Goal: Task Accomplishment & Management: Manage account settings

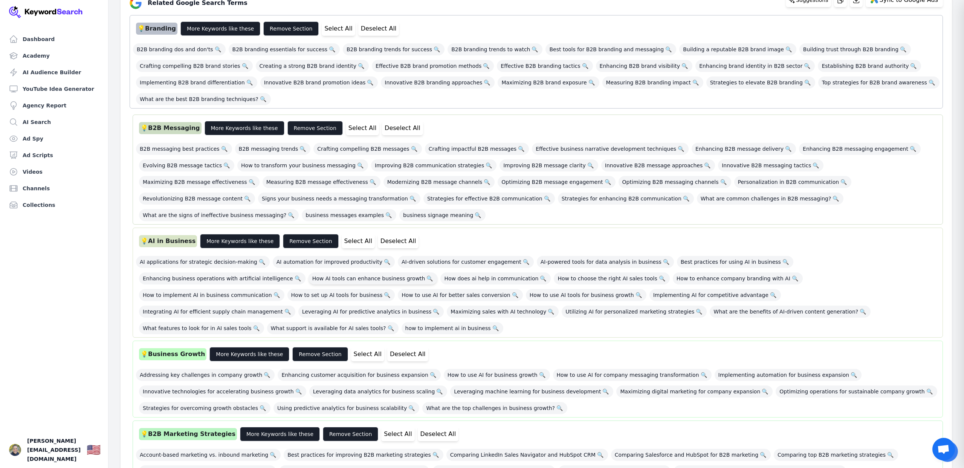
scroll to position [168, 0]
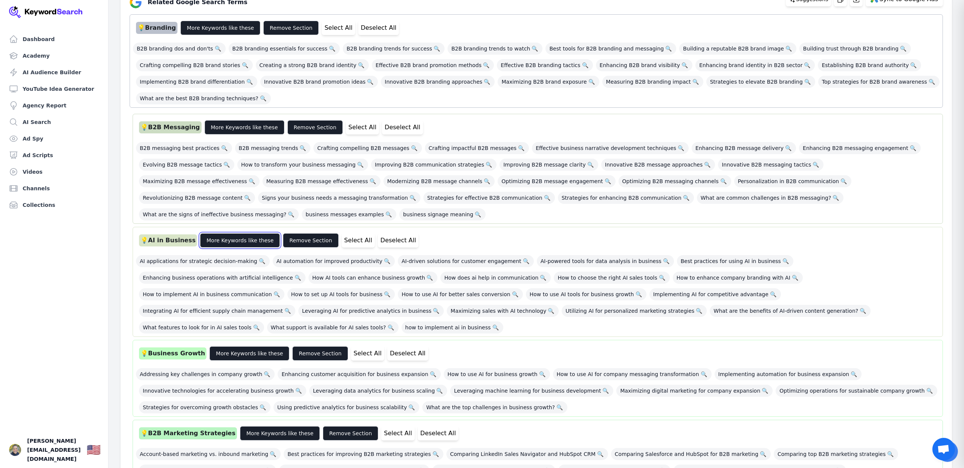
click at [220, 242] on button "More Keywords like these" at bounding box center [240, 240] width 80 height 14
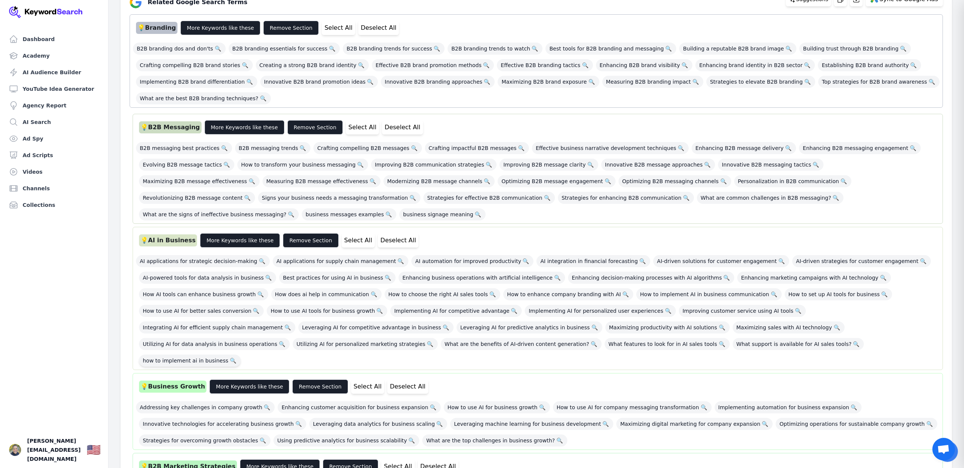
click at [241, 354] on span "how to implement ai in business 🔍" at bounding box center [190, 360] width 102 height 12
click at [218, 296] on span "How AI tools can enhance business growth 🔍" at bounding box center [203, 294] width 129 height 12
click at [209, 312] on span "How to use AI for better sales conversion 🔍" at bounding box center [201, 311] width 125 height 12
click at [237, 237] on button "More Keywords like these" at bounding box center [240, 240] width 80 height 14
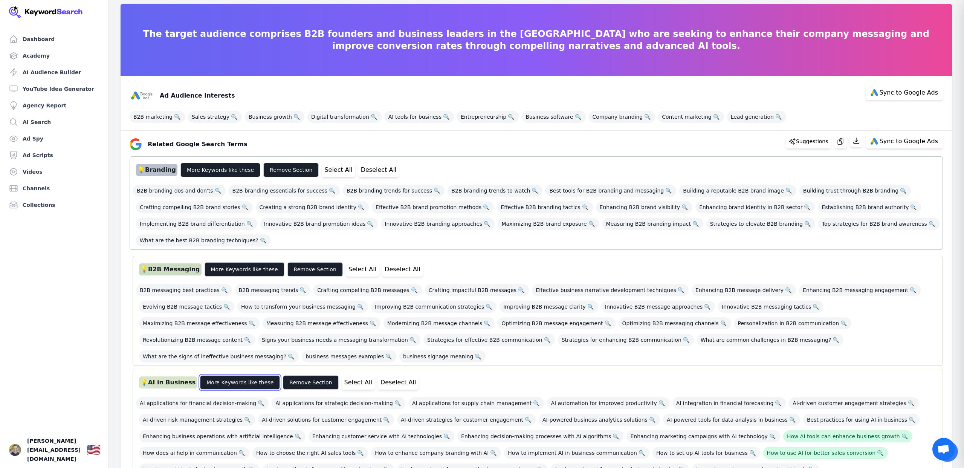
scroll to position [0, 0]
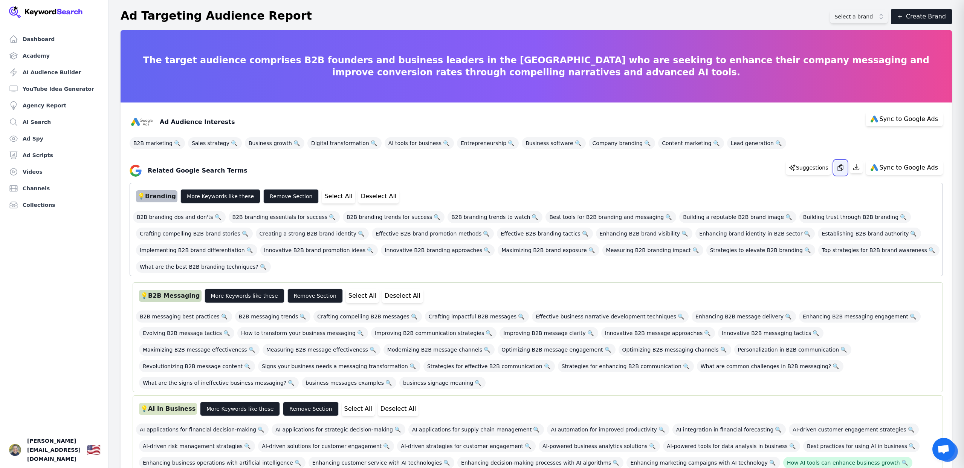
click at [843, 169] on icon "button" at bounding box center [840, 168] width 8 height 8
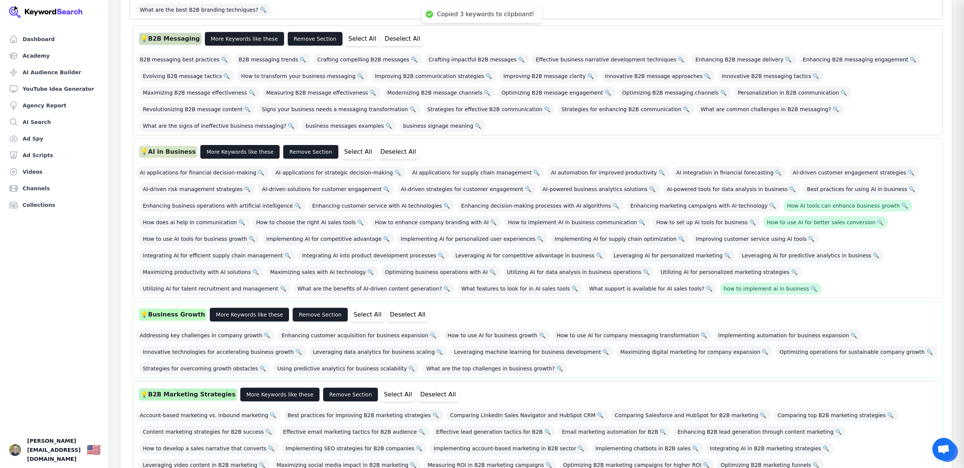
scroll to position [269, 0]
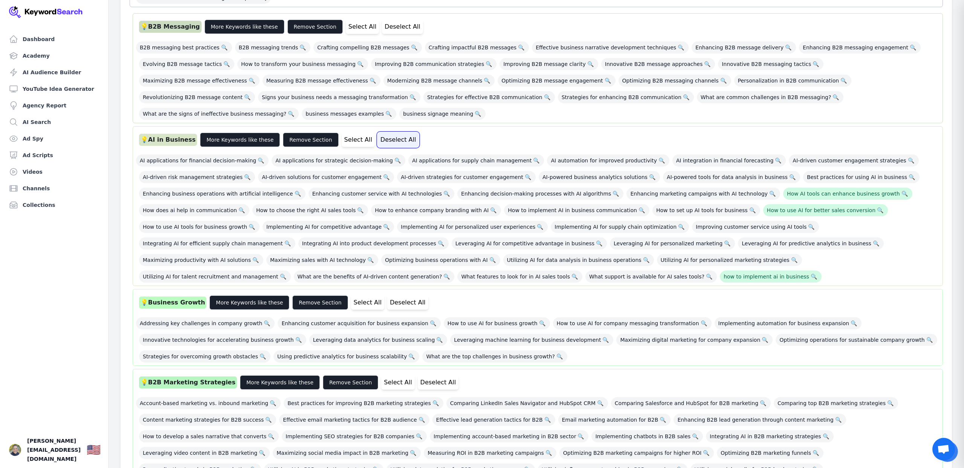
click at [383, 142] on button "Deselect All" at bounding box center [398, 140] width 41 height 14
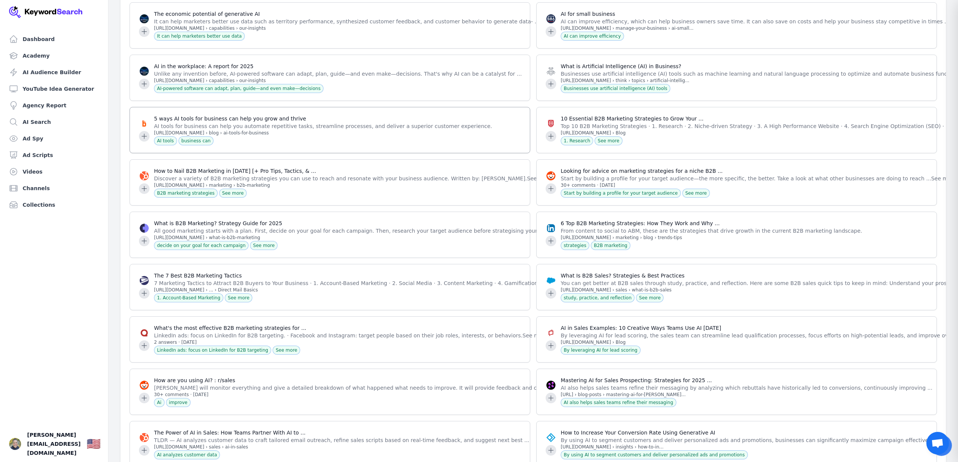
scroll to position [1840, 0]
click at [140, 185] on icon at bounding box center [144, 189] width 8 height 8
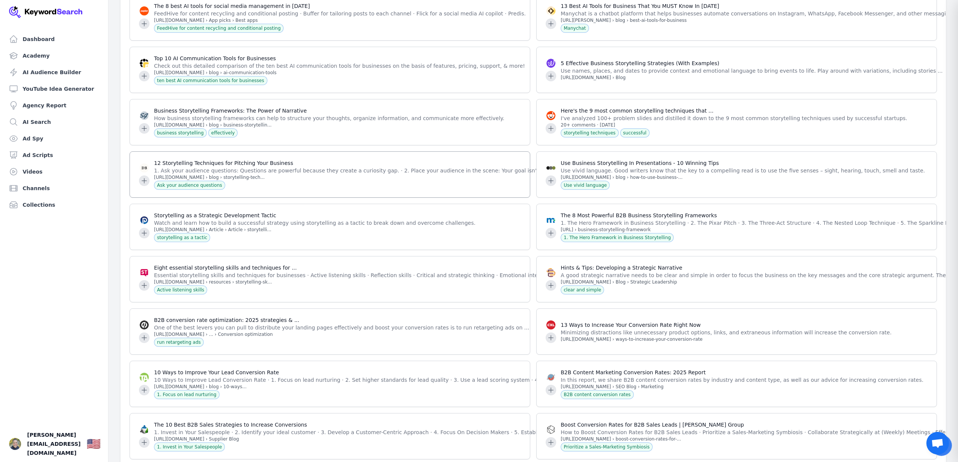
scroll to position [2529, 0]
click at [144, 177] on icon at bounding box center [144, 179] width 5 height 5
click at [144, 176] on icon at bounding box center [144, 180] width 8 height 8
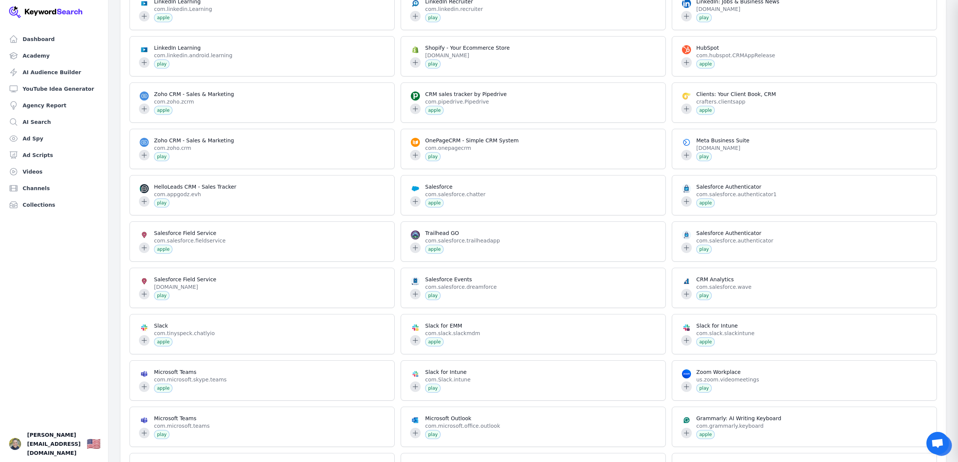
scroll to position [26711, 0]
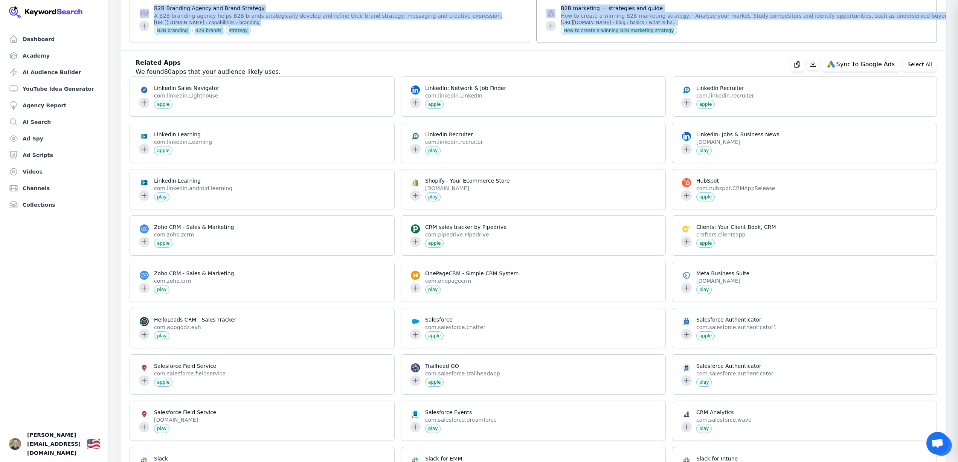
drag, startPoint x: 192, startPoint y: 112, endPoint x: 784, endPoint y: 117, distance: 592.7
copy div "lated Websites discovered 994 relevant websites Sync to Google Ads Select All T…"
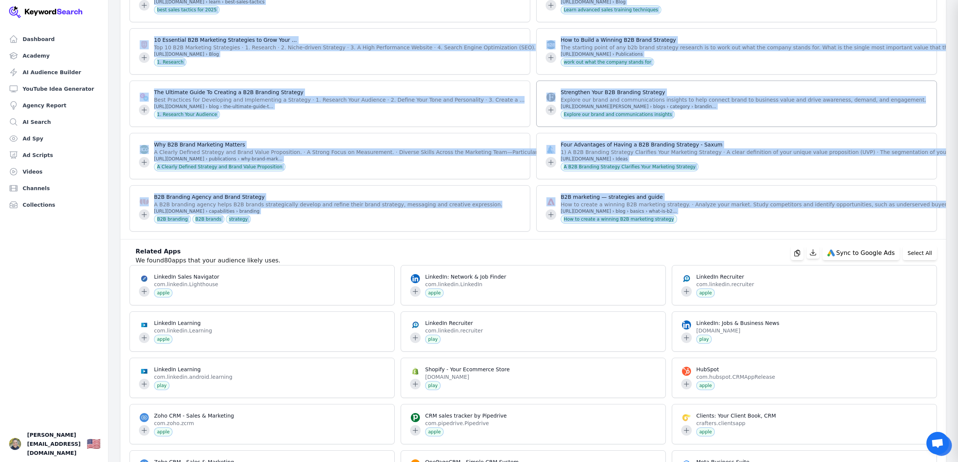
scroll to position [26514, 0]
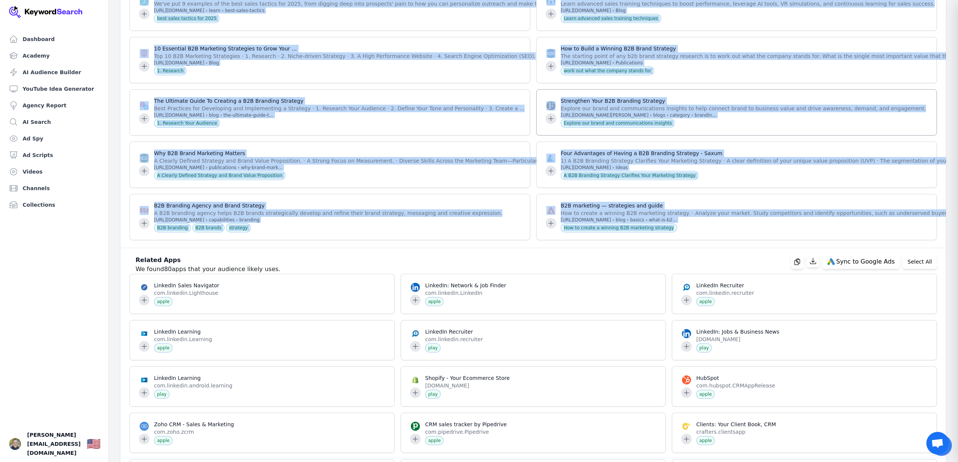
copy div "lated Websites discovered 994 relevant websites Sync to Google Ads Select All T…"
click at [711, 240] on div "B2B marketing — strategies and guide How to create a winning B2B marketing stra…" at bounding box center [736, 217] width 401 height 46
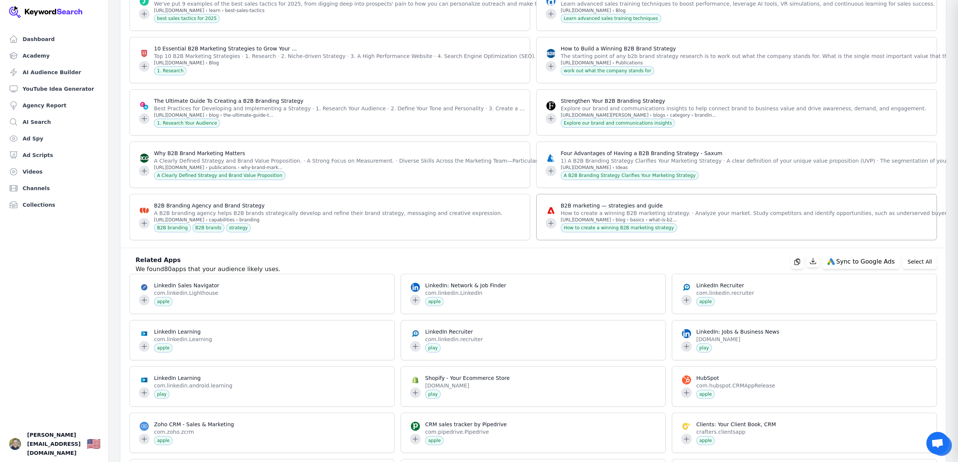
scroll to position [26493, 0]
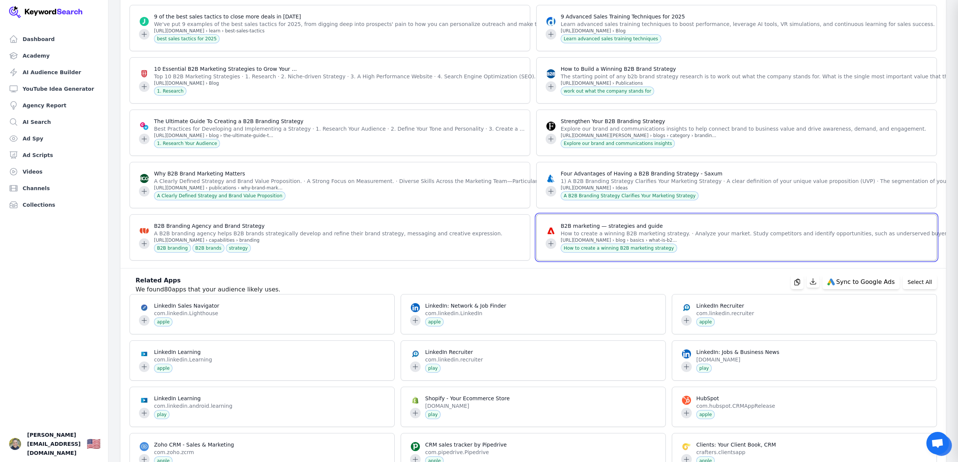
click at [552, 247] on icon at bounding box center [551, 244] width 8 height 8
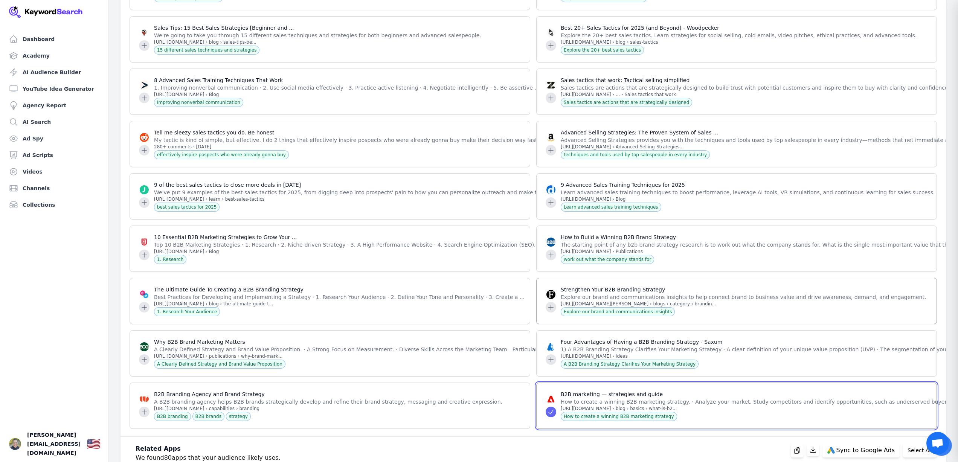
scroll to position [26329, 0]
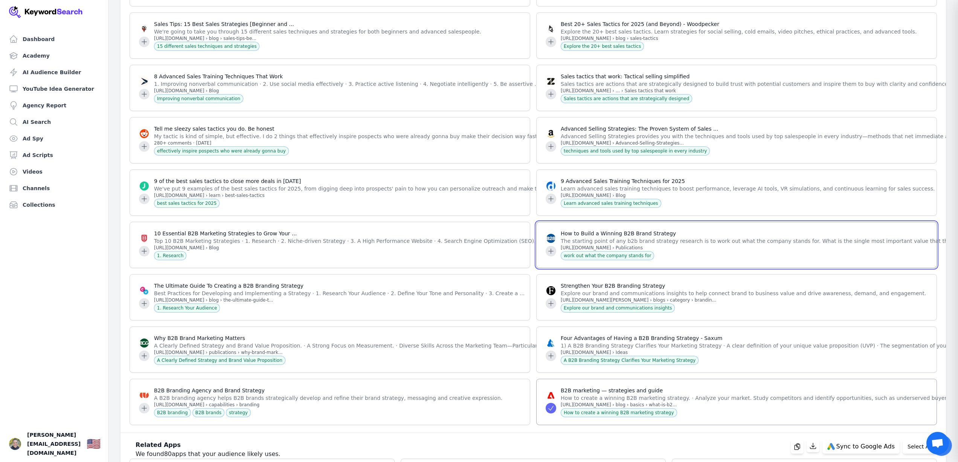
click at [549, 255] on icon at bounding box center [551, 251] width 8 height 8
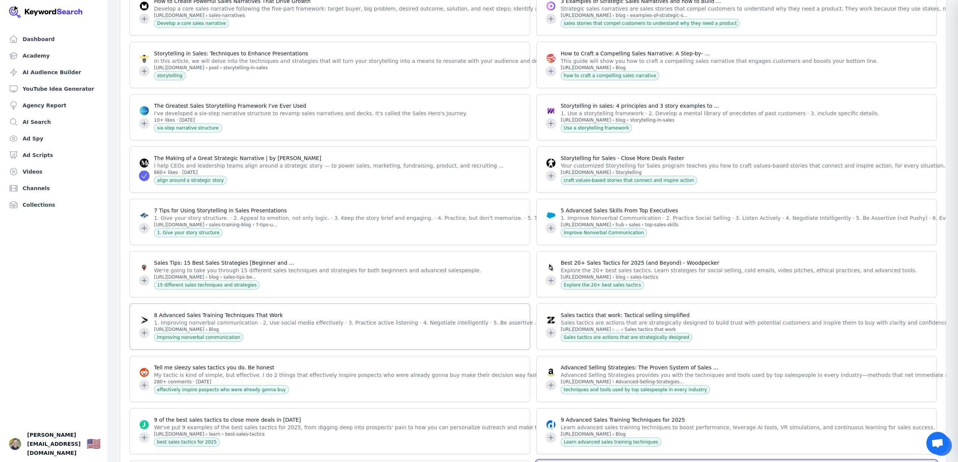
scroll to position [26089, 0]
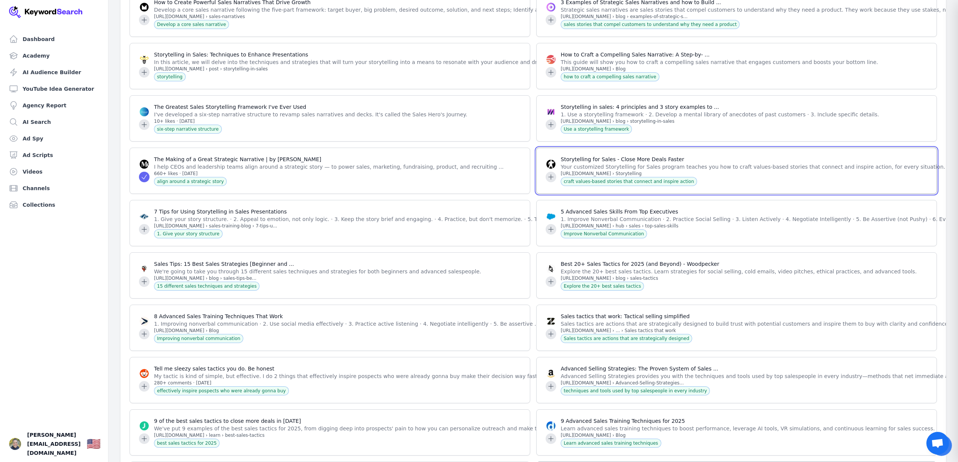
click at [549, 179] on icon at bounding box center [551, 176] width 5 height 5
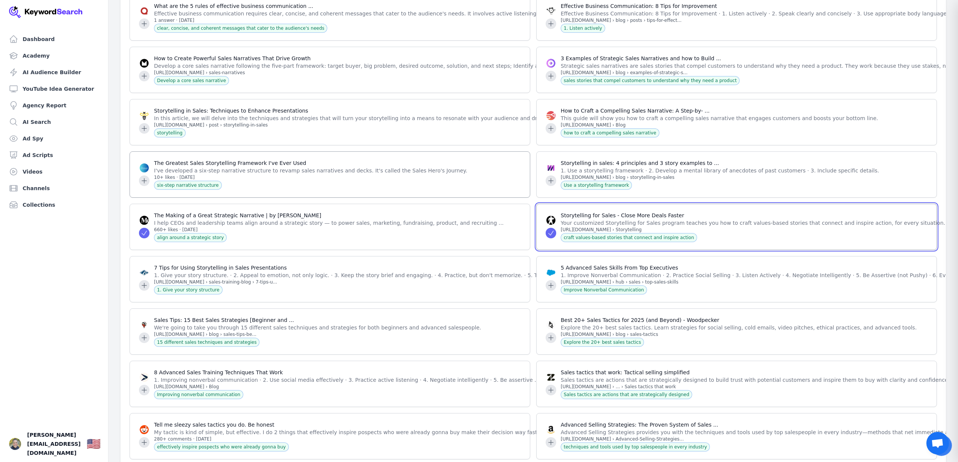
scroll to position [26032, 0]
click at [550, 183] on icon at bounding box center [551, 180] width 5 height 5
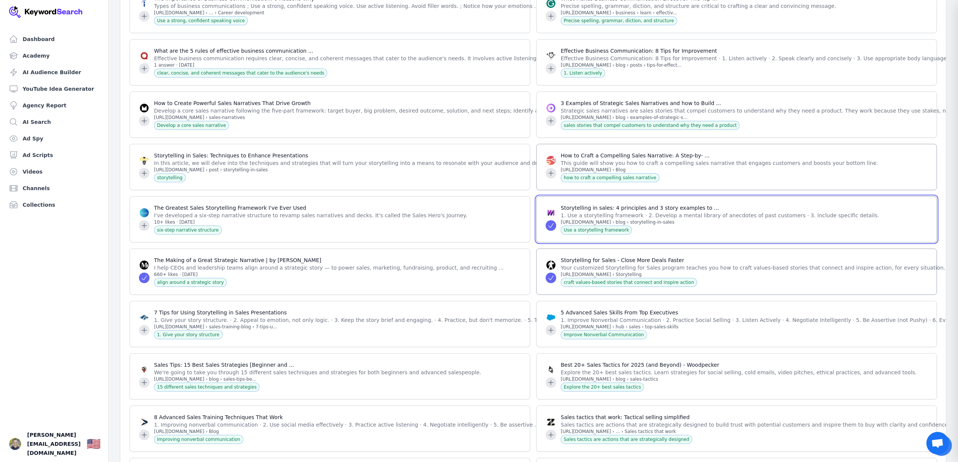
scroll to position [25986, 0]
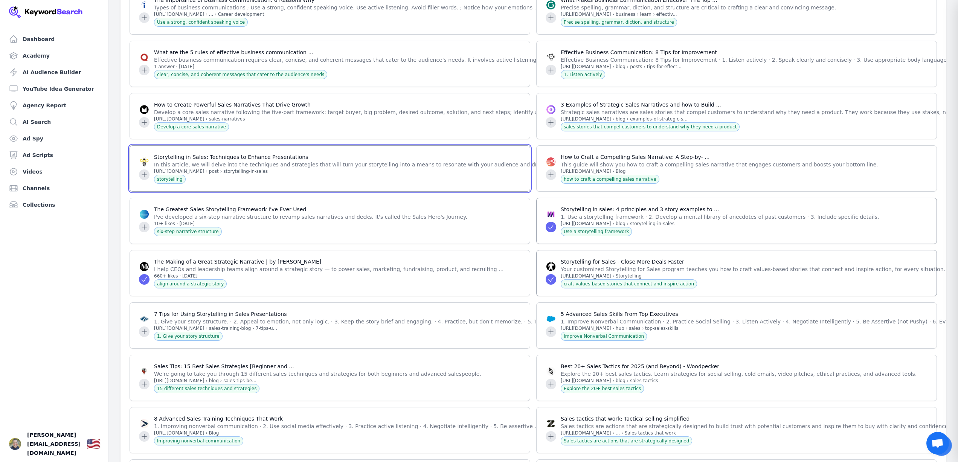
click at [144, 177] on icon at bounding box center [144, 174] width 5 height 5
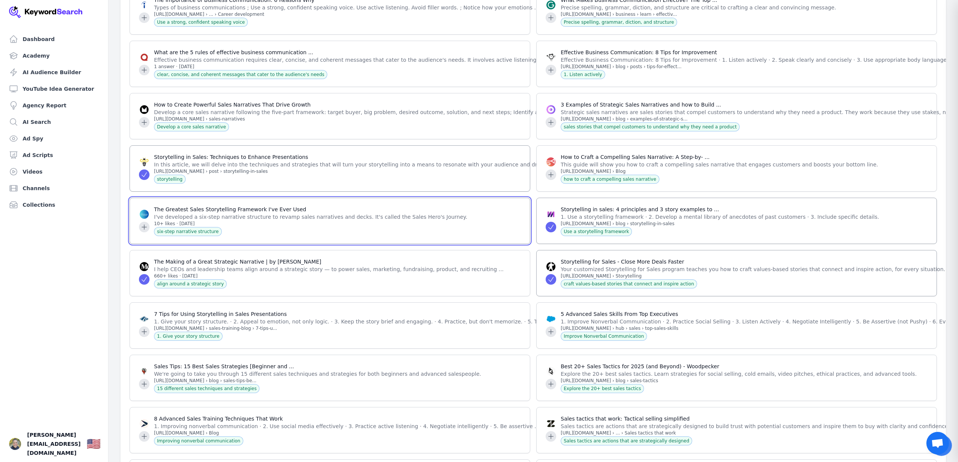
click at [145, 231] on icon at bounding box center [144, 227] width 8 height 8
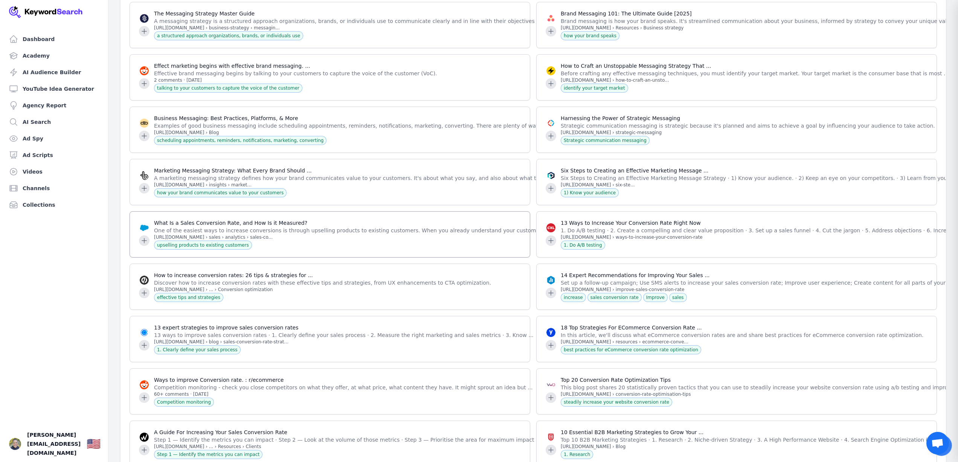
scroll to position [24931, 0]
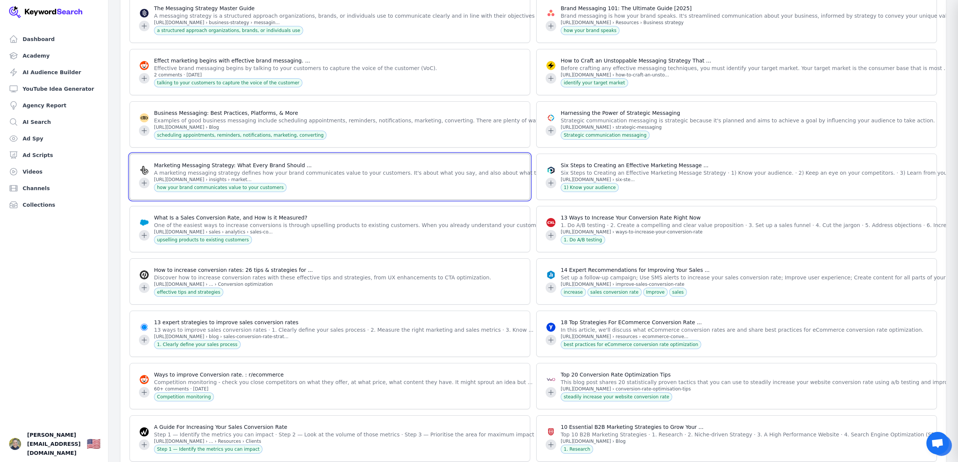
click at [145, 187] on icon at bounding box center [144, 183] width 8 height 8
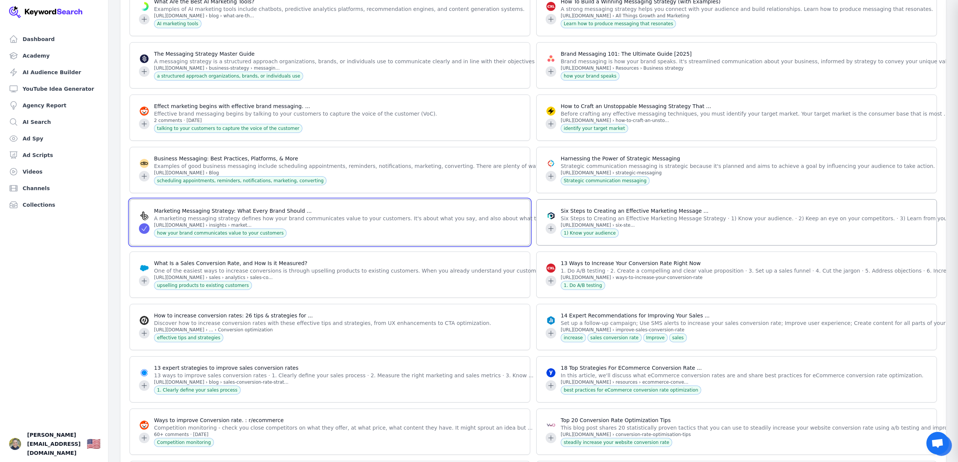
scroll to position [24881, 0]
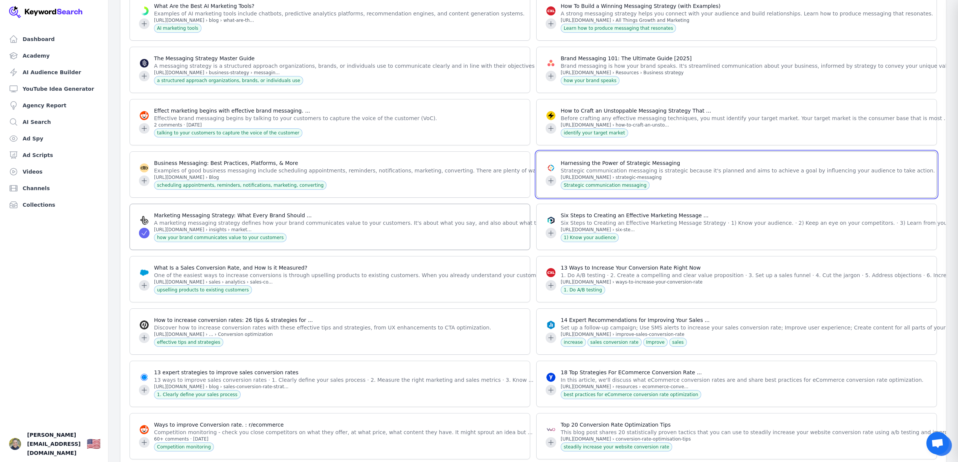
click at [551, 183] on icon at bounding box center [551, 180] width 5 height 5
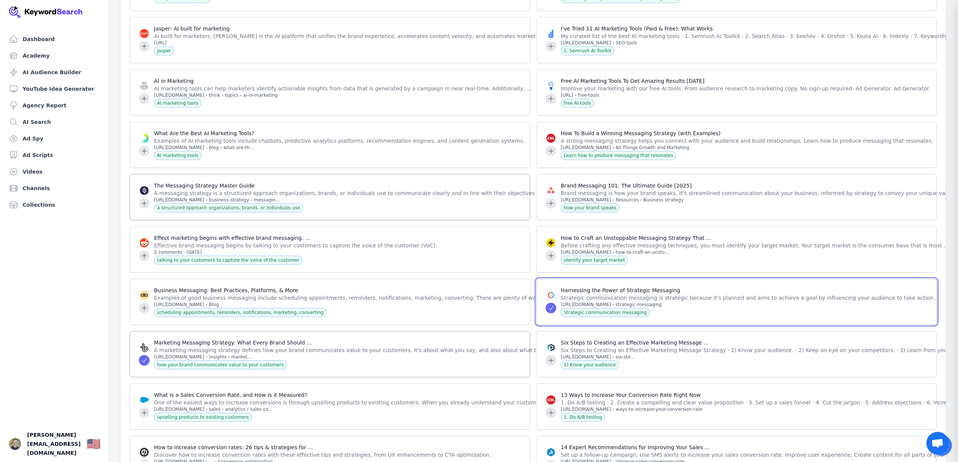
scroll to position [24748, 0]
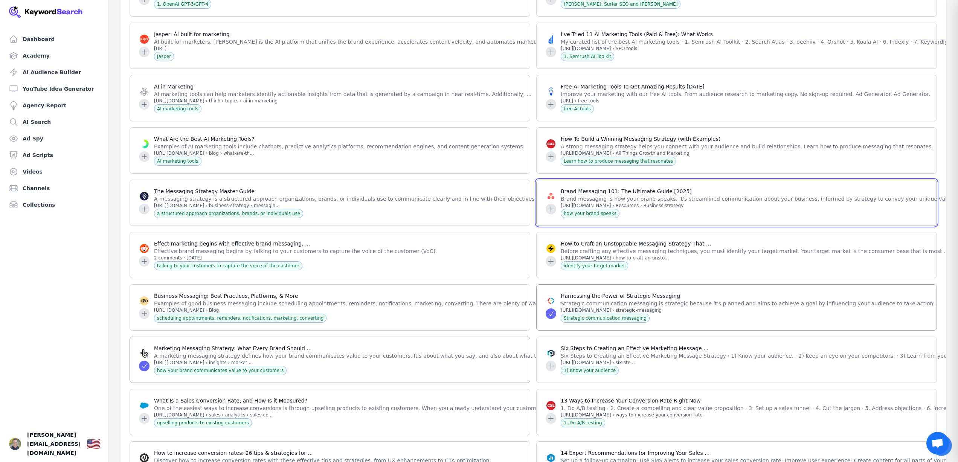
click at [550, 213] on icon at bounding box center [551, 209] width 8 height 8
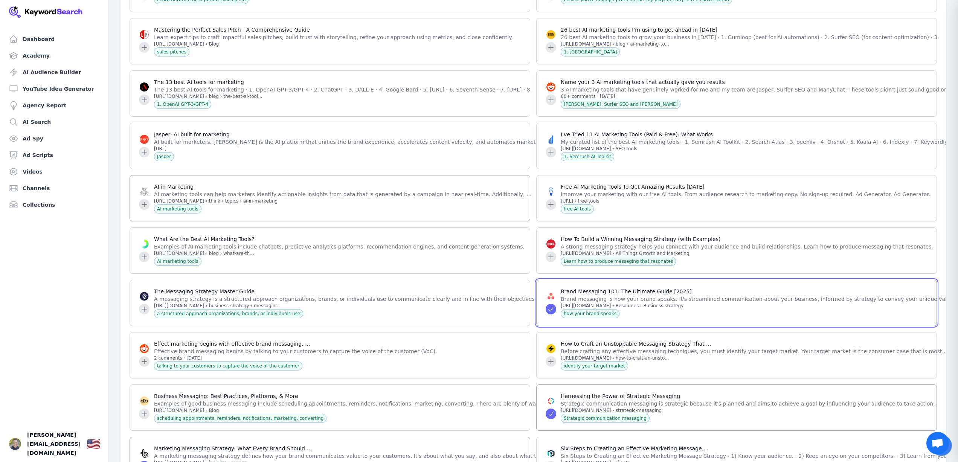
scroll to position [24648, 0]
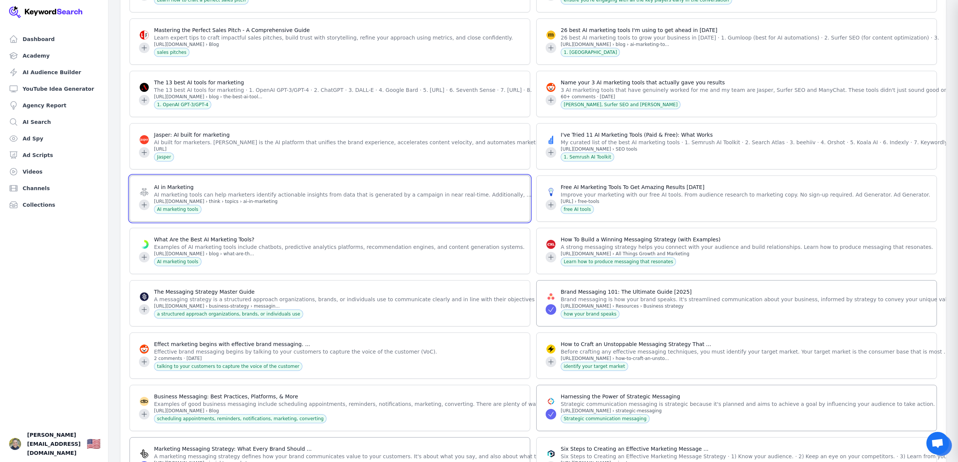
click at [145, 207] on icon at bounding box center [144, 204] width 5 height 5
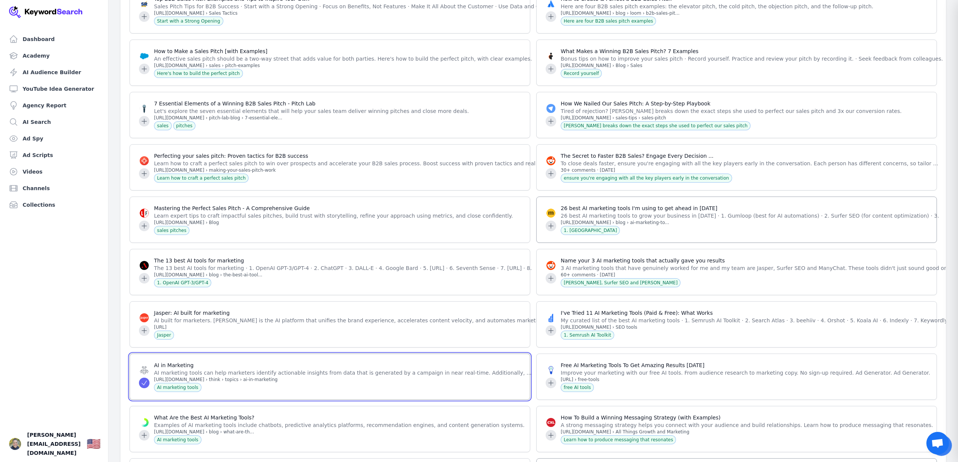
scroll to position [24457, 0]
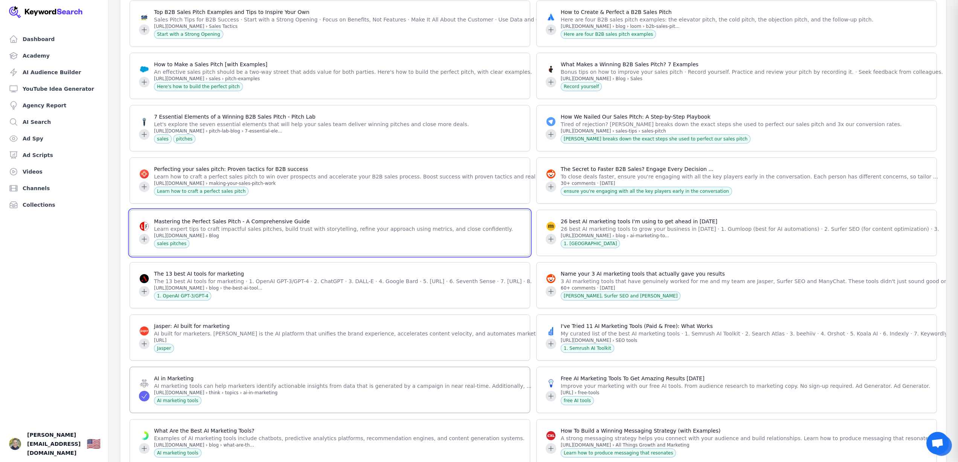
click at [144, 243] on icon at bounding box center [144, 239] width 8 height 8
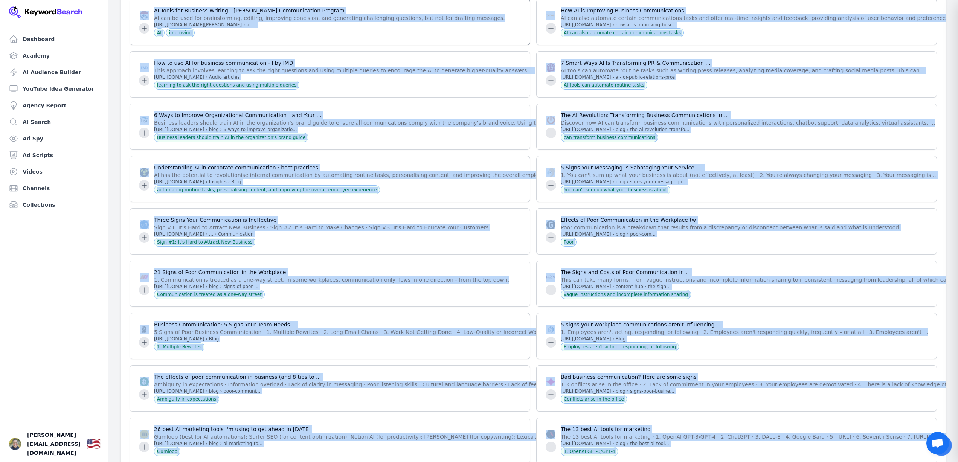
scroll to position [20669, 0]
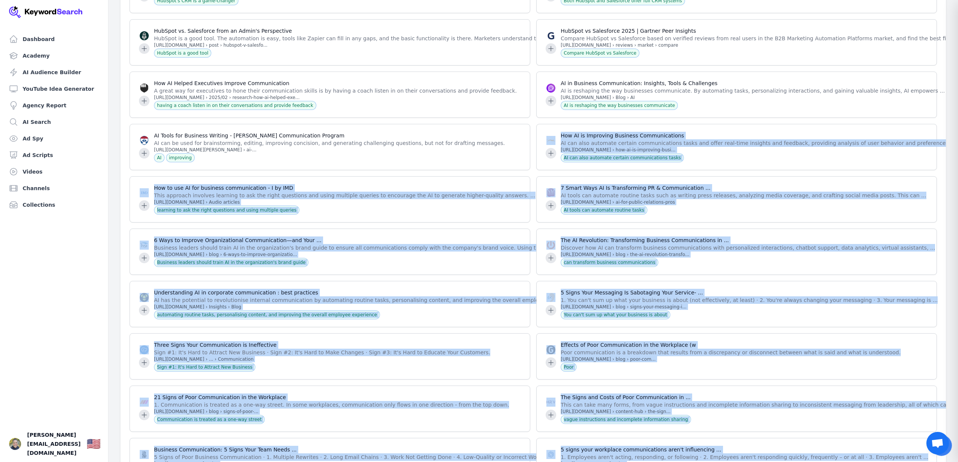
drag, startPoint x: 713, startPoint y: 360, endPoint x: 154, endPoint y: 226, distance: 574.6
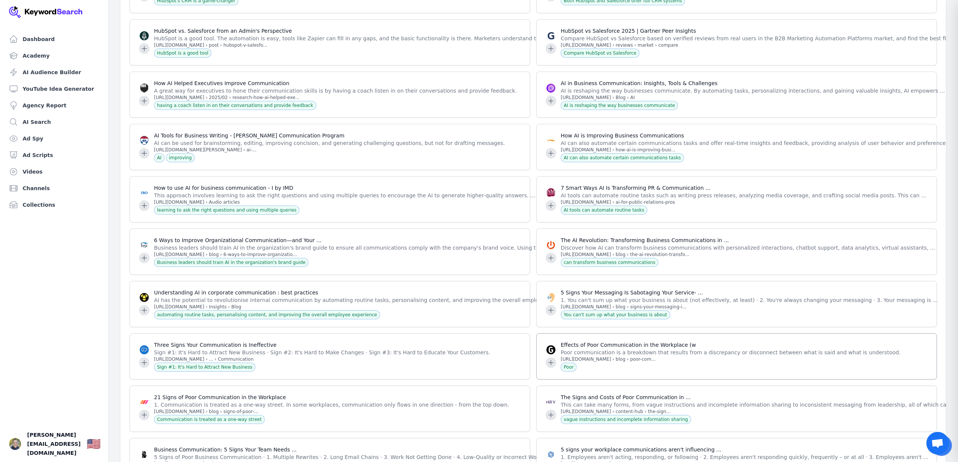
drag, startPoint x: 332, startPoint y: 312, endPoint x: 616, endPoint y: 401, distance: 298.1
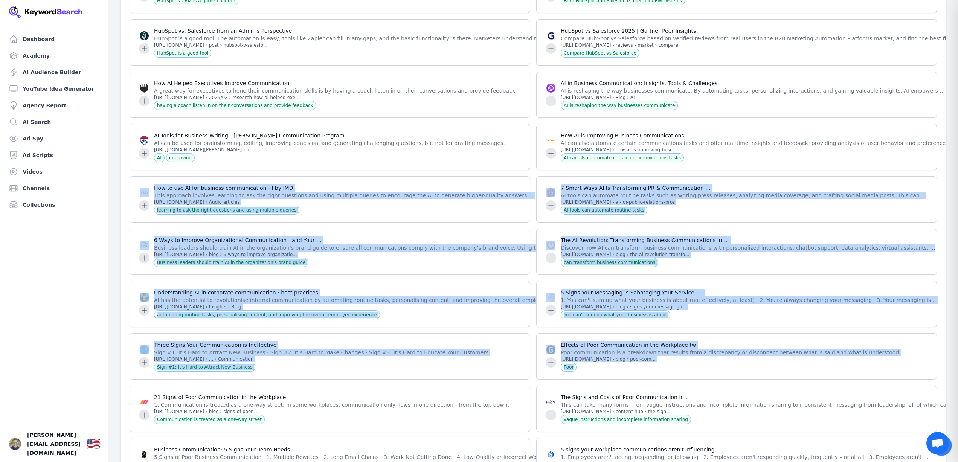
drag, startPoint x: 801, startPoint y: 227, endPoint x: 938, endPoint y: 275, distance: 145.8
drag, startPoint x: 192, startPoint y: 232, endPoint x: 157, endPoint y: 233, distance: 35.8
click at [192, 223] on div "How to use AI for business communication - I by IMD This approach involves lear…" at bounding box center [330, 199] width 401 height 46
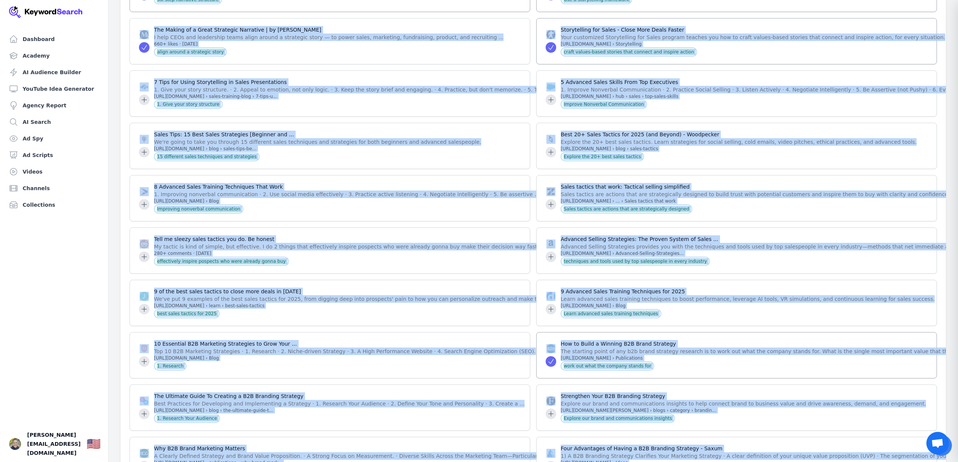
scroll to position [26474, 0]
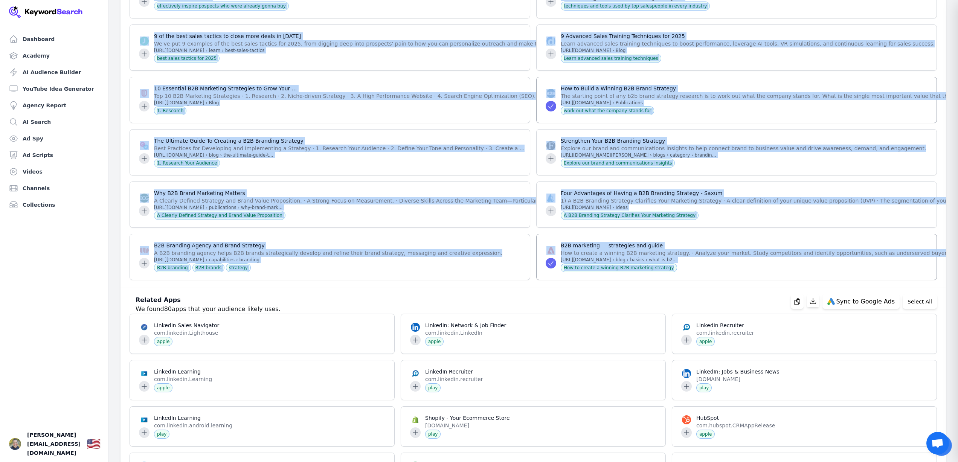
drag, startPoint x: 152, startPoint y: 233, endPoint x: 775, endPoint y: 355, distance: 635.1
copy div "How to use AI for business communication - I by IMD This approach involves lear…"
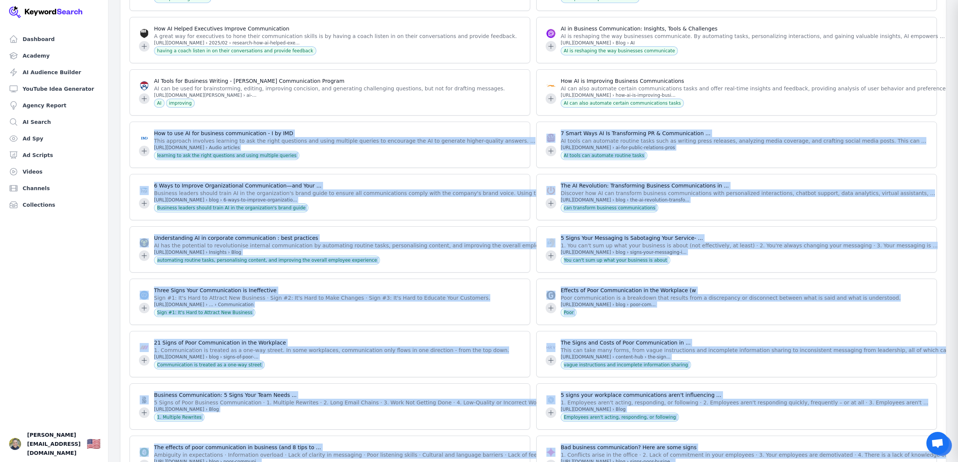
scroll to position [20783, 0]
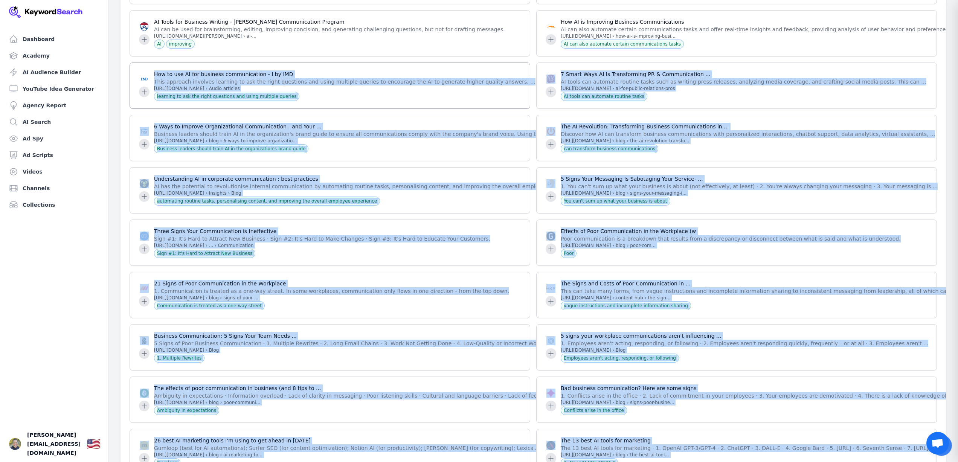
click at [433, 109] on div "How to use AI for business communication - I by IMD This approach involves lear…" at bounding box center [330, 86] width 401 height 46
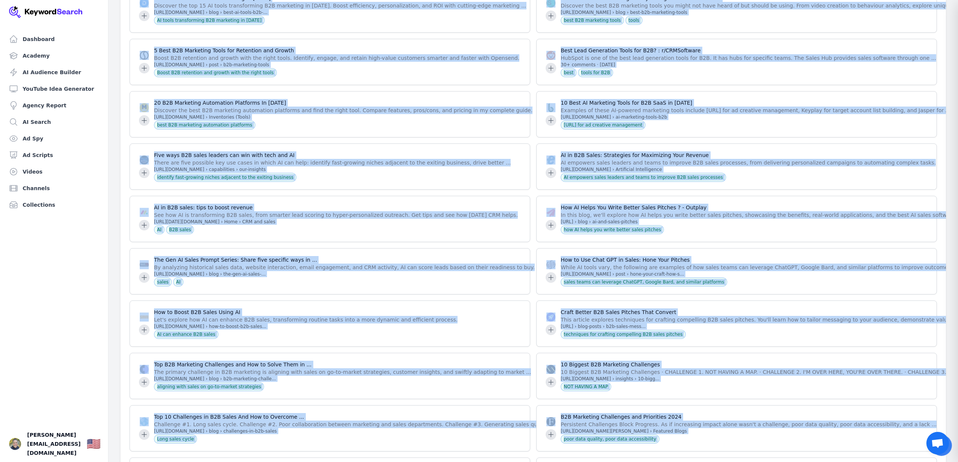
scroll to position [4278, 0]
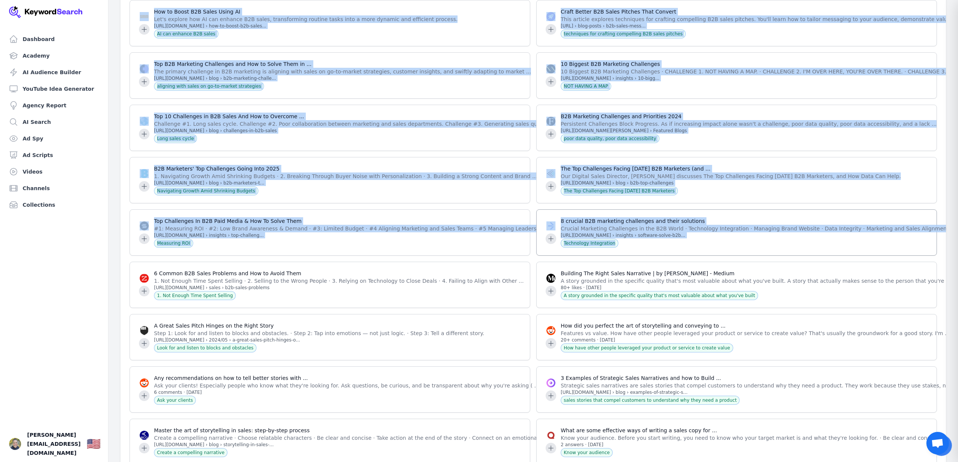
drag, startPoint x: 129, startPoint y: 152, endPoint x: 559, endPoint y: 252, distance: 441.3
click at [526, 247] on div "Top Challenges In B2B Paid Media & How To Solve Them #1: Measuring ROI · #2: Lo…" at bounding box center [330, 232] width 401 height 46
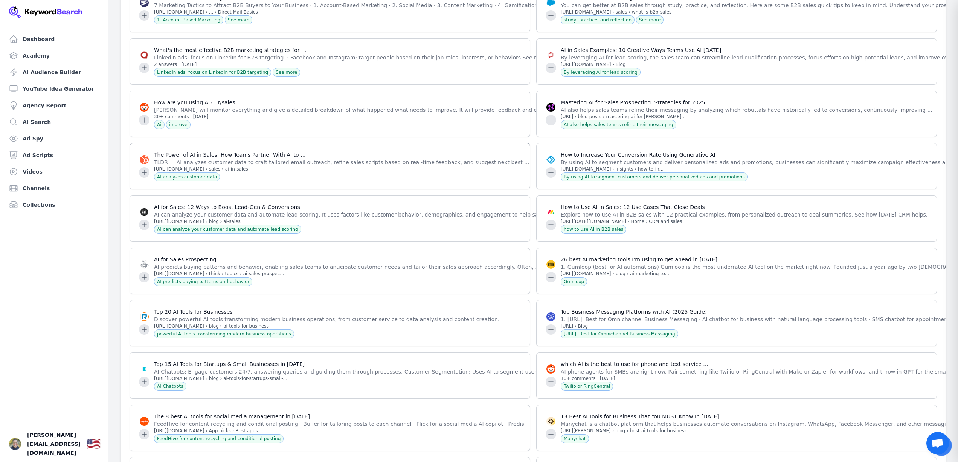
scroll to position [2120, 0]
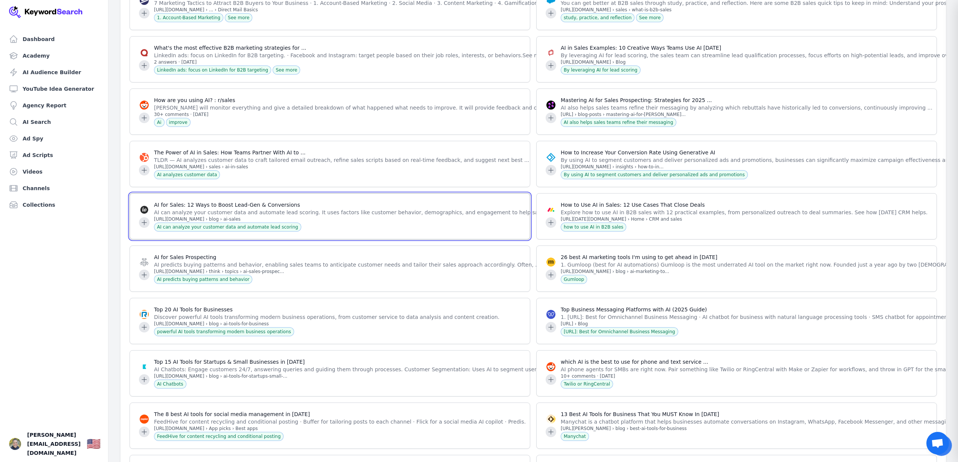
click at [144, 219] on icon at bounding box center [144, 223] width 8 height 8
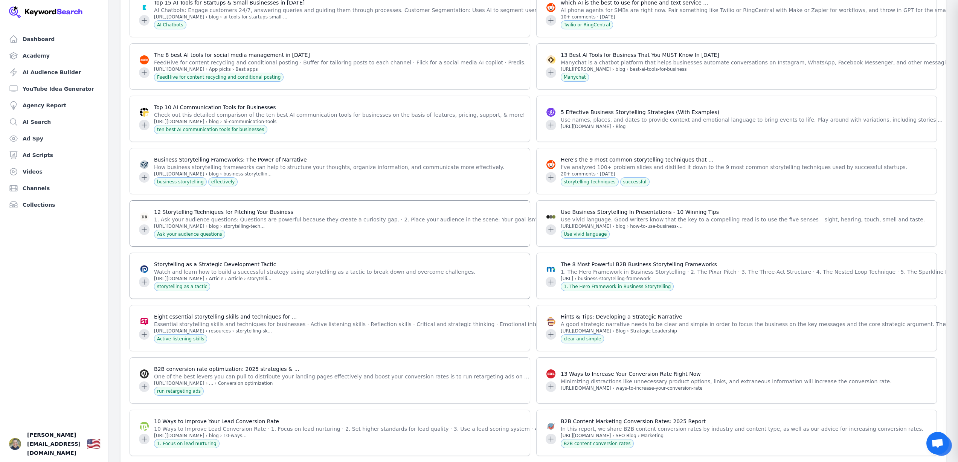
scroll to position [2480, 0]
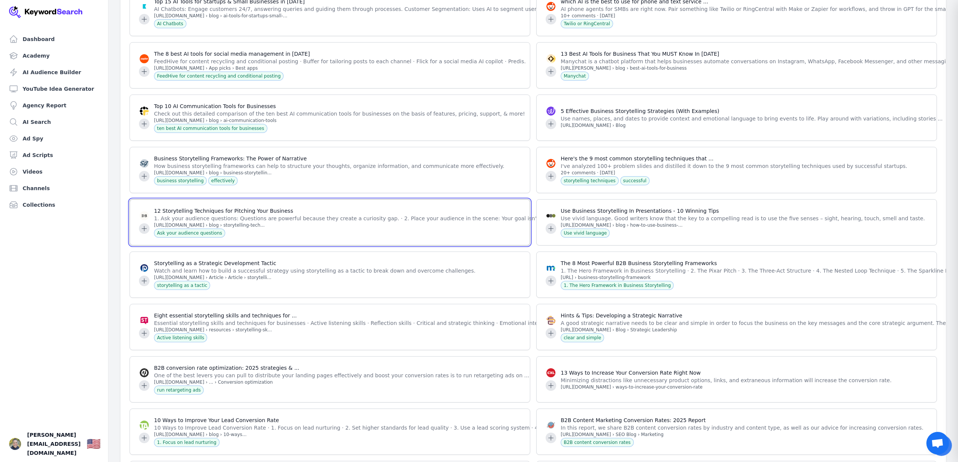
click at [144, 225] on icon at bounding box center [144, 229] width 8 height 8
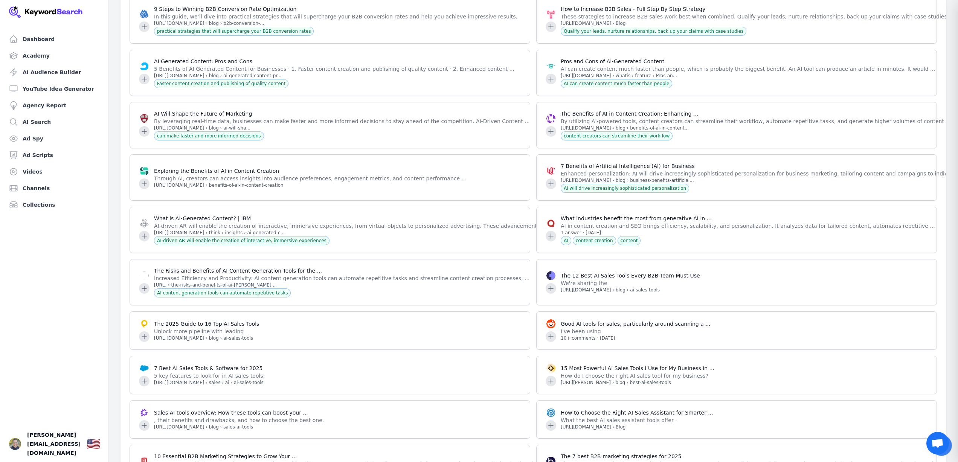
scroll to position [2997, 0]
click at [144, 128] on icon at bounding box center [144, 130] width 5 height 5
click at [144, 127] on icon at bounding box center [144, 131] width 8 height 8
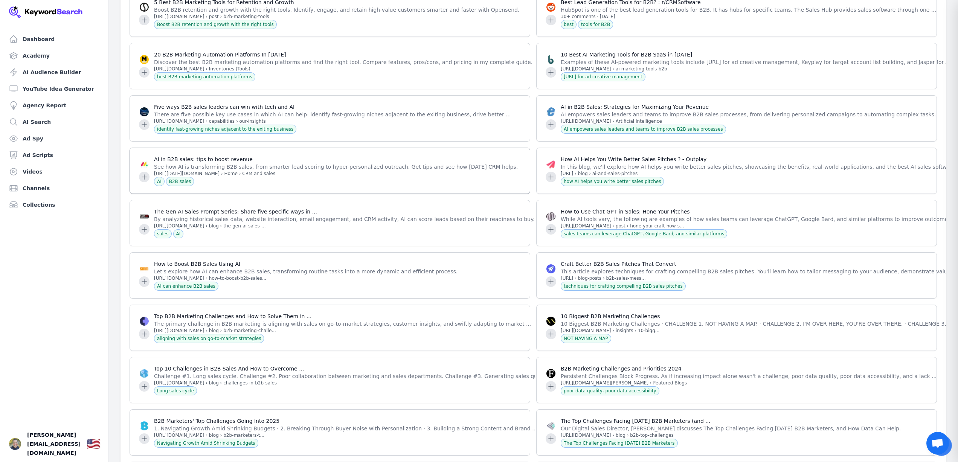
scroll to position [4037, 0]
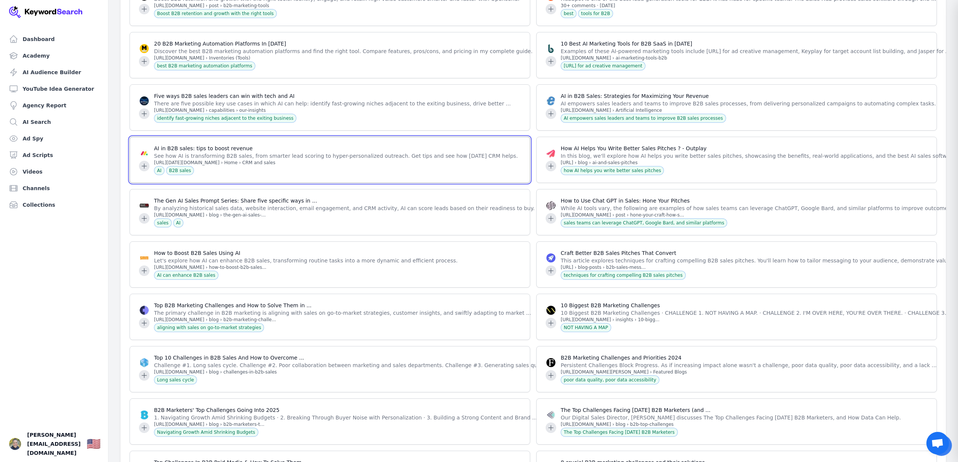
click at [142, 162] on icon at bounding box center [144, 166] width 8 height 8
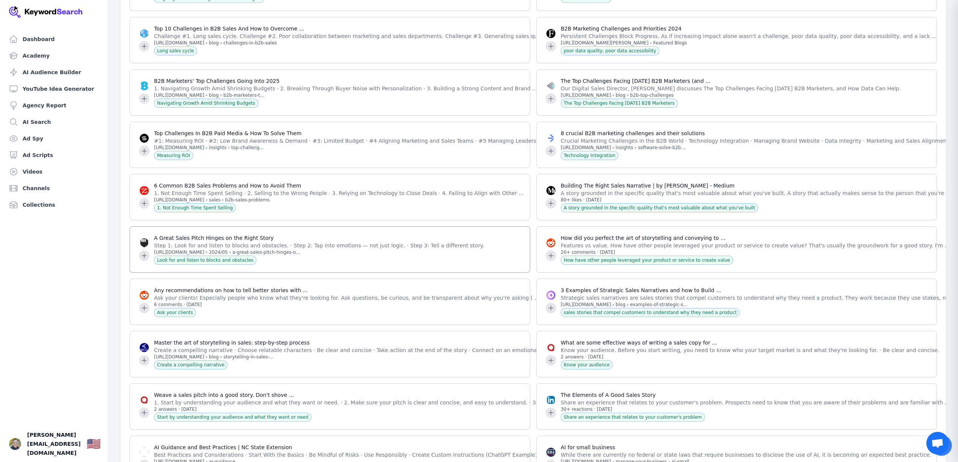
scroll to position [4376, 0]
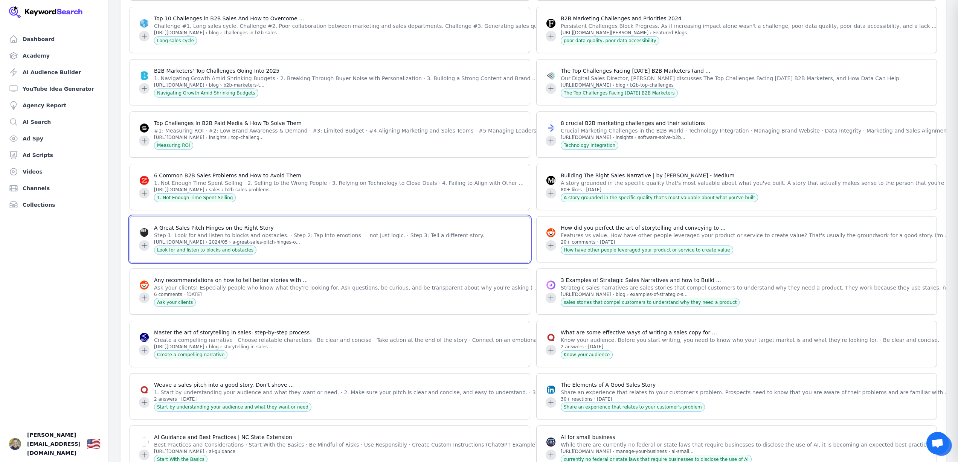
click at [142, 243] on icon at bounding box center [144, 246] width 8 height 8
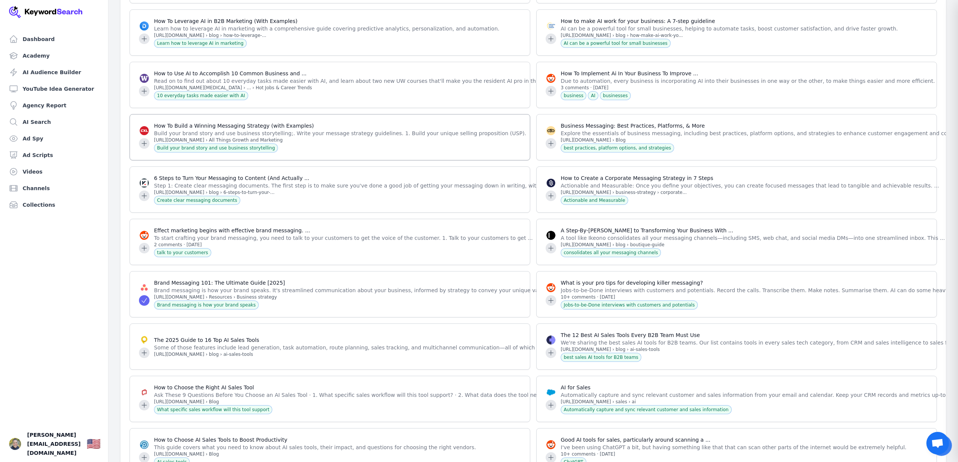
scroll to position [4898, 0]
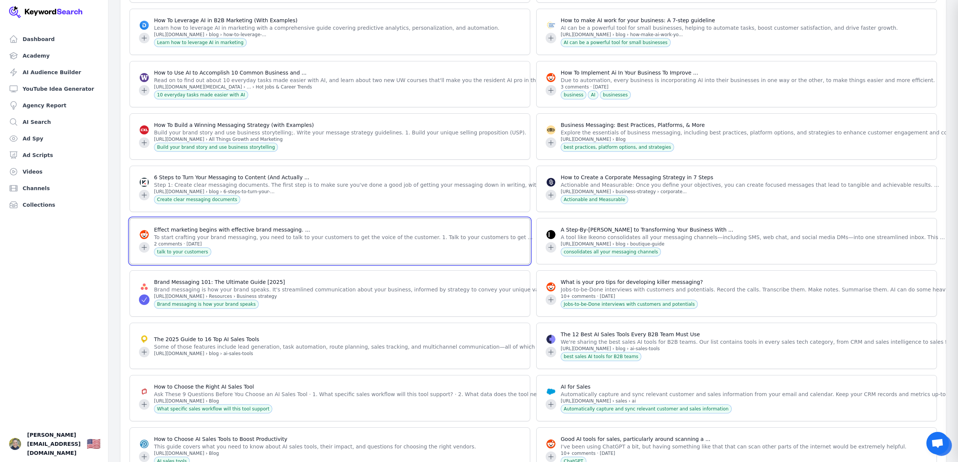
click at [143, 244] on icon at bounding box center [144, 248] width 8 height 8
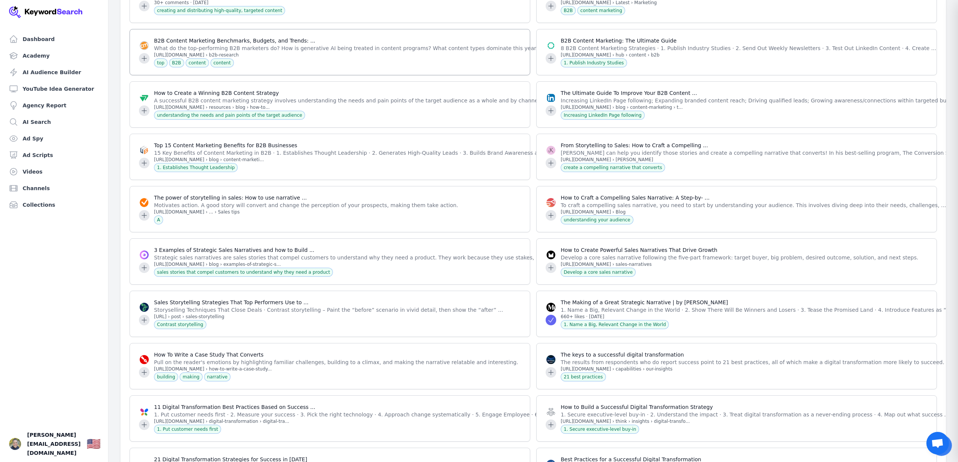
scroll to position [8491, 0]
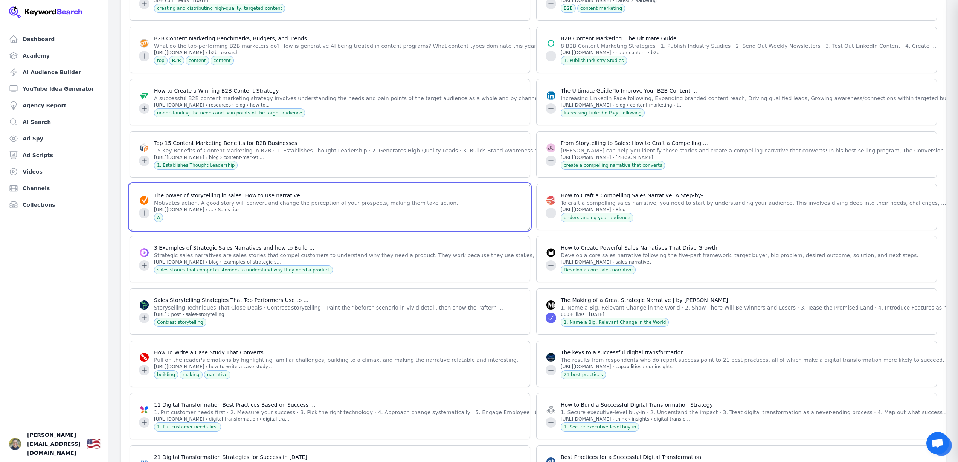
click at [143, 217] on icon at bounding box center [144, 213] width 8 height 8
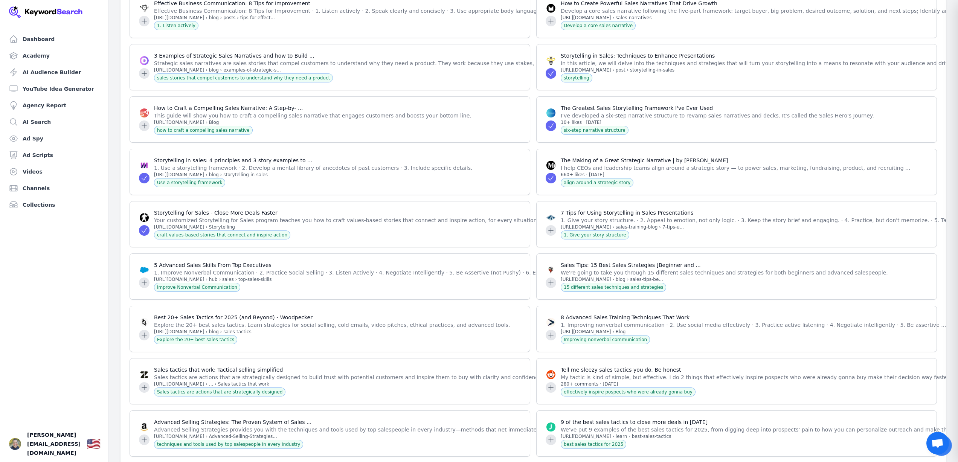
scroll to position [13108, 0]
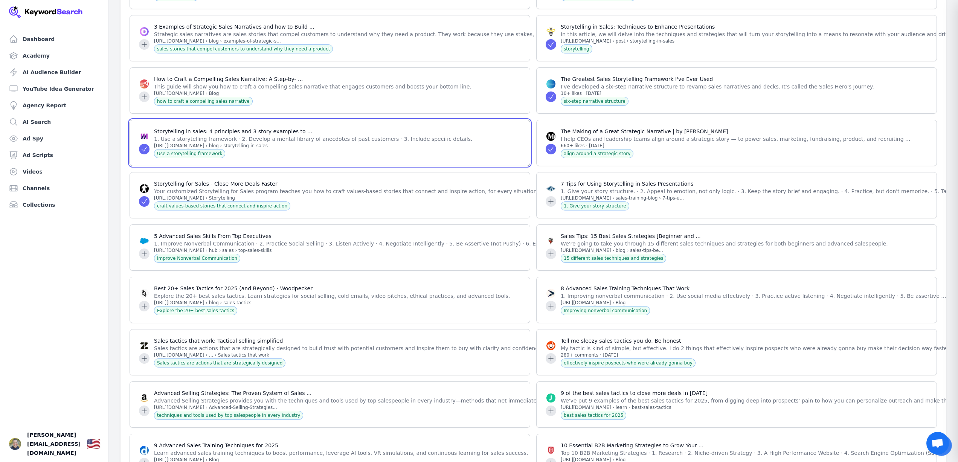
click at [146, 153] on icon at bounding box center [144, 149] width 8 height 8
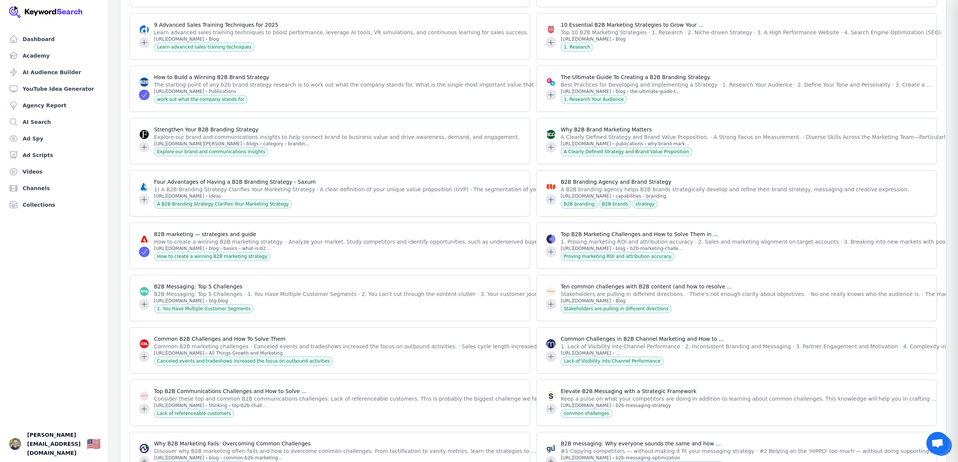
scroll to position [13530, 0]
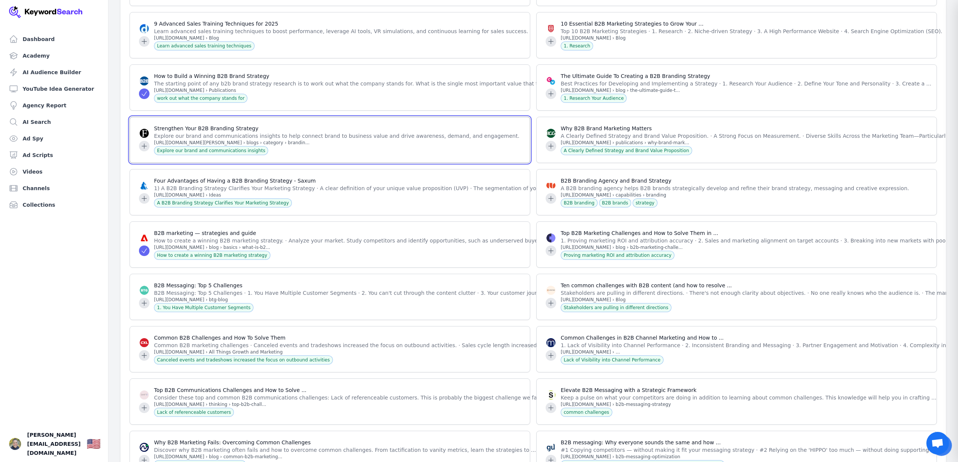
click at [146, 150] on icon at bounding box center [144, 146] width 8 height 8
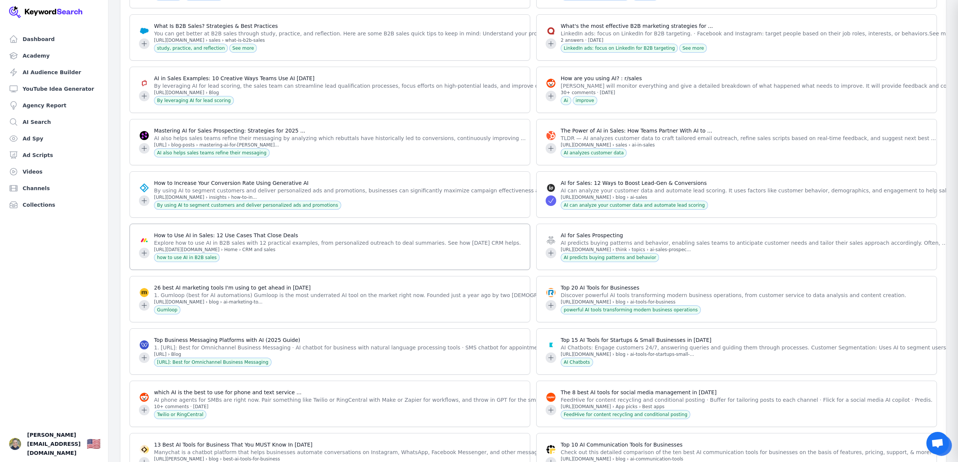
scroll to position [15117, 0]
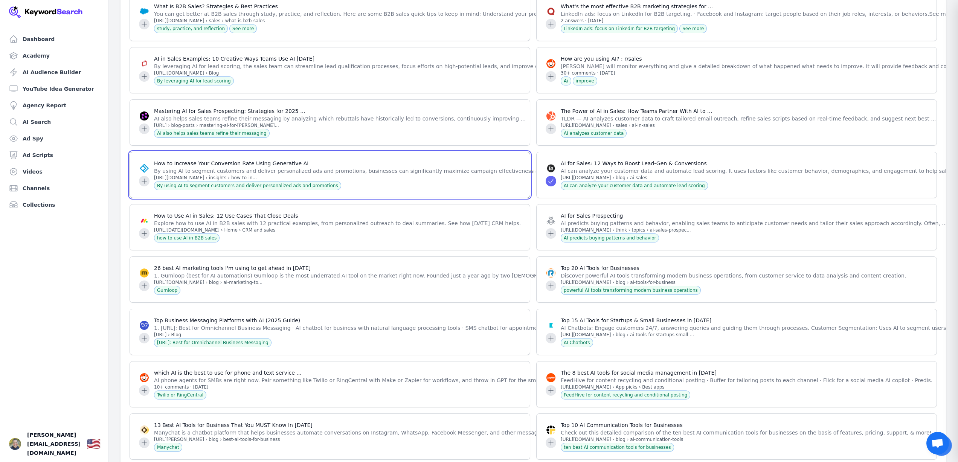
click at [145, 185] on icon at bounding box center [144, 181] width 8 height 8
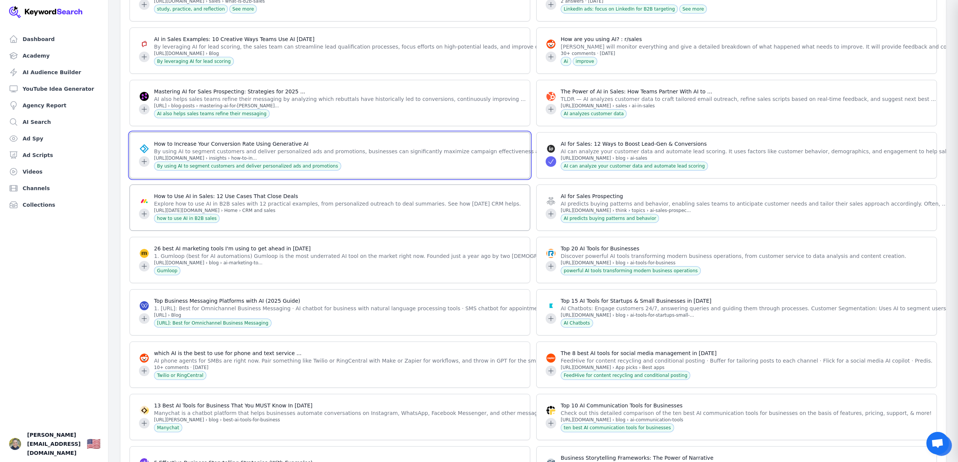
scroll to position [15141, 0]
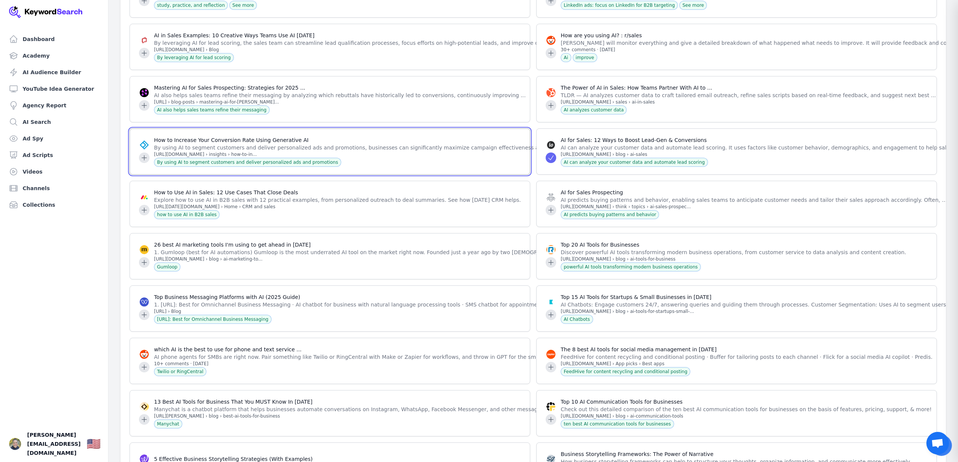
click at [141, 162] on icon at bounding box center [144, 158] width 8 height 8
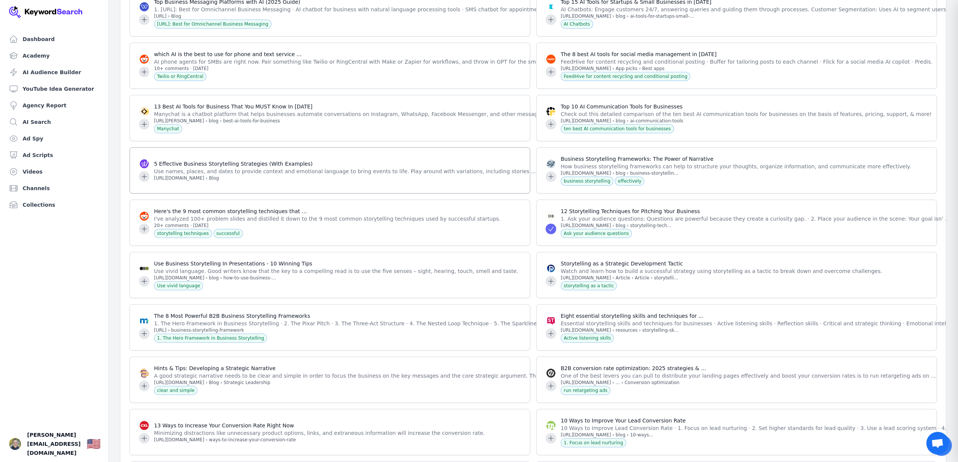
scroll to position [15437, 0]
click at [144, 178] on icon at bounding box center [144, 175] width 5 height 5
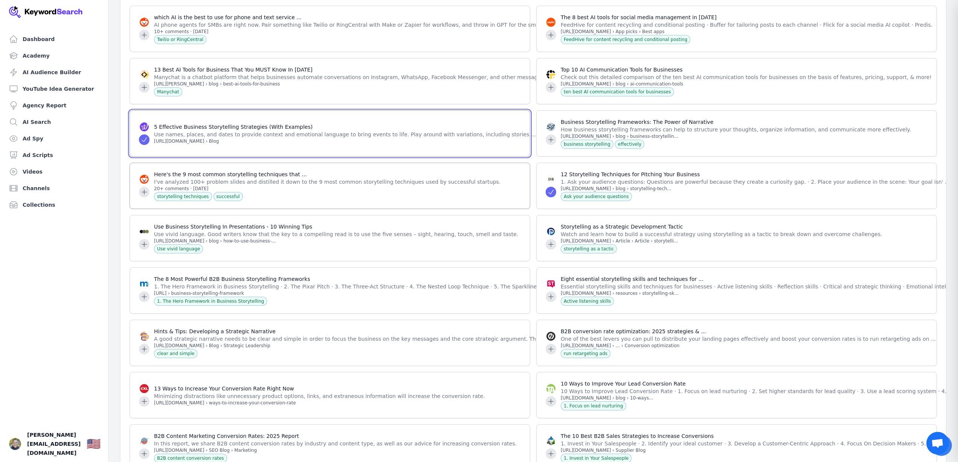
scroll to position [15474, 0]
click at [142, 194] on icon at bounding box center [144, 191] width 5 height 5
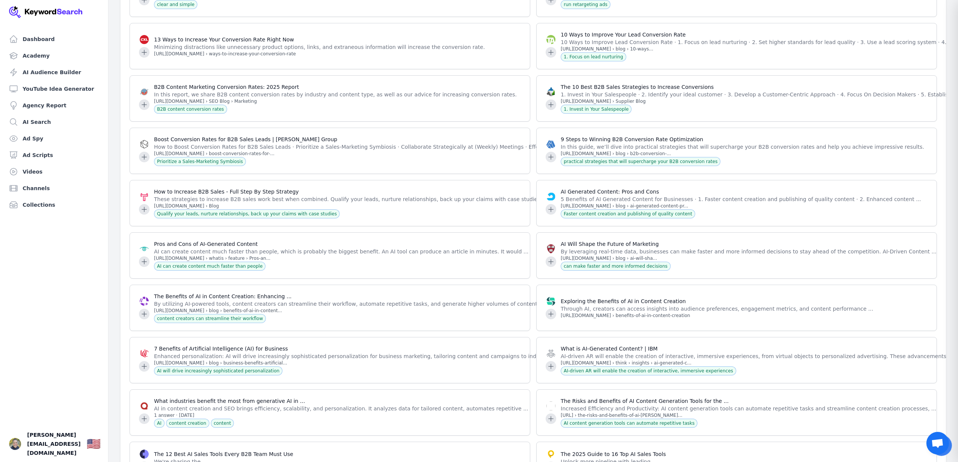
scroll to position [15824, 0]
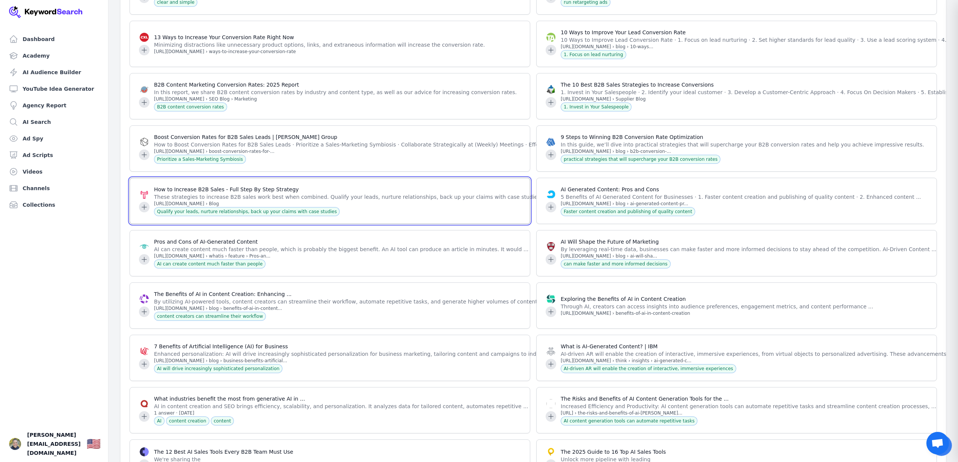
click at [143, 209] on icon at bounding box center [144, 206] width 5 height 5
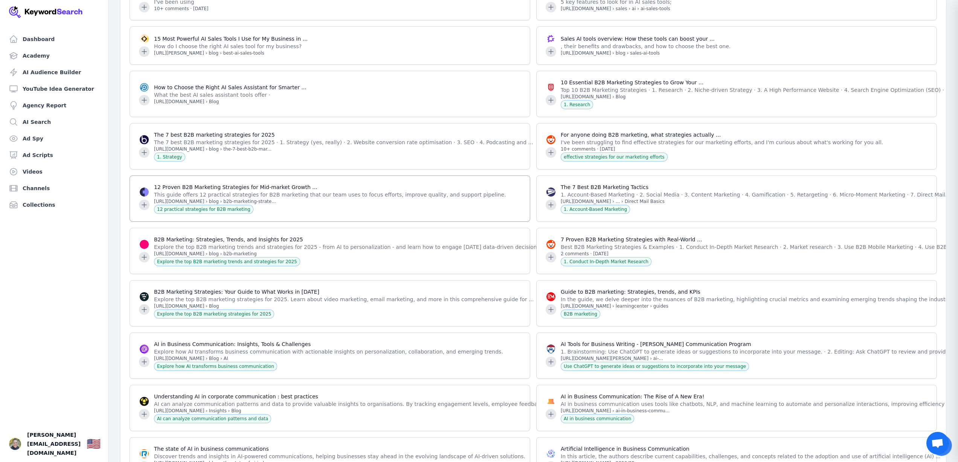
scroll to position [16328, 0]
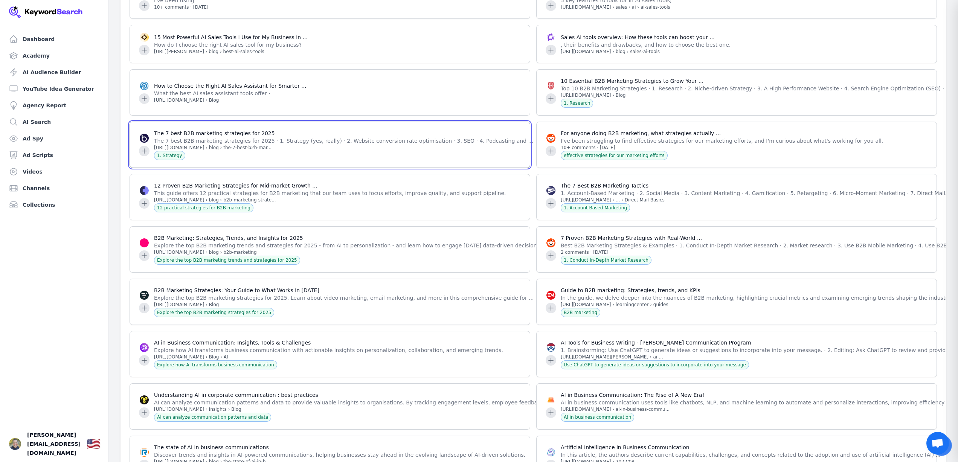
click at [141, 155] on icon at bounding box center [144, 151] width 8 height 8
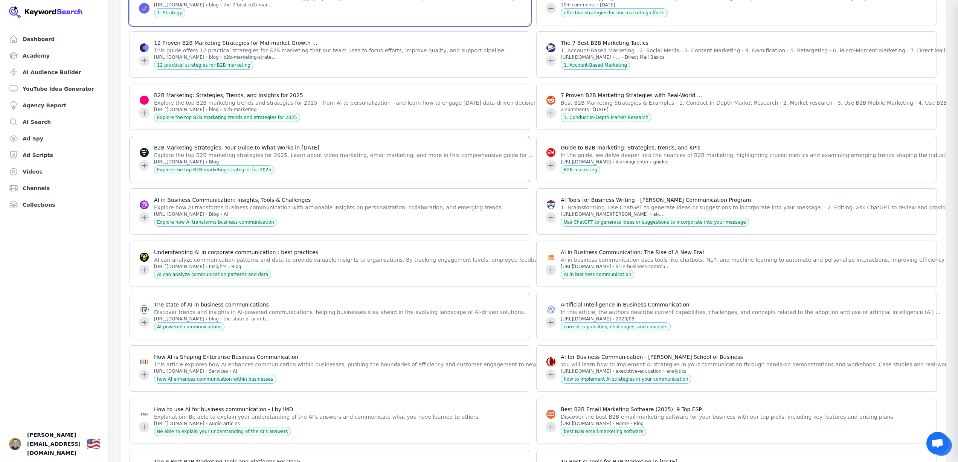
scroll to position [16474, 0]
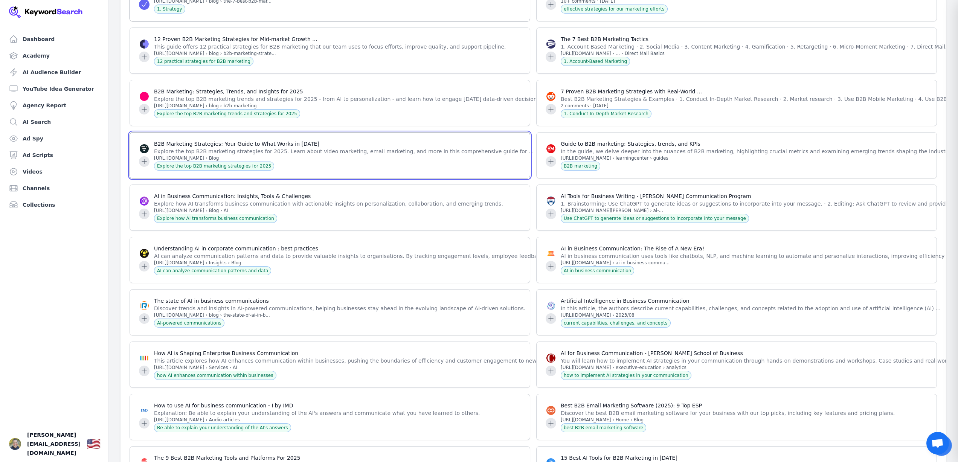
click at [143, 165] on icon at bounding box center [144, 162] width 8 height 8
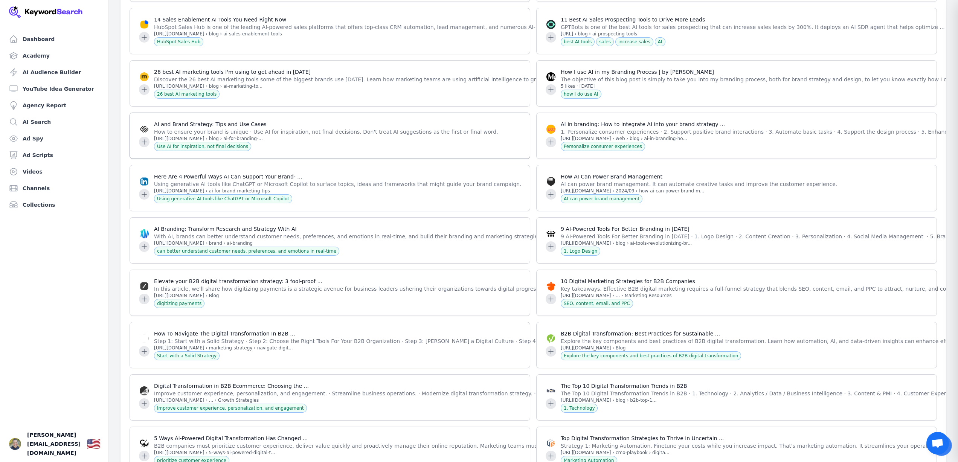
scroll to position [6827, 0]
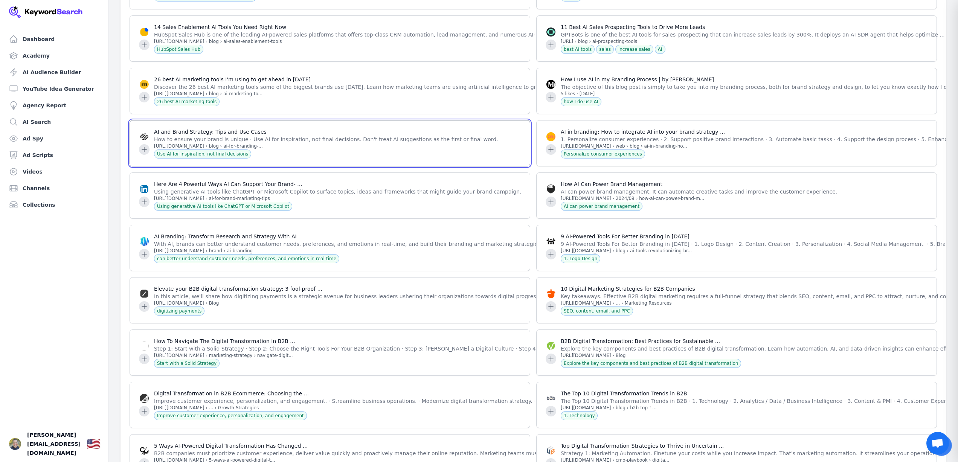
click at [143, 153] on icon at bounding box center [144, 150] width 8 height 8
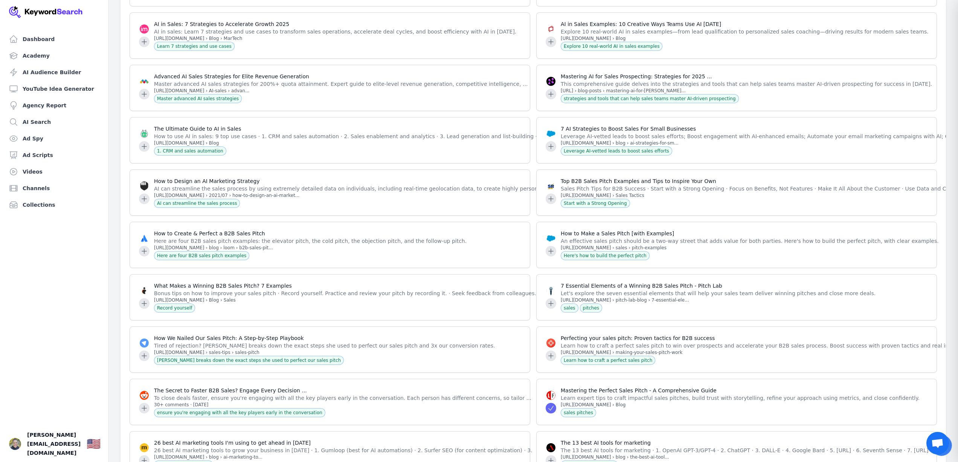
scroll to position [11280, 0]
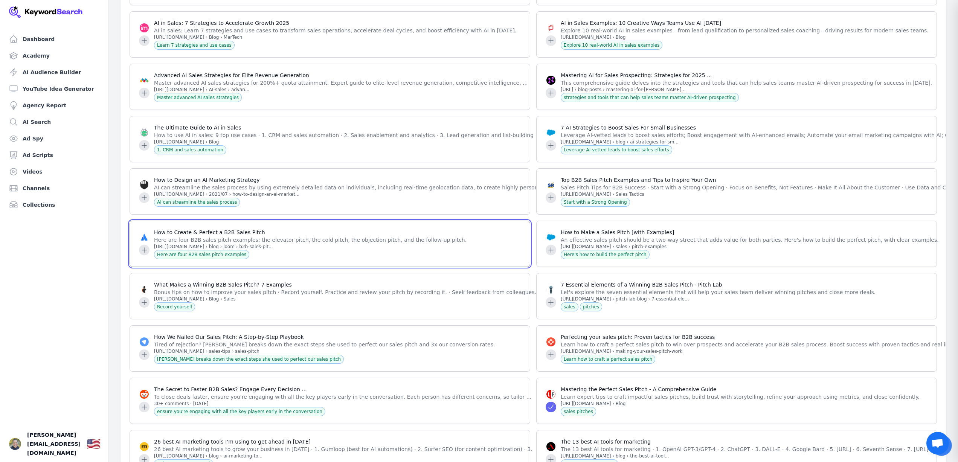
click at [146, 254] on icon at bounding box center [144, 250] width 8 height 8
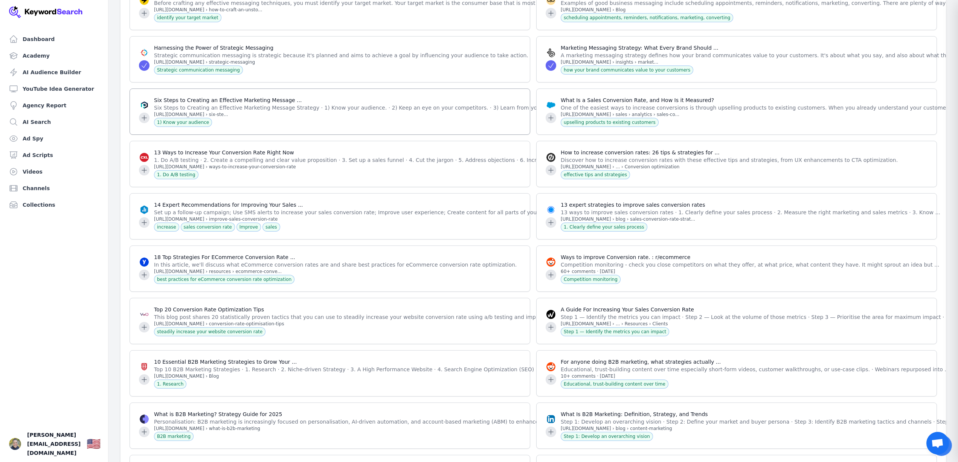
scroll to position [12043, 0]
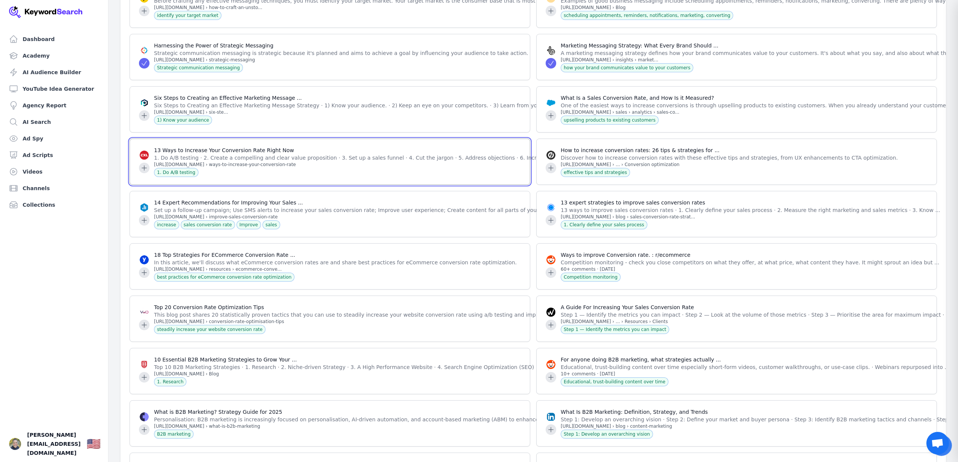
click at [141, 172] on icon at bounding box center [144, 168] width 8 height 8
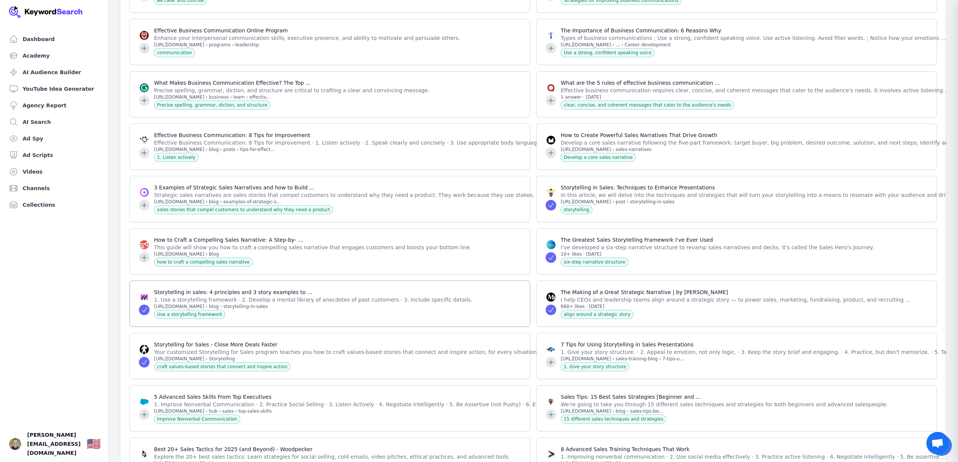
scroll to position [12950, 0]
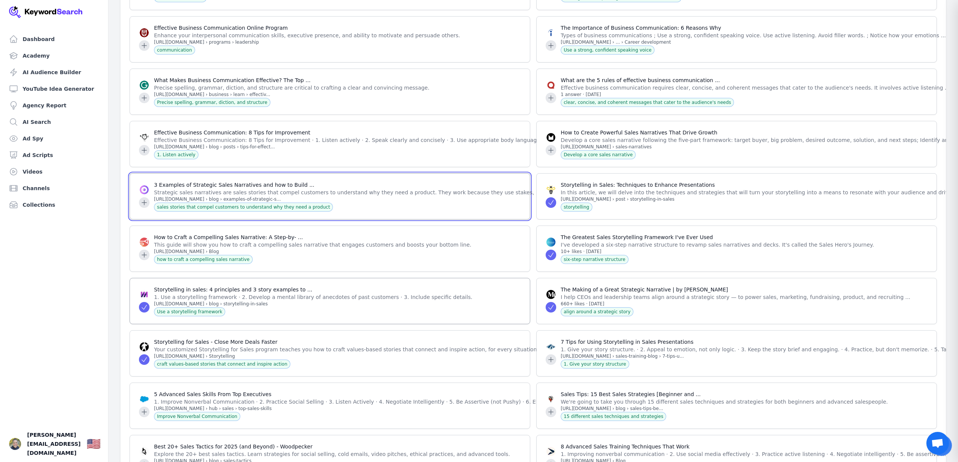
click at [145, 205] on icon at bounding box center [144, 202] width 5 height 5
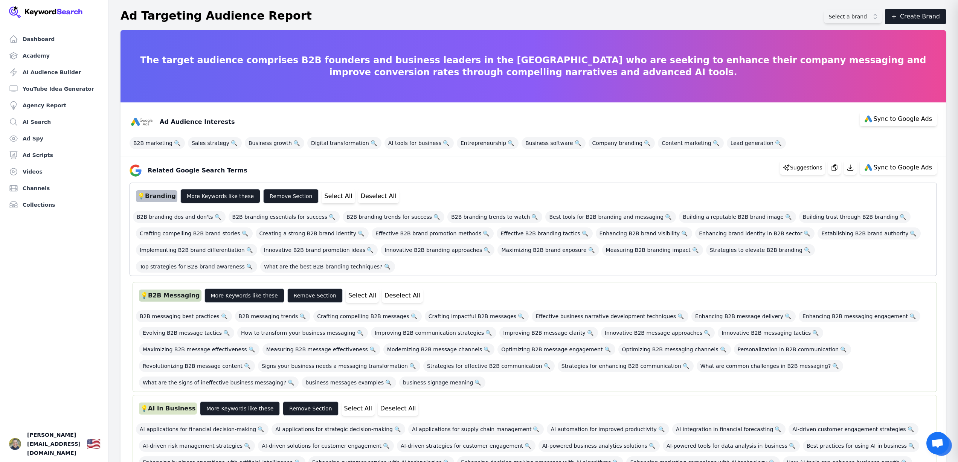
scroll to position [2555, 0]
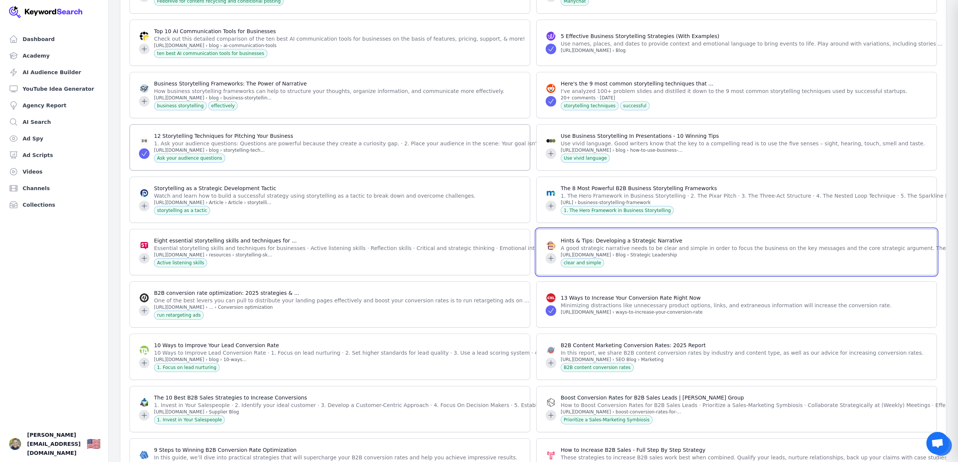
click at [552, 256] on icon at bounding box center [551, 258] width 5 height 5
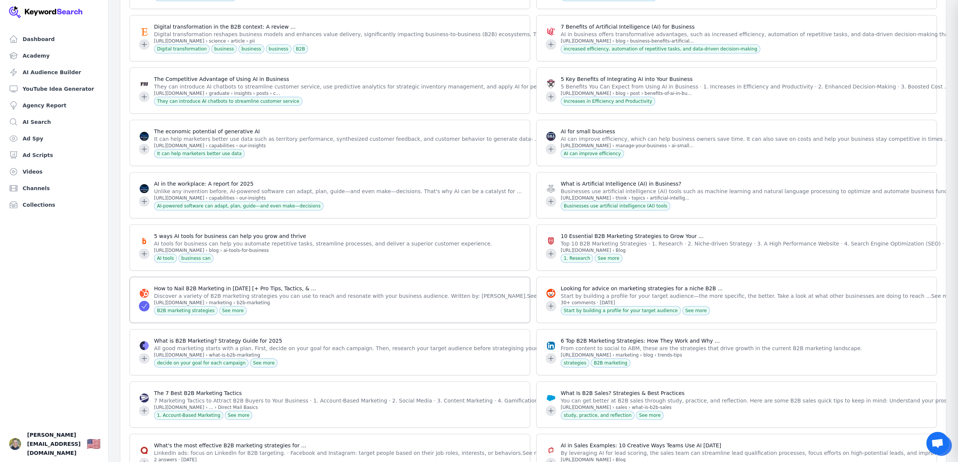
scroll to position [3221, 0]
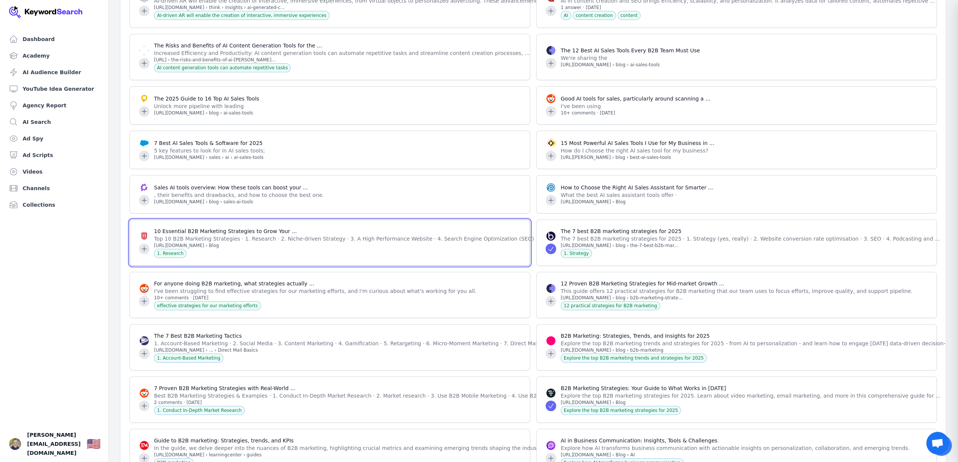
click at [142, 245] on icon at bounding box center [144, 249] width 8 height 8
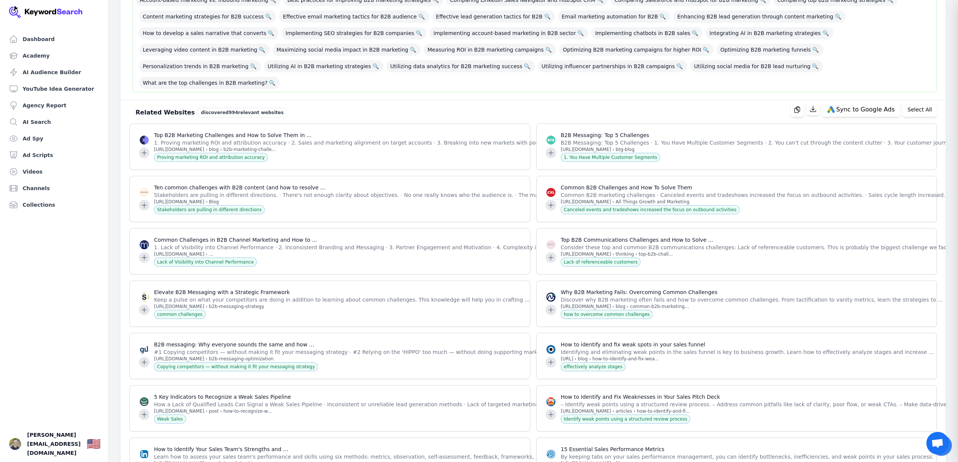
scroll to position [6680, 0]
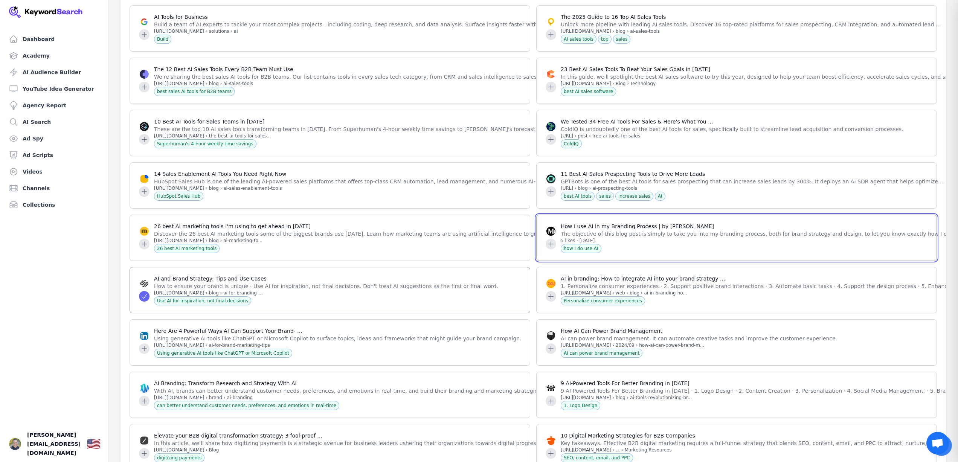
click at [550, 248] on icon at bounding box center [551, 244] width 8 height 8
click at [550, 246] on icon at bounding box center [551, 243] width 5 height 5
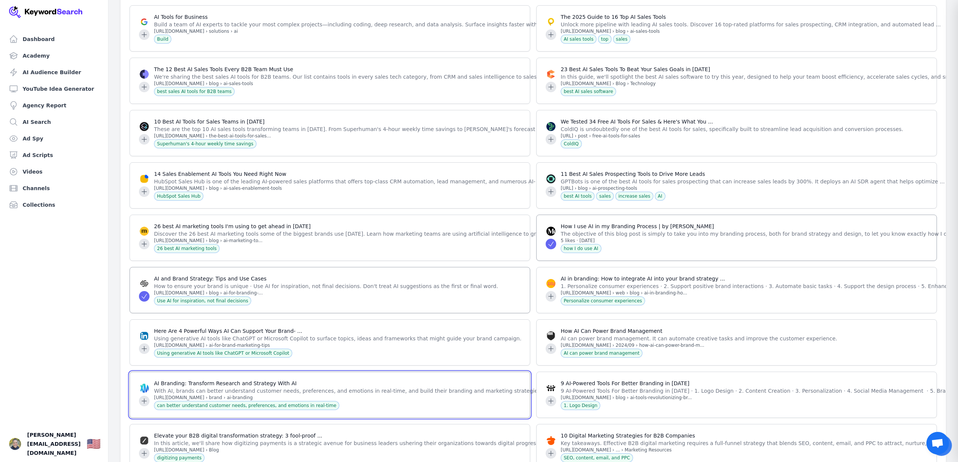
click at [145, 405] on icon at bounding box center [144, 401] width 8 height 8
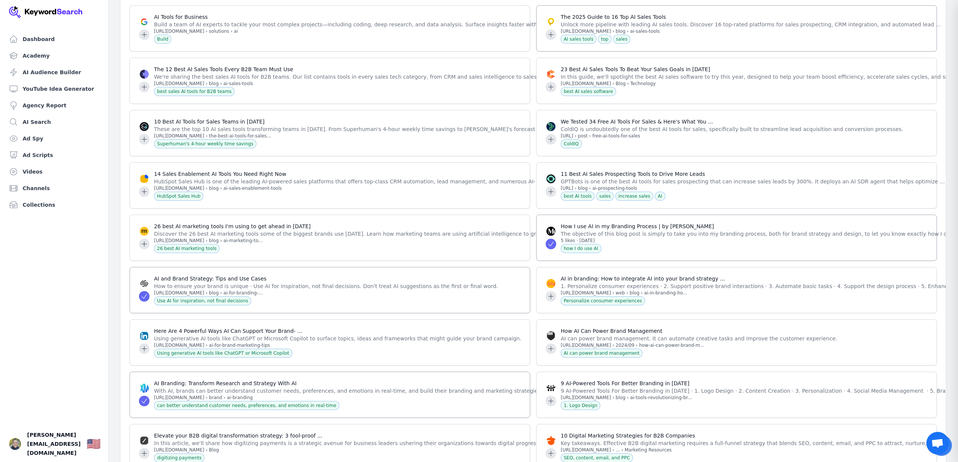
scroll to position [9990, 0]
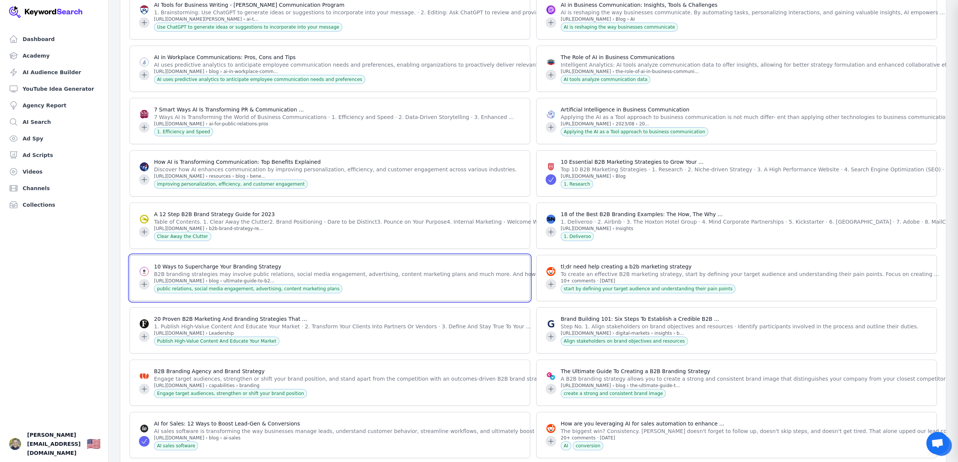
click at [145, 287] on icon at bounding box center [144, 284] width 5 height 5
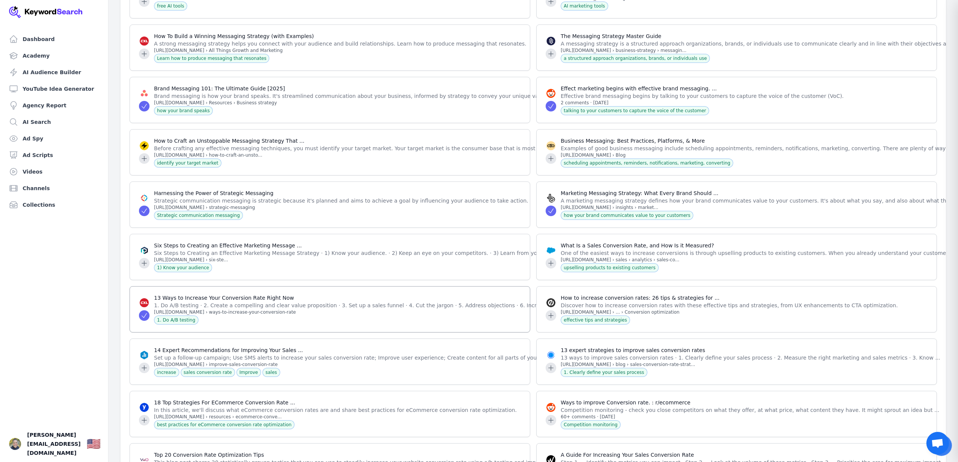
scroll to position [13404, 0]
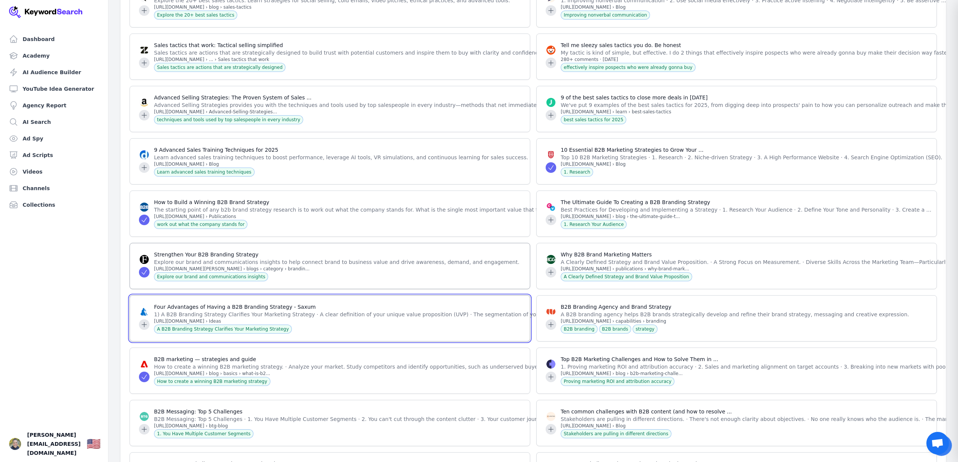
click at [145, 328] on icon at bounding box center [144, 325] width 8 height 8
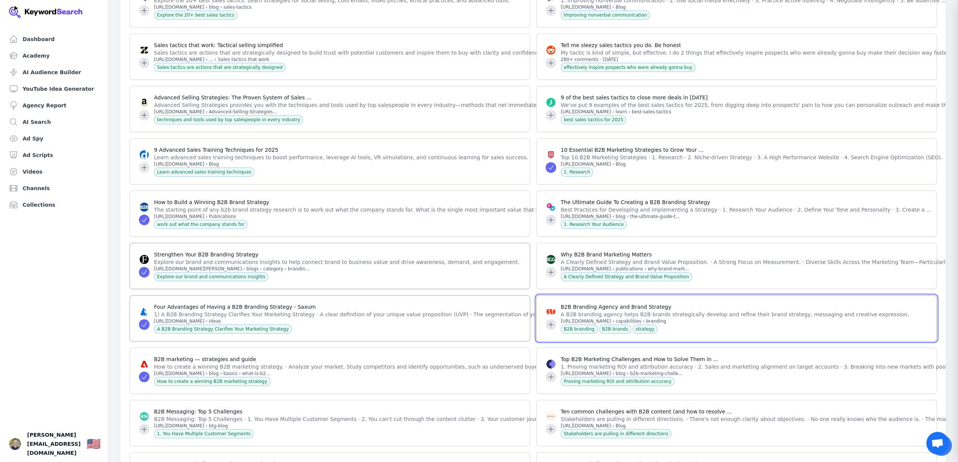
click at [551, 328] on icon at bounding box center [551, 325] width 8 height 8
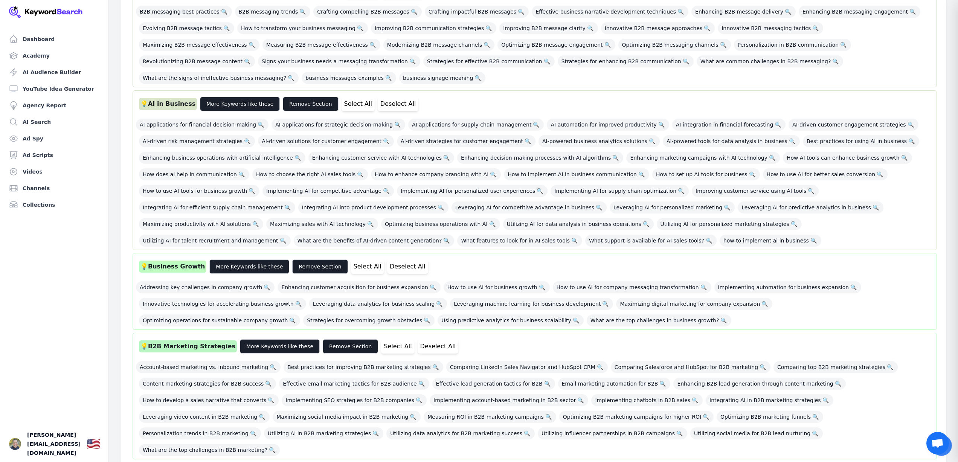
scroll to position [580, 0]
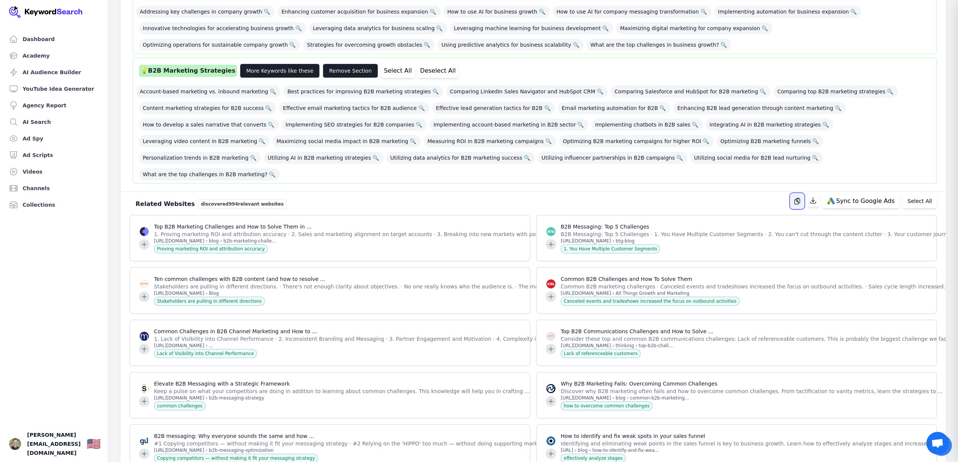
click at [801, 197] on icon "button" at bounding box center [797, 201] width 8 height 8
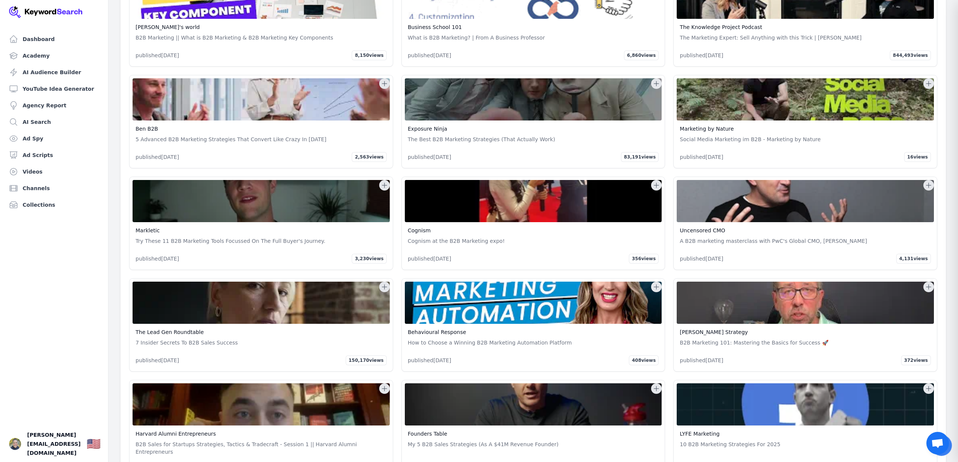
scroll to position [27975, 0]
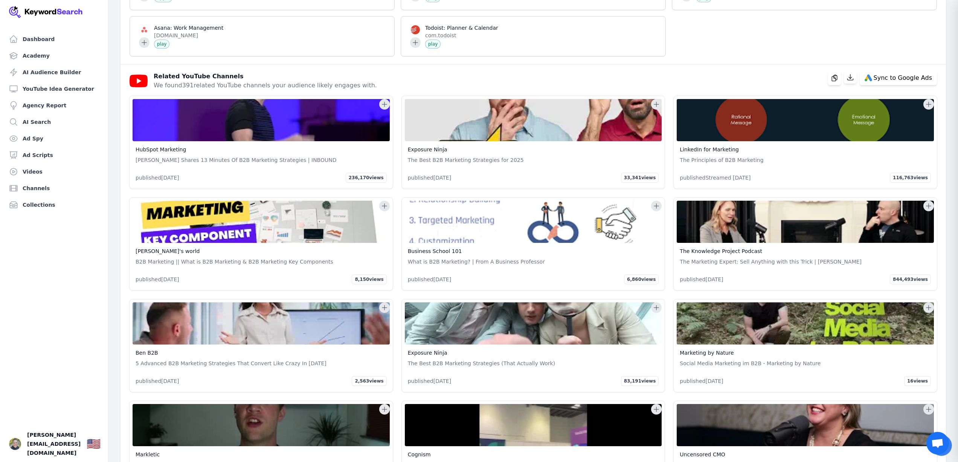
click at [384, 107] on icon at bounding box center [384, 104] width 5 height 5
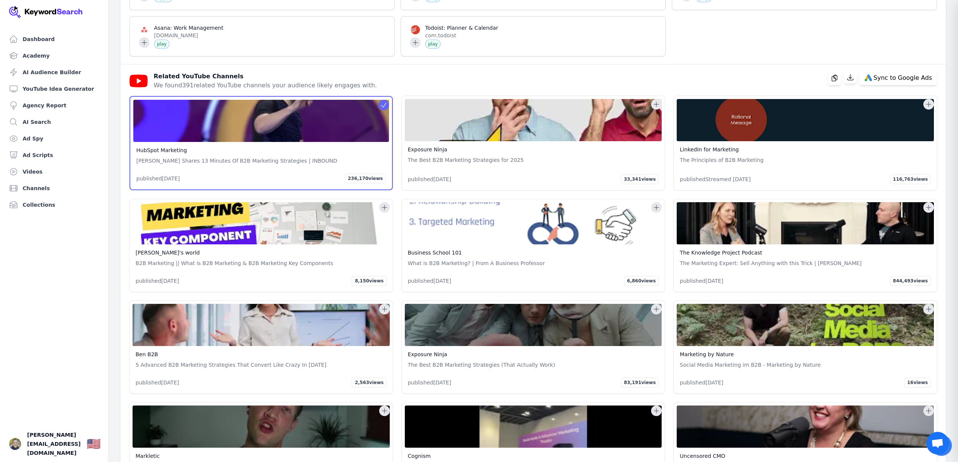
click at [383, 109] on icon at bounding box center [384, 105] width 8 height 8
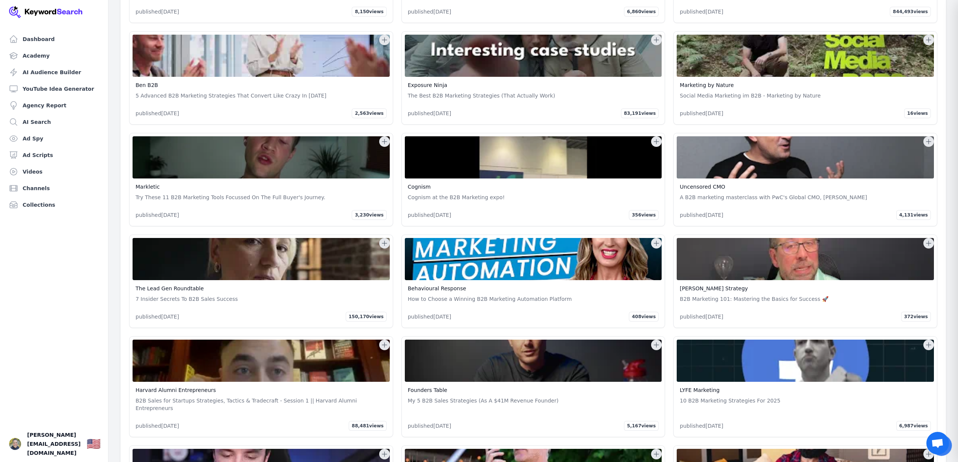
scroll to position [28240, 0]
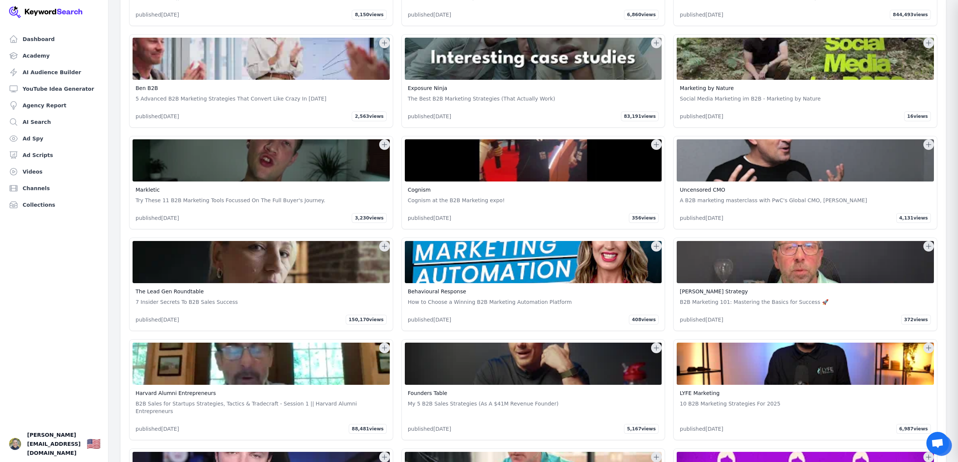
click at [929, 147] on icon at bounding box center [928, 144] width 5 height 5
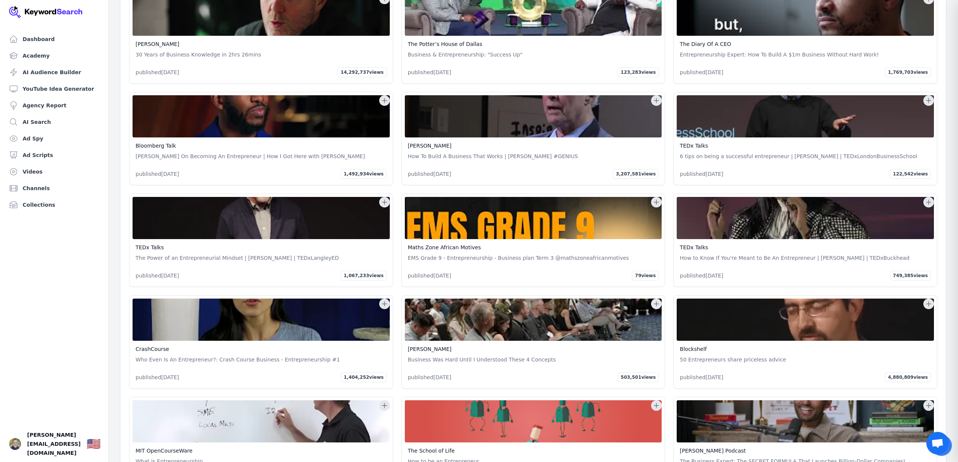
scroll to position [31477, 0]
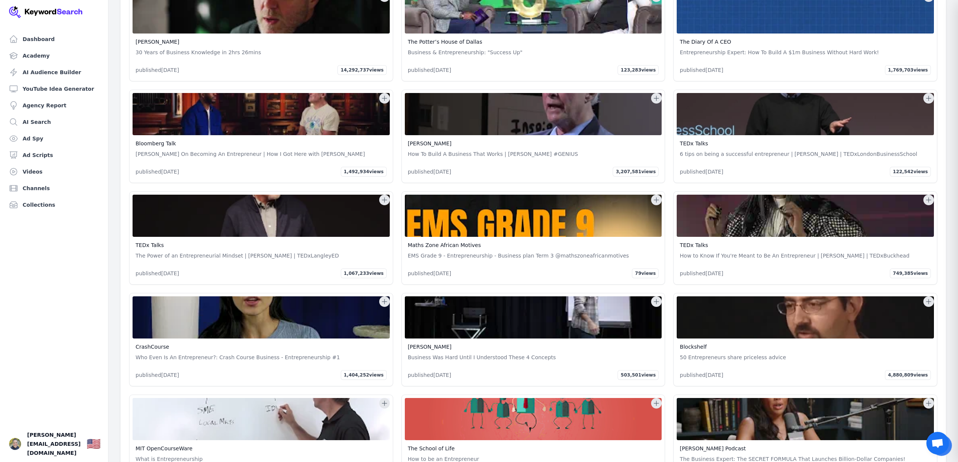
click at [931, 102] on icon at bounding box center [929, 99] width 8 height 8
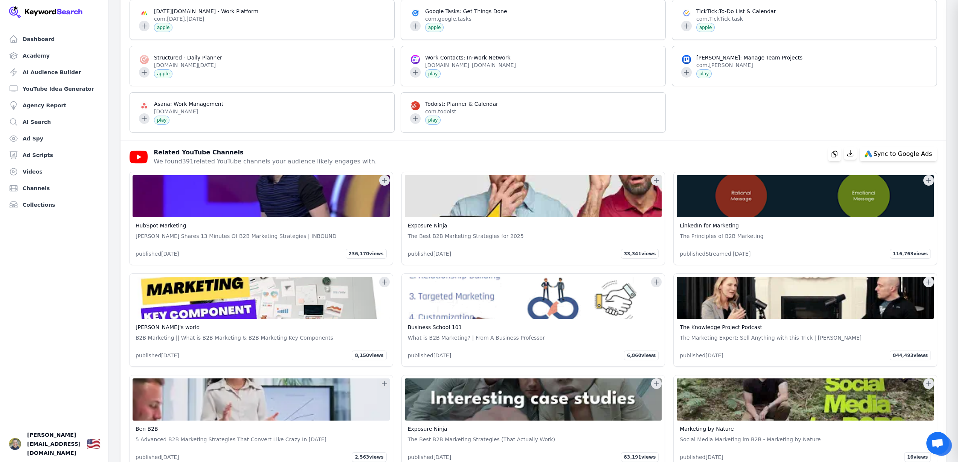
scroll to position [27970, 0]
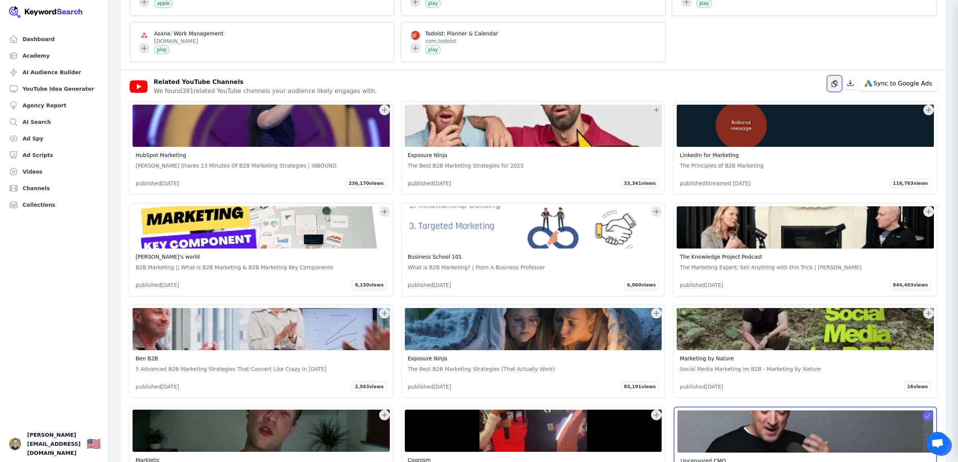
click at [837, 87] on icon "button" at bounding box center [835, 84] width 8 height 8
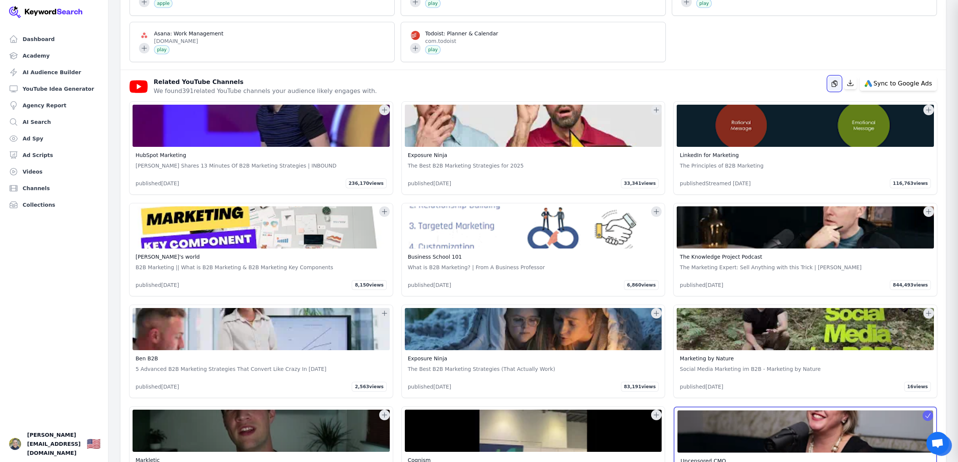
click at [833, 91] on button "button" at bounding box center [834, 83] width 13 height 14
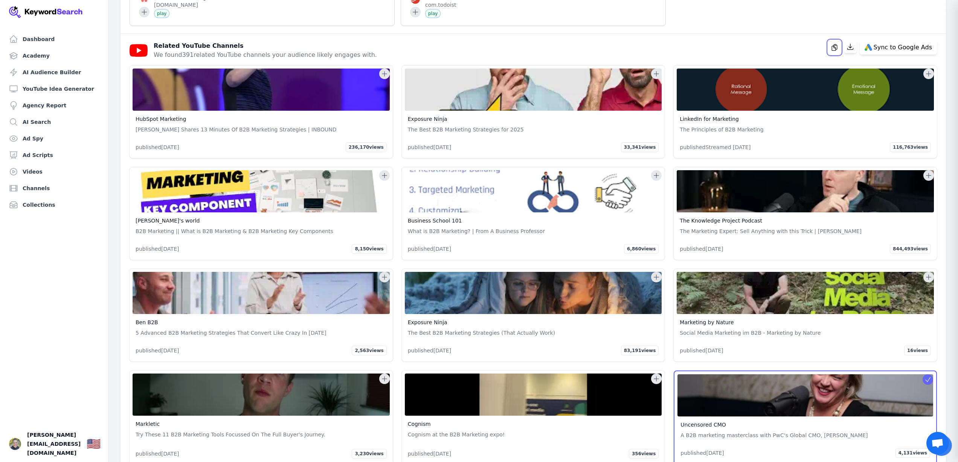
scroll to position [28008, 0]
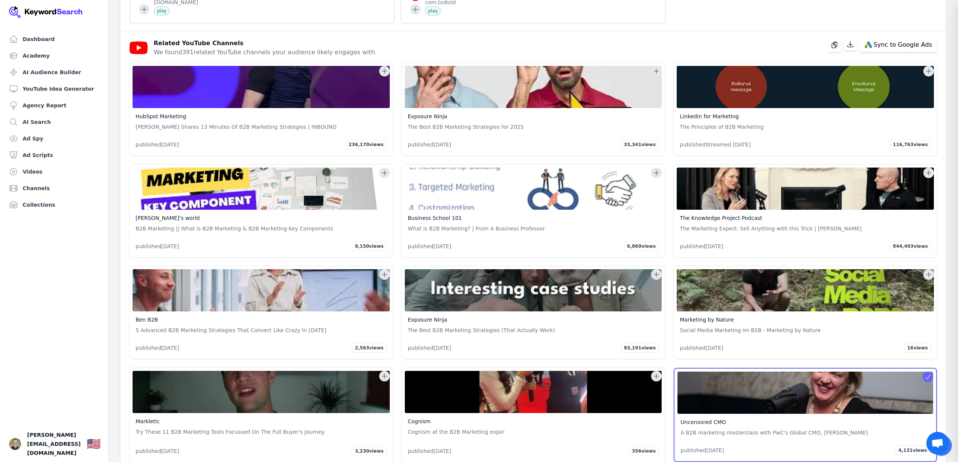
click at [387, 278] on icon at bounding box center [385, 275] width 8 height 8
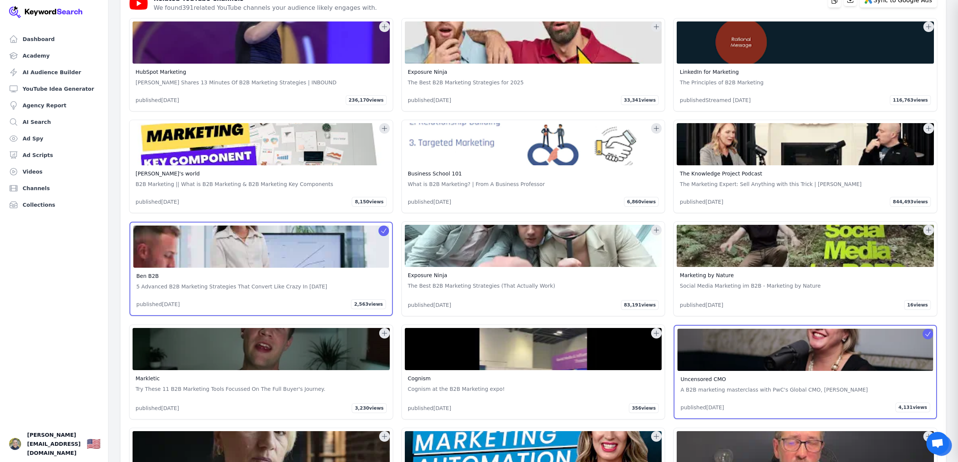
scroll to position [28056, 0]
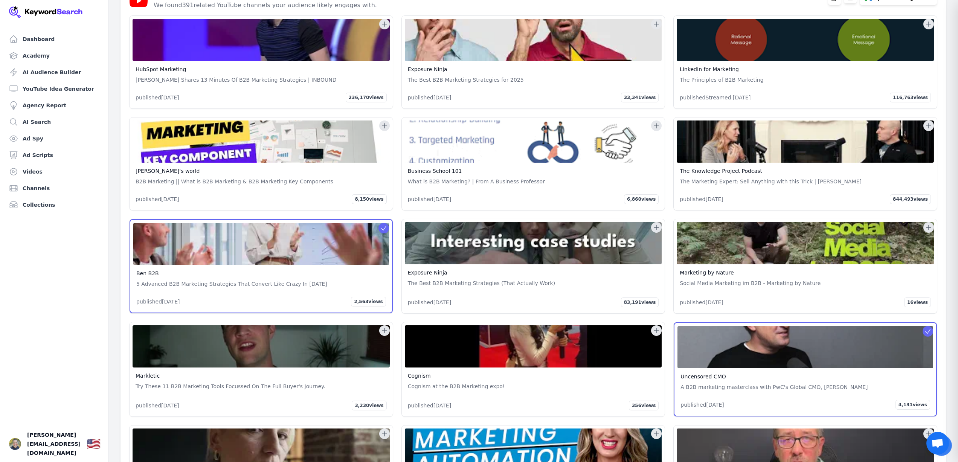
click at [383, 28] on icon at bounding box center [385, 24] width 8 height 8
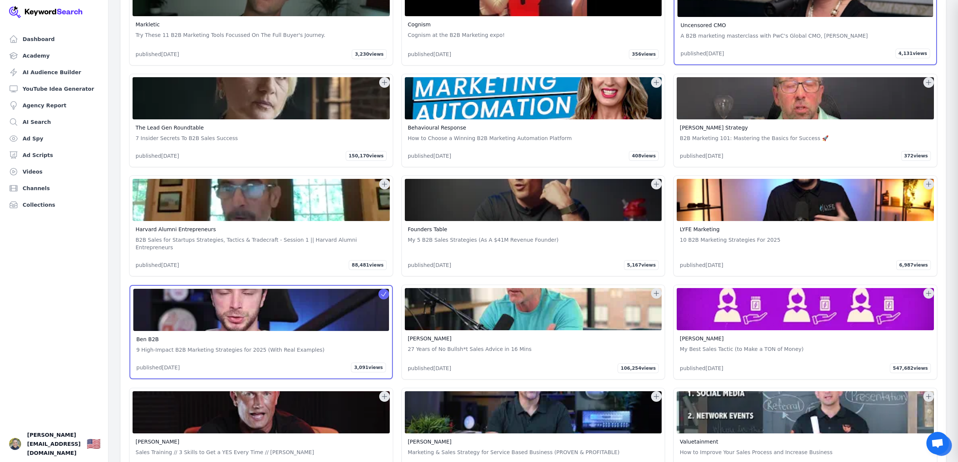
scroll to position [28422, 0]
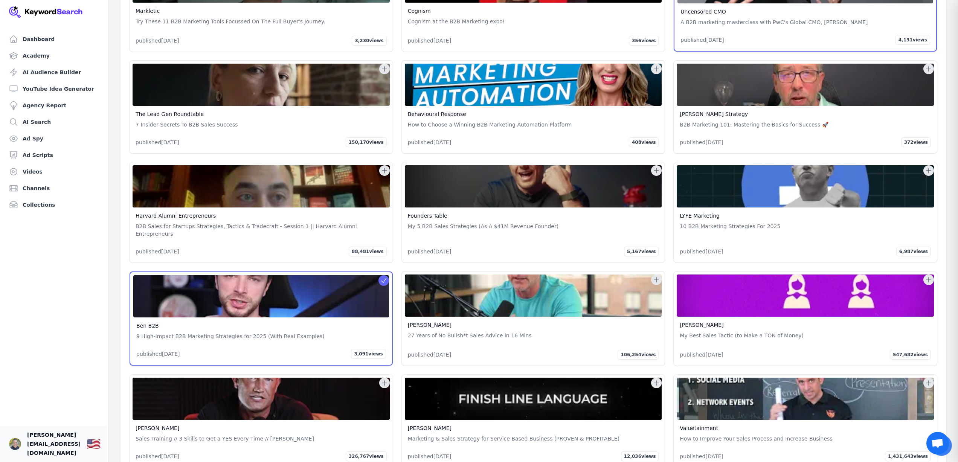
click at [59, 450] on span "[PERSON_NAME][EMAIL_ADDRESS][DOMAIN_NAME]" at bounding box center [53, 443] width 53 height 27
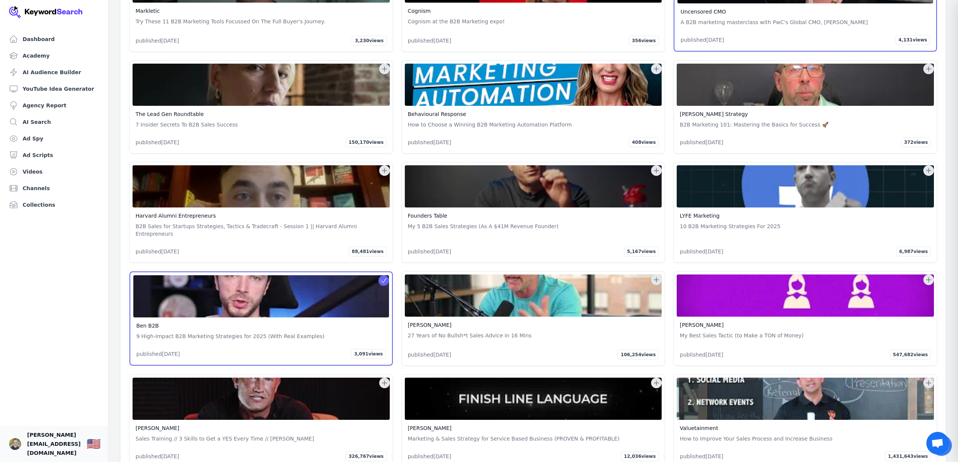
click at [56, 451] on span "[PERSON_NAME][EMAIL_ADDRESS][DOMAIN_NAME]" at bounding box center [53, 443] width 53 height 27
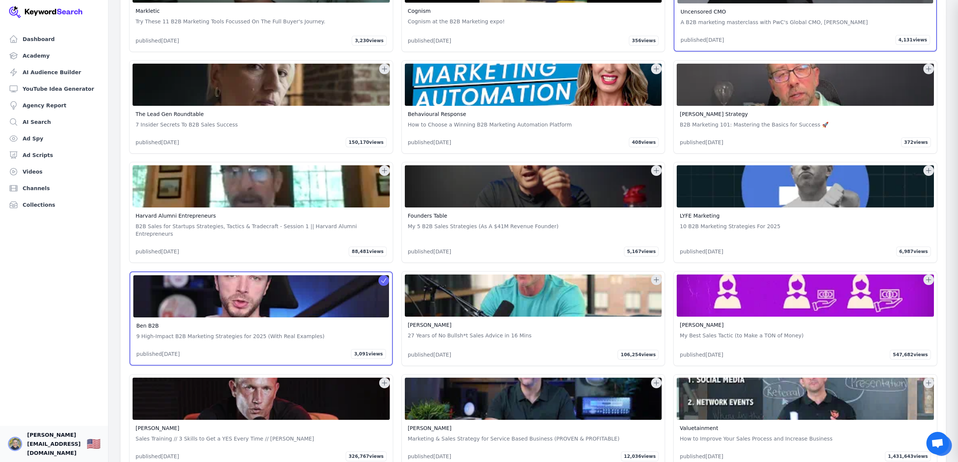
click at [12, 449] on img "Open user button" at bounding box center [15, 444] width 12 height 12
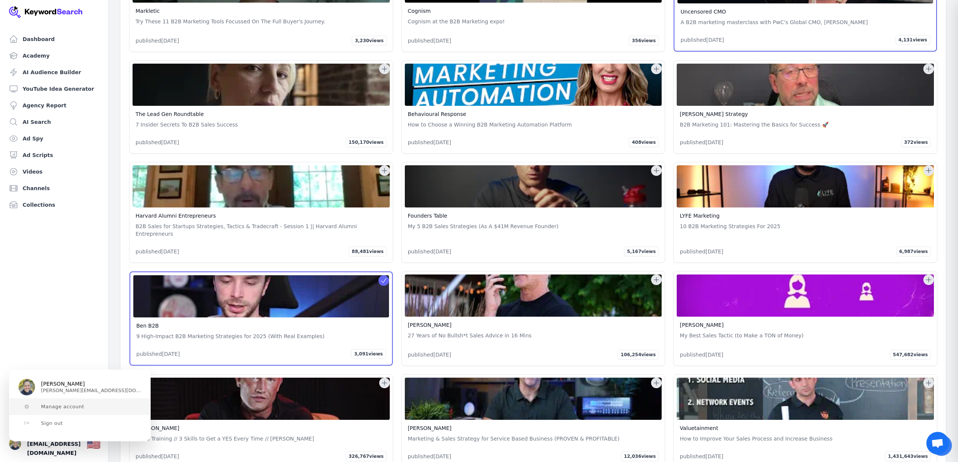
click at [53, 406] on span "Manage account" at bounding box center [62, 407] width 43 height 6
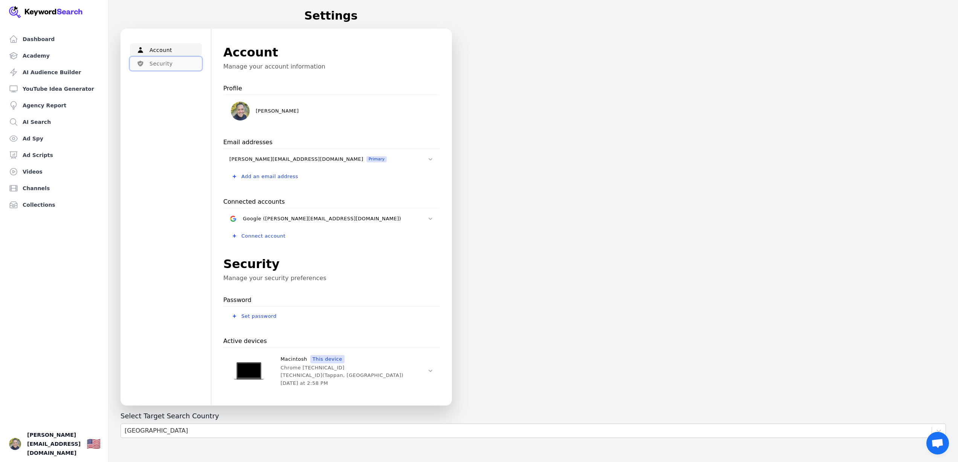
click at [162, 66] on button "Security" at bounding box center [166, 64] width 72 height 14
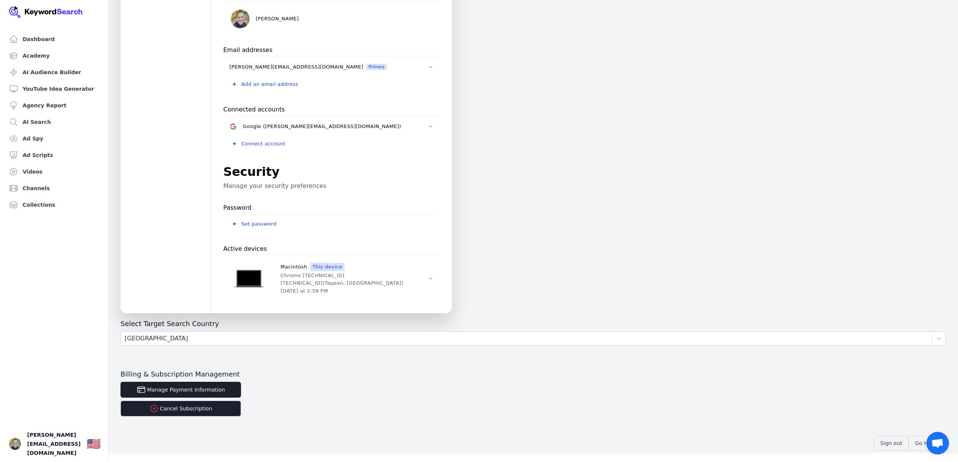
scroll to position [93, 0]
click at [198, 410] on button "Cancel Subscription" at bounding box center [180, 408] width 120 height 16
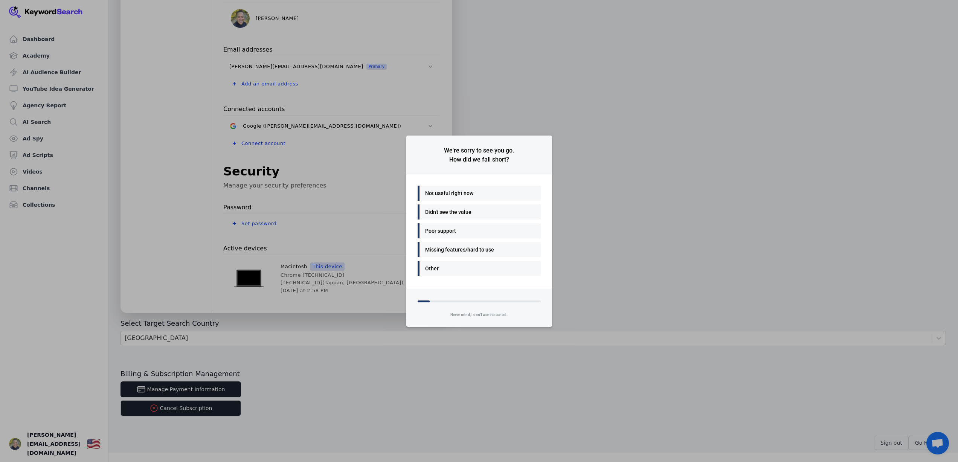
click at [446, 212] on div "Didn't see the value" at bounding box center [477, 211] width 104 height 9
click at [442, 234] on div "Easy to use" at bounding box center [477, 230] width 104 height 9
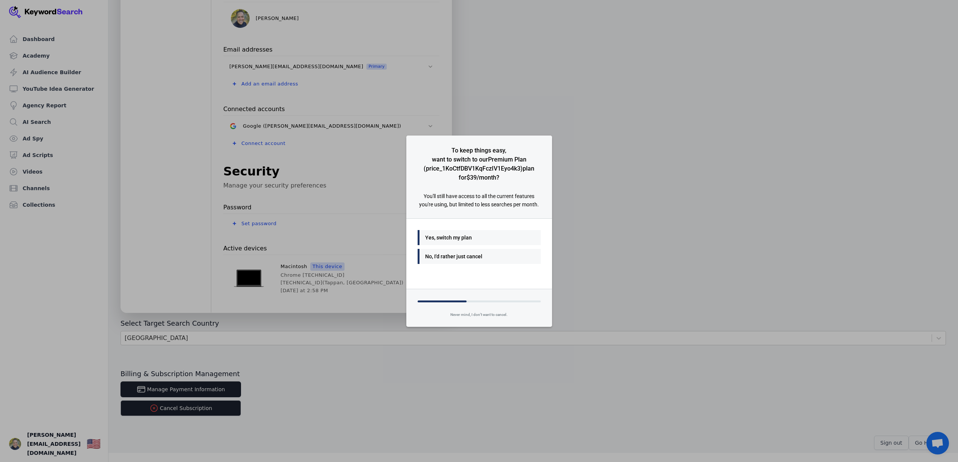
click at [457, 257] on div "No, I'd rather just cancel" at bounding box center [477, 256] width 104 height 9
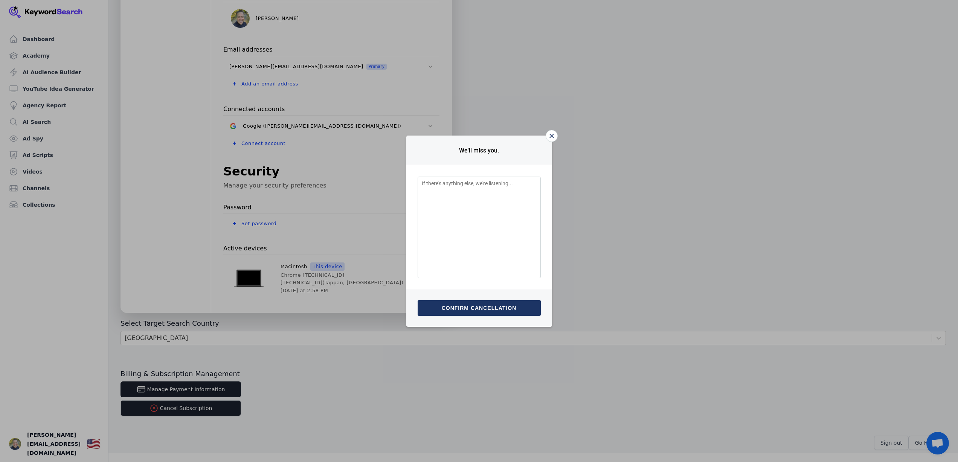
click at [482, 309] on button "Confirm cancellation" at bounding box center [479, 308] width 123 height 16
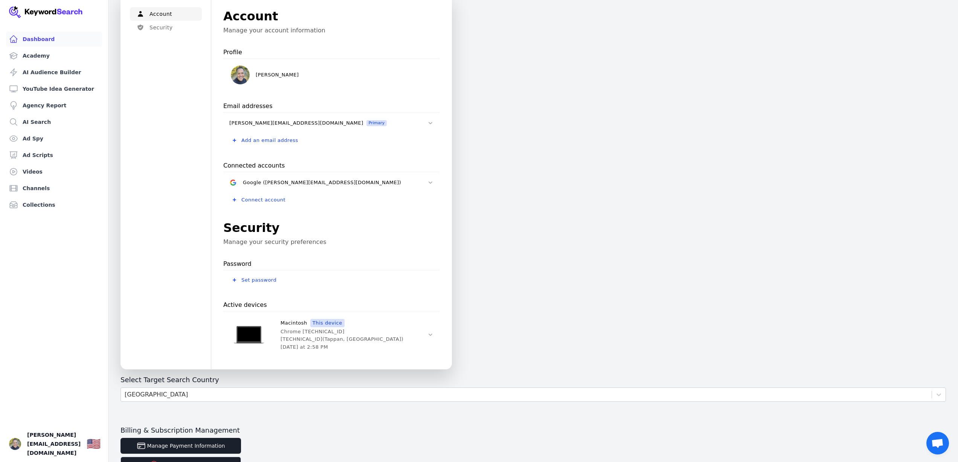
scroll to position [2, 0]
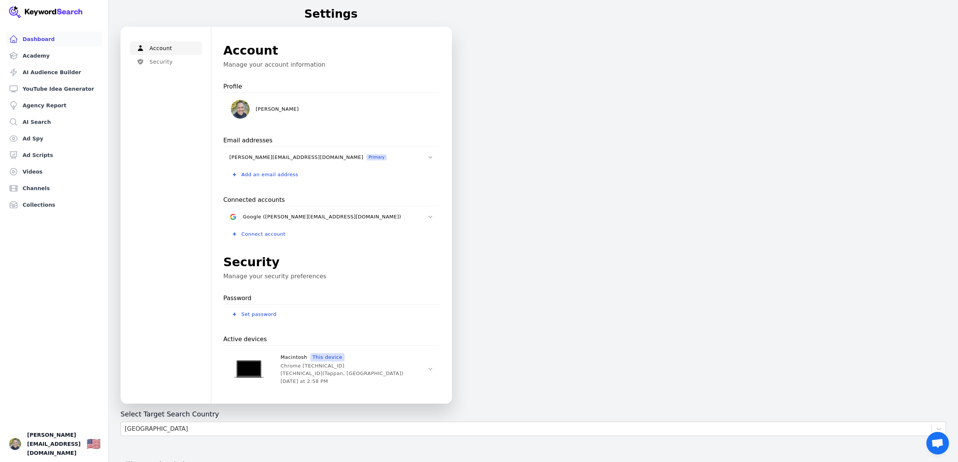
click at [27, 41] on link "Dashboard" at bounding box center [54, 39] width 96 height 15
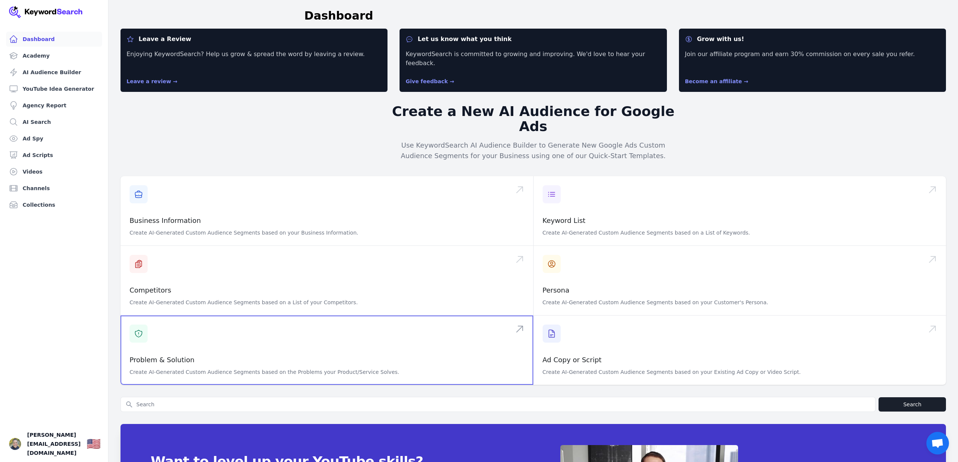
click at [150, 317] on span at bounding box center [326, 350] width 413 height 69
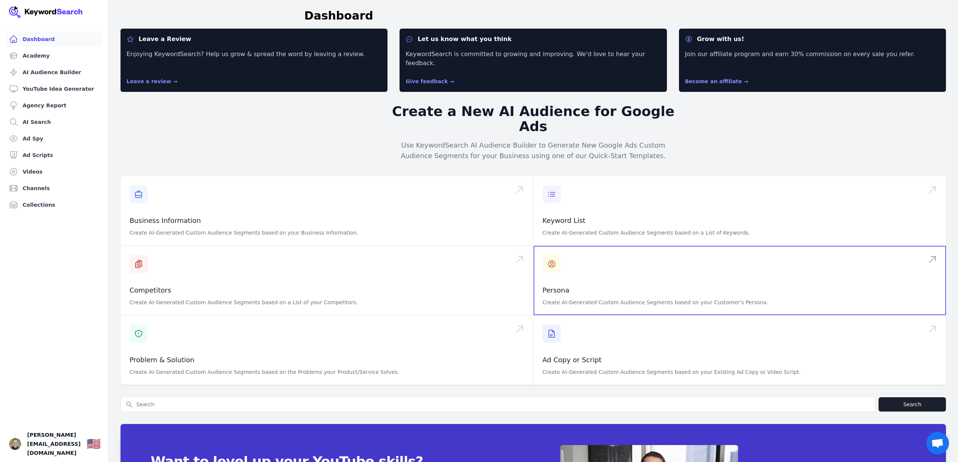
click at [569, 256] on span at bounding box center [740, 280] width 413 height 69
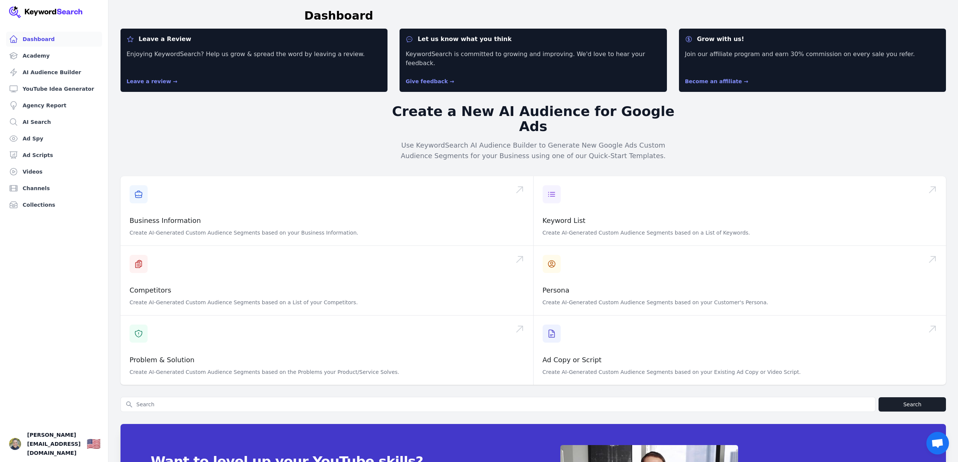
click at [23, 39] on link "Dashboard" at bounding box center [54, 39] width 96 height 15
click at [29, 143] on link "Ad Spy" at bounding box center [54, 138] width 96 height 15
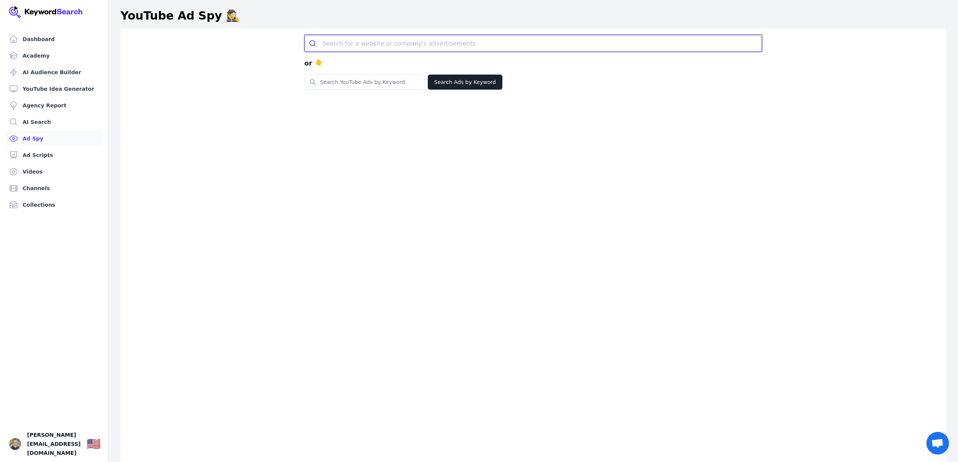
click at [337, 46] on input "search" at bounding box center [541, 43] width 439 height 17
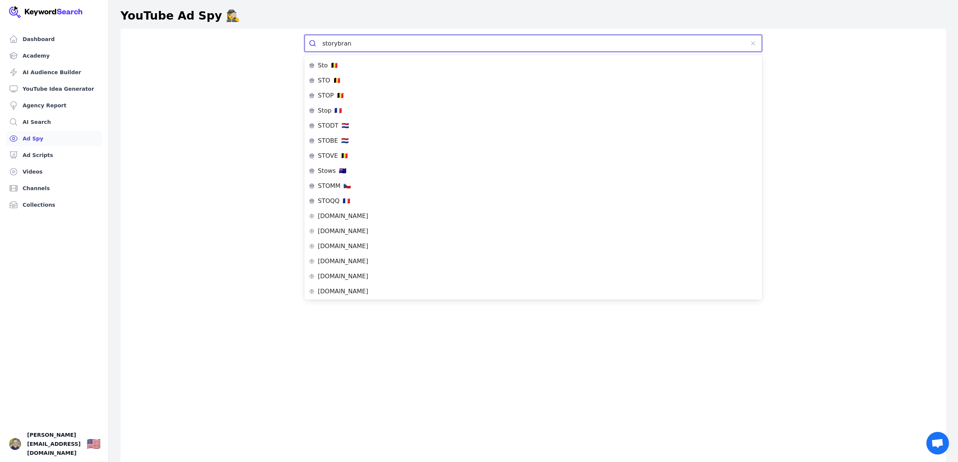
type input "storybrand"
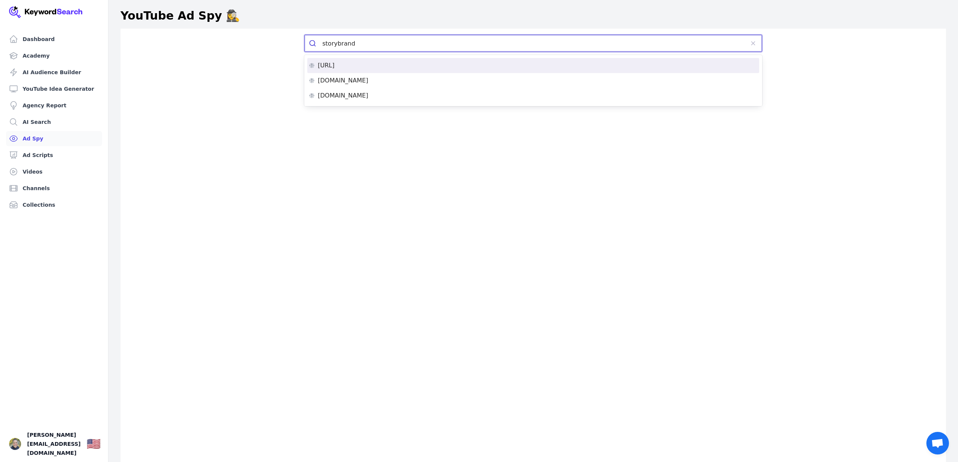
click at [338, 69] on li "storybrand.ai" at bounding box center [533, 65] width 452 height 15
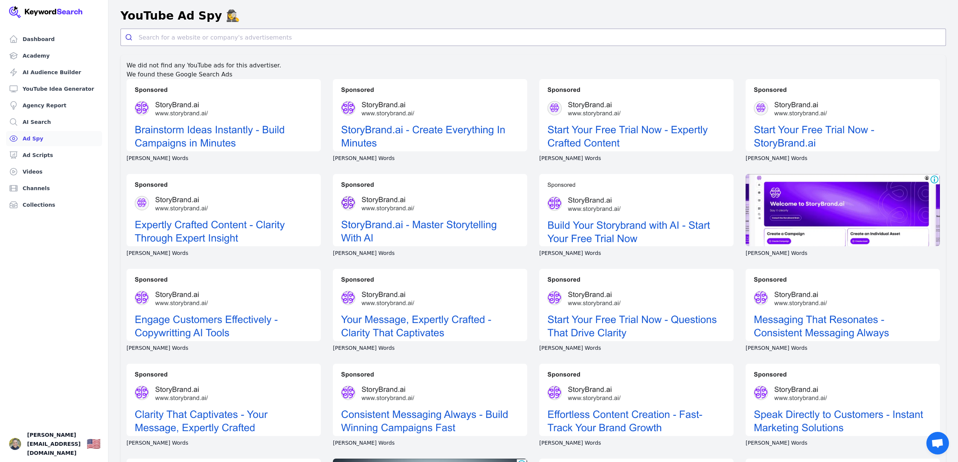
click at [32, 137] on link "Ad Spy" at bounding box center [54, 138] width 96 height 15
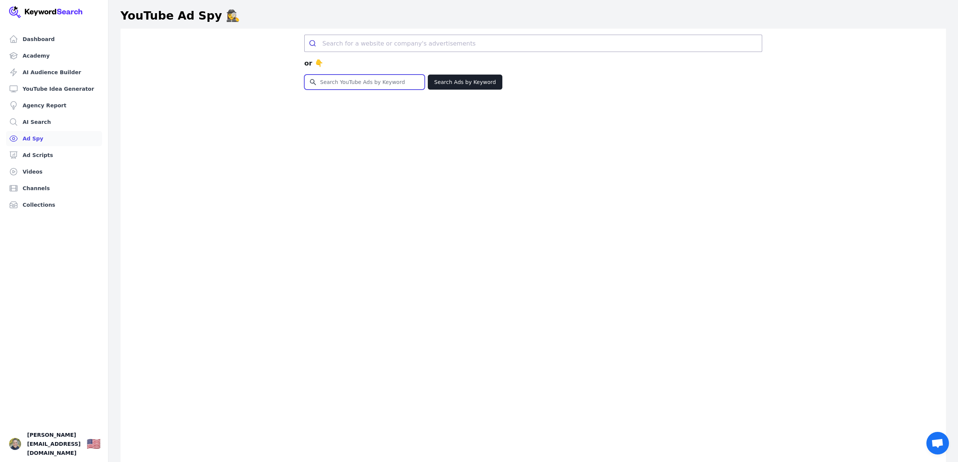
click at [362, 85] on input "Search for YouTube Keywords" at bounding box center [365, 82] width 120 height 14
type input "storybrand"
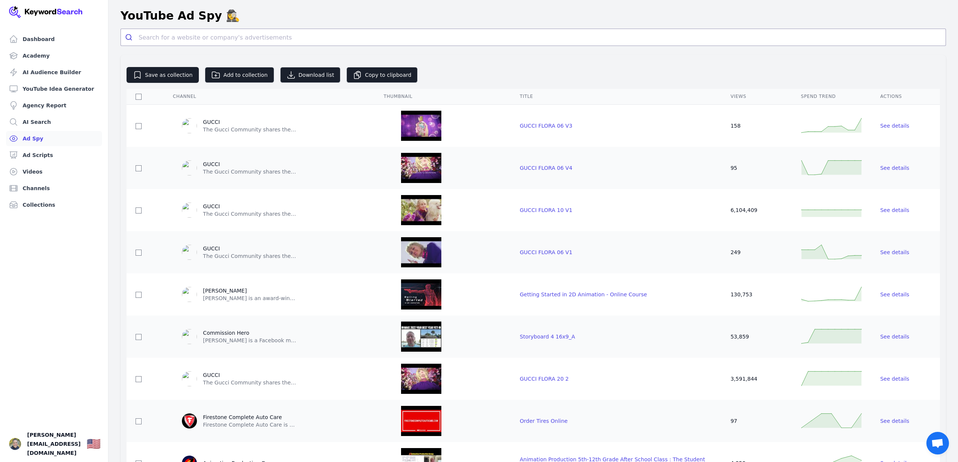
click at [26, 143] on link "Ad Spy" at bounding box center [54, 138] width 96 height 15
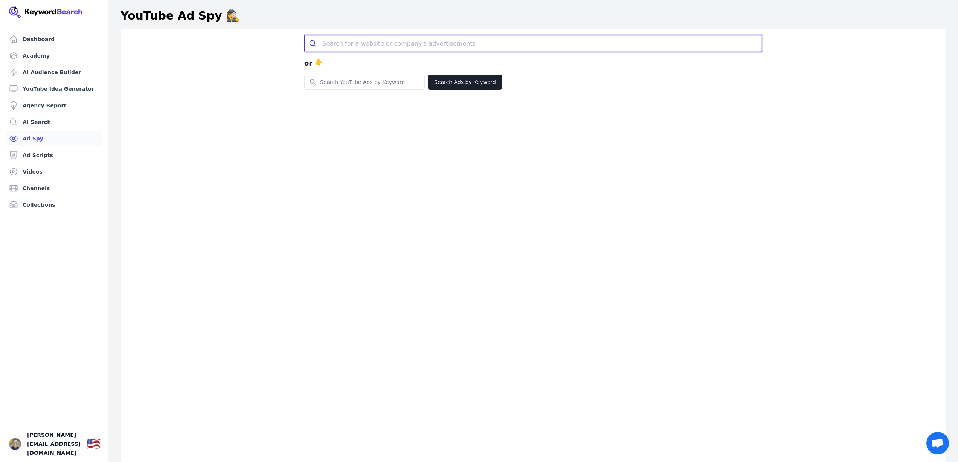
click at [339, 43] on input "search" at bounding box center [541, 43] width 439 height 17
click at [330, 44] on input "search" at bounding box center [541, 43] width 439 height 17
type input "storybrand.ai"
click at [0, 0] on button "submit" at bounding box center [0, 0] width 0 height 0
click at [449, 85] on button "Search Ads by Keyword" at bounding box center [465, 82] width 75 height 15
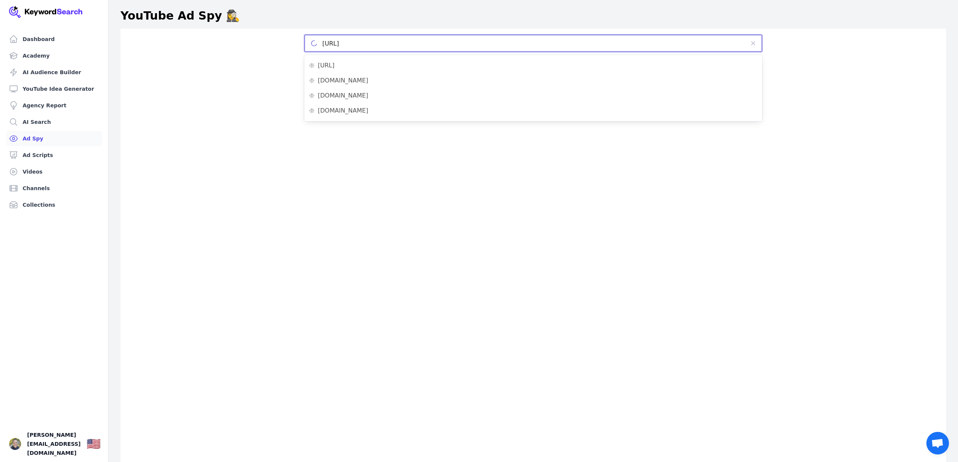
drag, startPoint x: 366, startPoint y: 47, endPoint x: 299, endPoint y: 43, distance: 67.2
click at [299, 43] on div "storybrand.ai or 👇 Search for YouTube Keywords Search Ads by Keyword" at bounding box center [533, 62] width 482 height 55
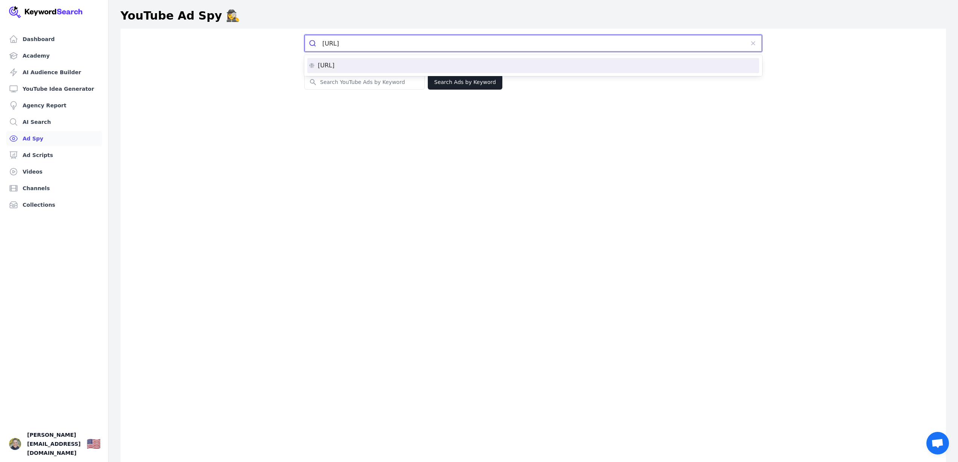
click at [397, 68] on div "storybrand.ai" at bounding box center [533, 66] width 449 height 6
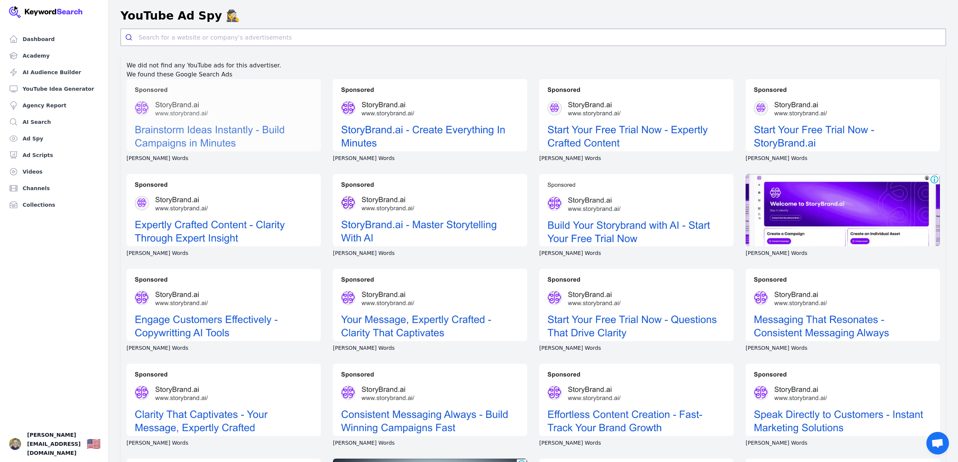
click at [255, 132] on div at bounding box center [224, 115] width 194 height 72
click at [202, 131] on div at bounding box center [224, 115] width 194 height 72
click at [205, 140] on div at bounding box center [224, 115] width 194 height 72
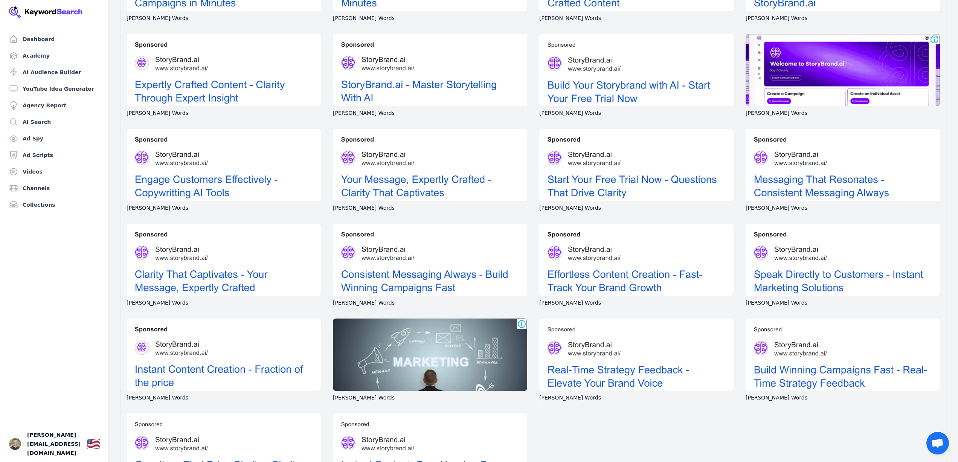
scroll to position [184, 0]
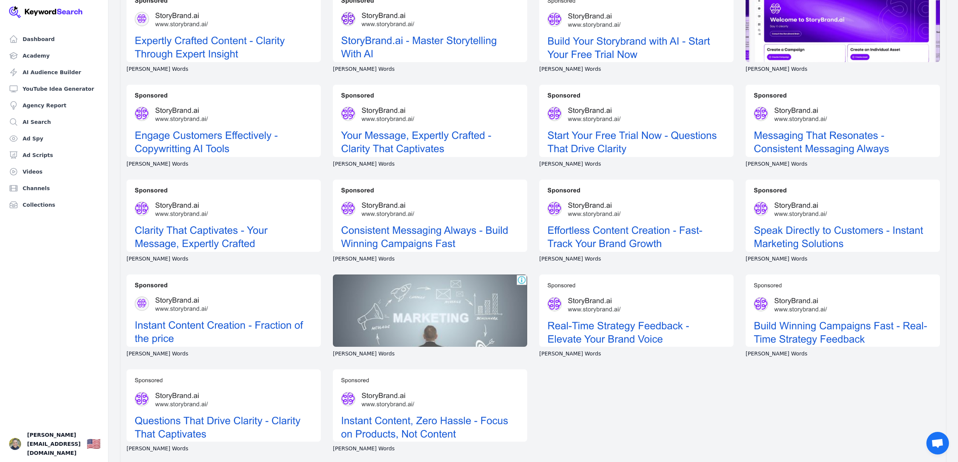
click at [458, 323] on div at bounding box center [430, 310] width 194 height 72
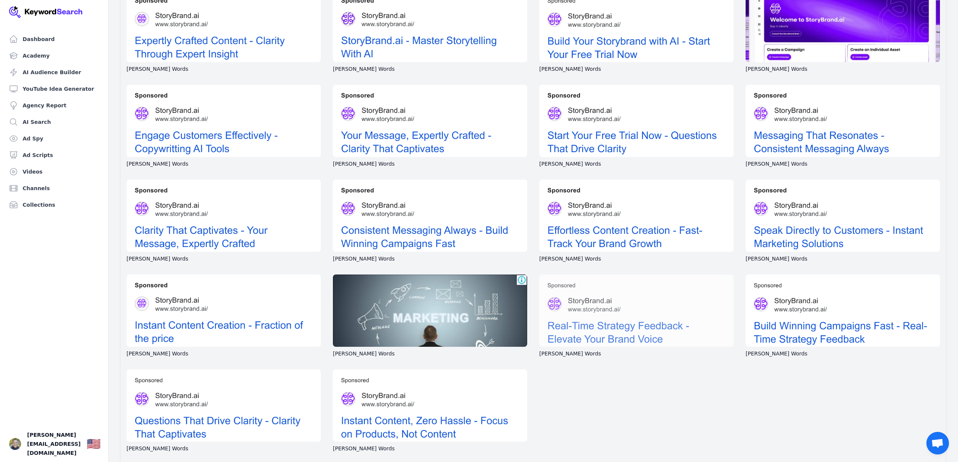
click at [582, 327] on div at bounding box center [636, 310] width 194 height 72
click at [412, 431] on div at bounding box center [430, 405] width 194 height 72
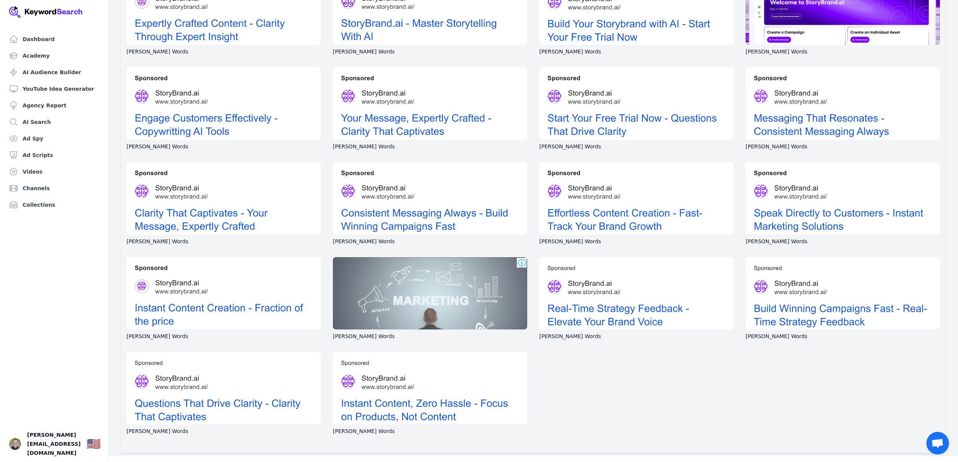
scroll to position [205, 0]
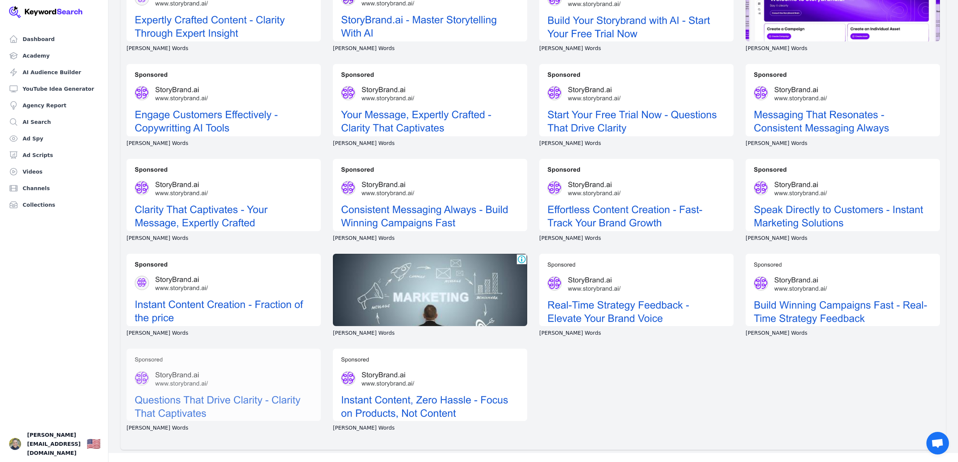
drag, startPoint x: 225, startPoint y: 406, endPoint x: 229, endPoint y: 380, distance: 26.7
click at [225, 406] on div at bounding box center [224, 385] width 194 height 72
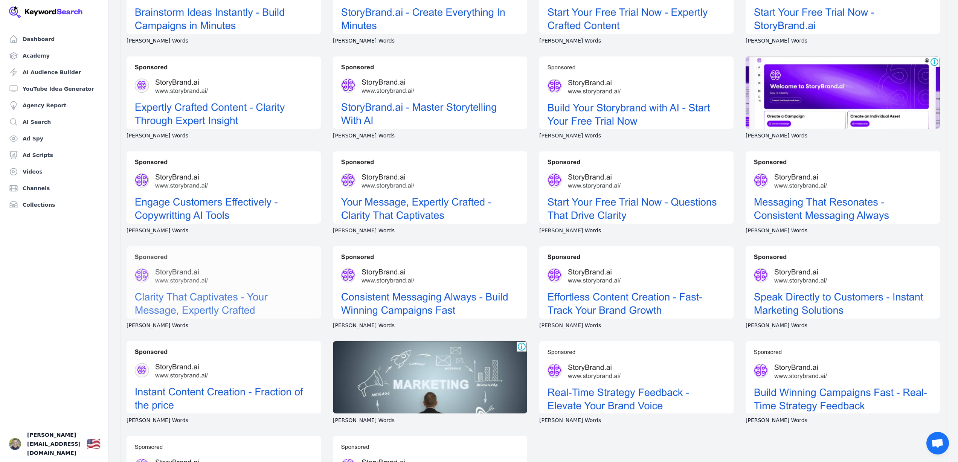
scroll to position [117, 0]
click at [244, 303] on div at bounding box center [224, 283] width 194 height 72
click at [241, 299] on div at bounding box center [224, 283] width 194 height 72
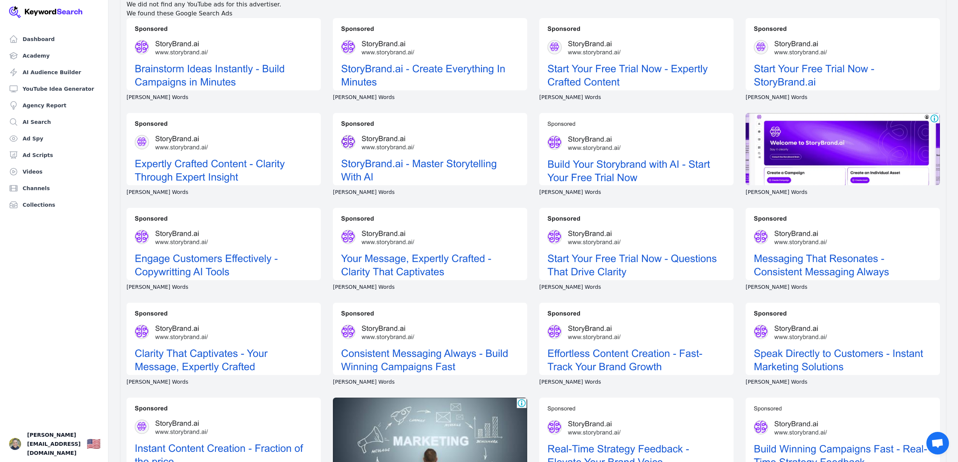
scroll to position [0, 0]
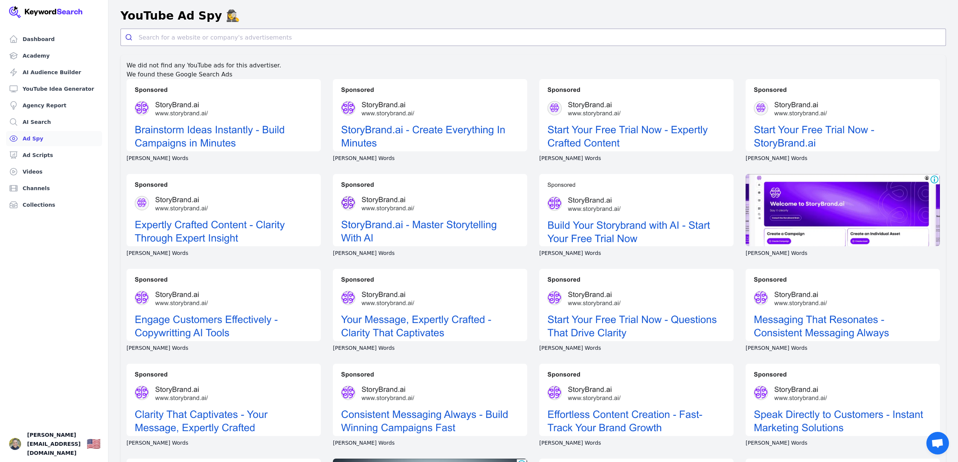
click at [35, 141] on link "Ad Spy" at bounding box center [54, 138] width 96 height 15
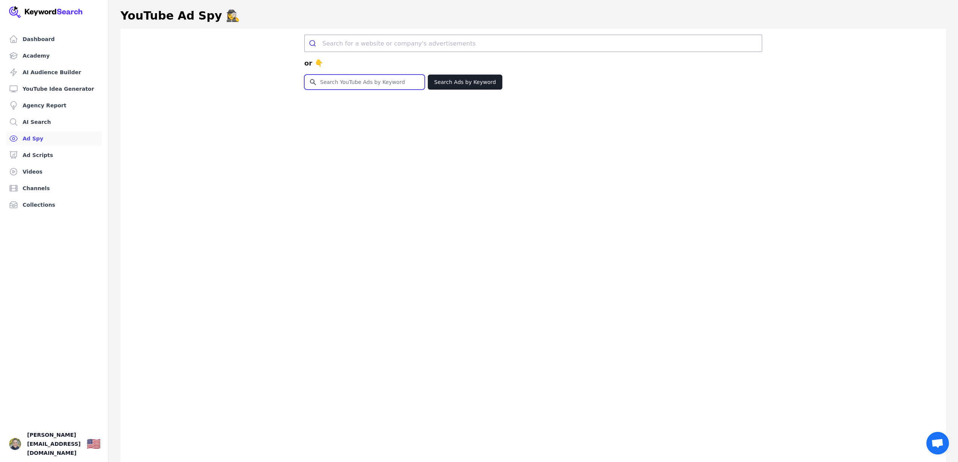
drag, startPoint x: 331, startPoint y: 84, endPoint x: 331, endPoint y: 77, distance: 6.4
click at [331, 82] on input "Search for YouTube Keywords" at bounding box center [365, 82] width 120 height 14
type input "andyraskin"
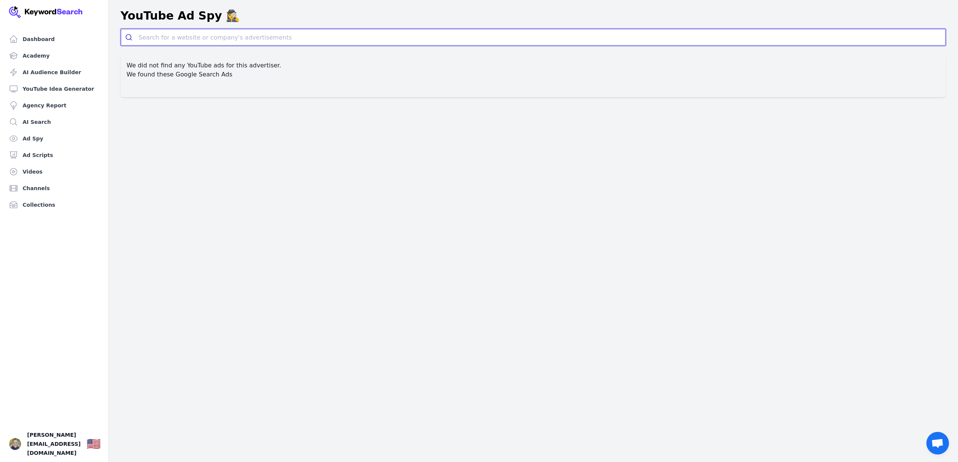
click at [195, 40] on input "search" at bounding box center [542, 37] width 807 height 17
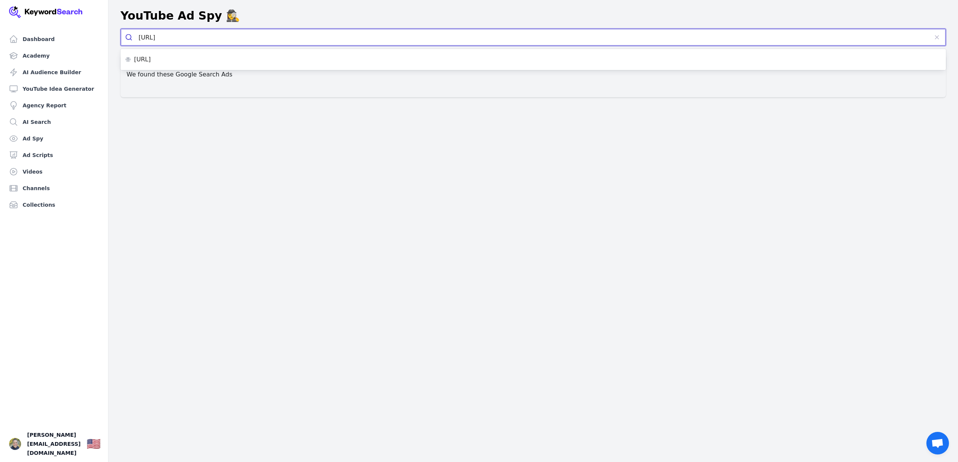
type input "storybrand.ai"
click at [121, 29] on button "submit" at bounding box center [130, 37] width 18 height 17
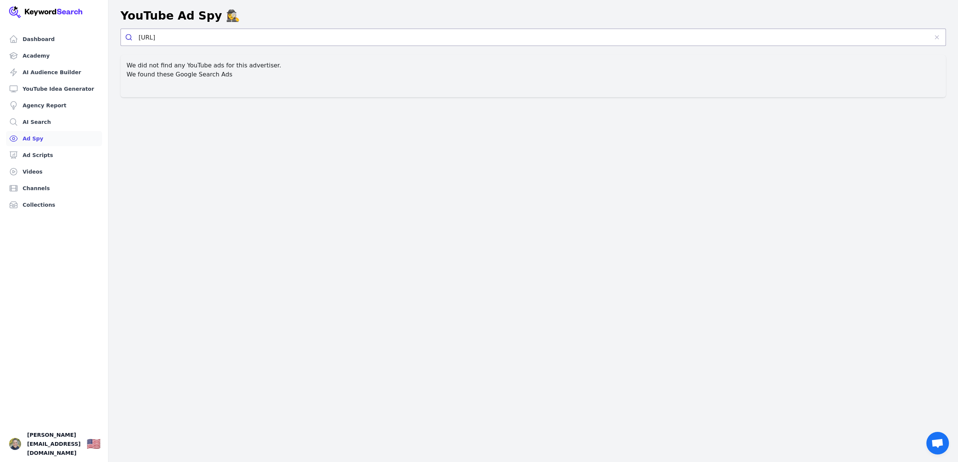
click at [34, 138] on link "Ad Spy" at bounding box center [54, 138] width 96 height 15
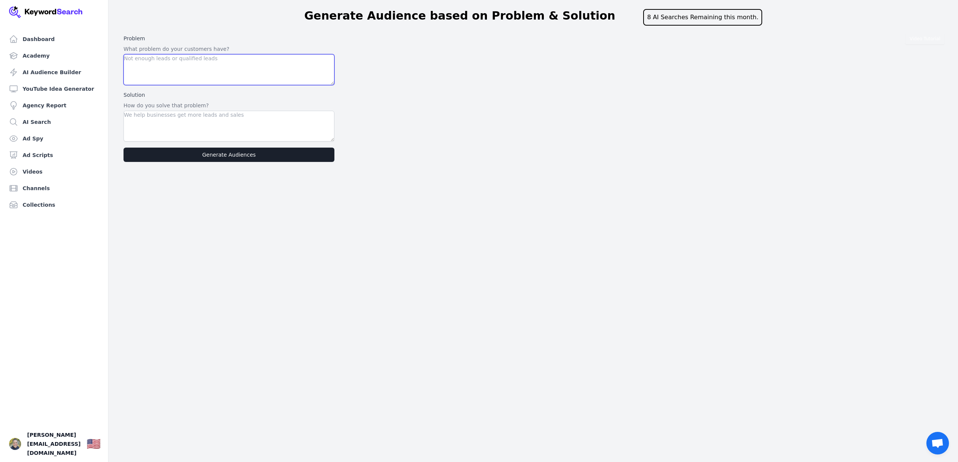
click at [141, 62] on textarea at bounding box center [229, 69] width 211 height 31
paste textarea "❌ Lor’ip dolor si ametcon adipisci elit seddoeius temp, inc utlaboree dolorem a…"
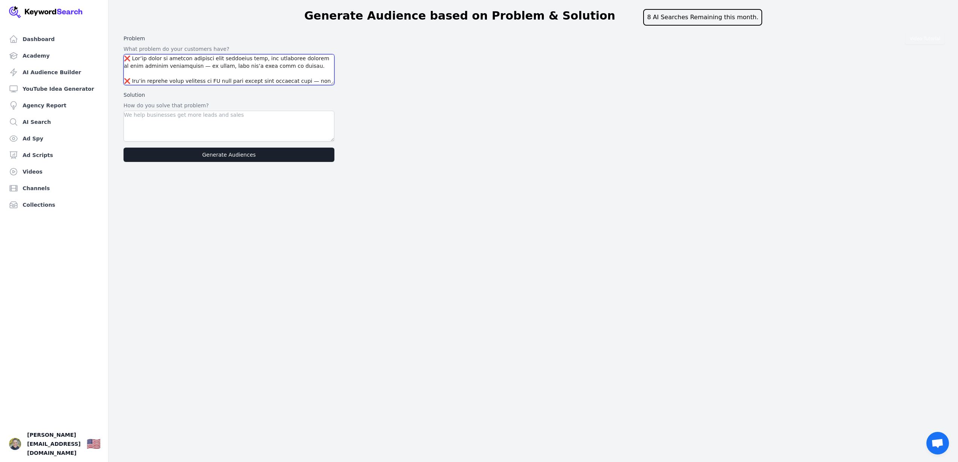
scroll to position [210, 0]
type textarea "❌ Lor’ip dolor si ametcon adipisci elit seddoeius temp, inc utlaboree dolorem a…"
click at [146, 124] on textarea at bounding box center [229, 126] width 211 height 31
paste textarea "Lo ipsu D7S ametconse adi elitseddoei temporinc utl etdol magnaaliqu en adminim…"
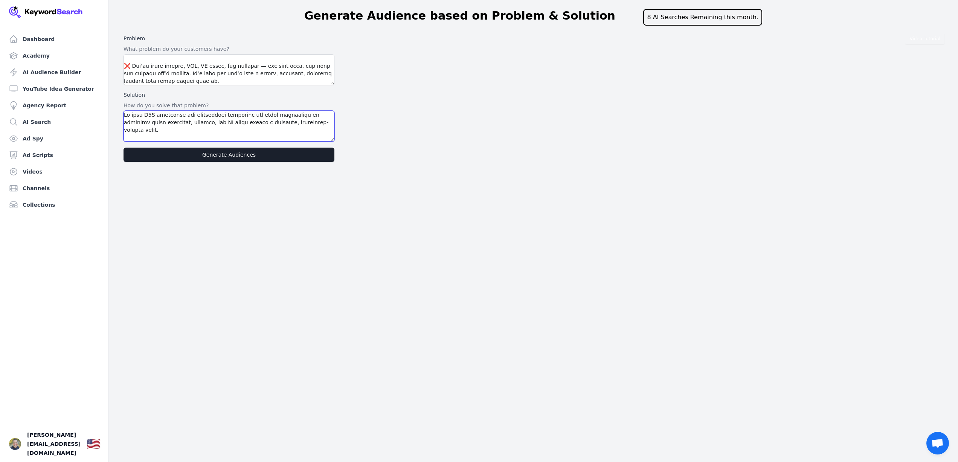
scroll to position [398, 0]
type textarea "Lo ipsu D7S ametconse adi elitseddoei temporinc utl etdol magnaaliqu en adminim…"
click at [219, 157] on button "Generate Audiences" at bounding box center [229, 155] width 211 height 14
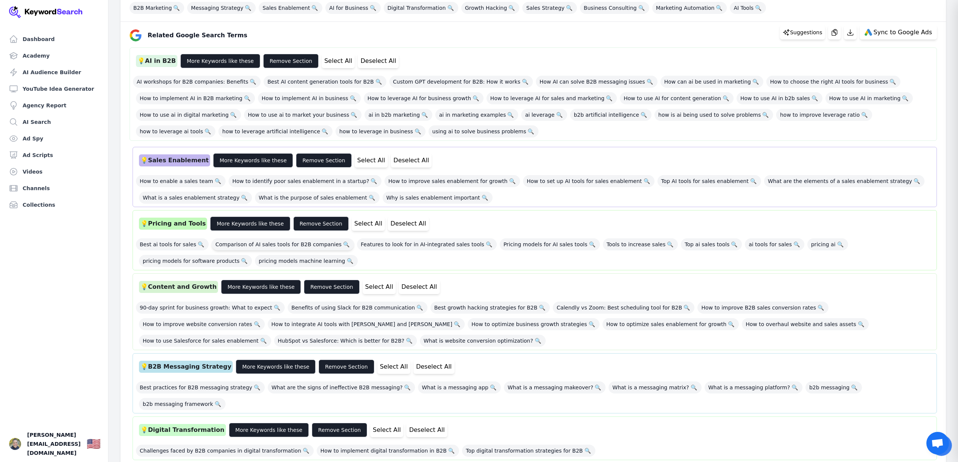
scroll to position [136, 0]
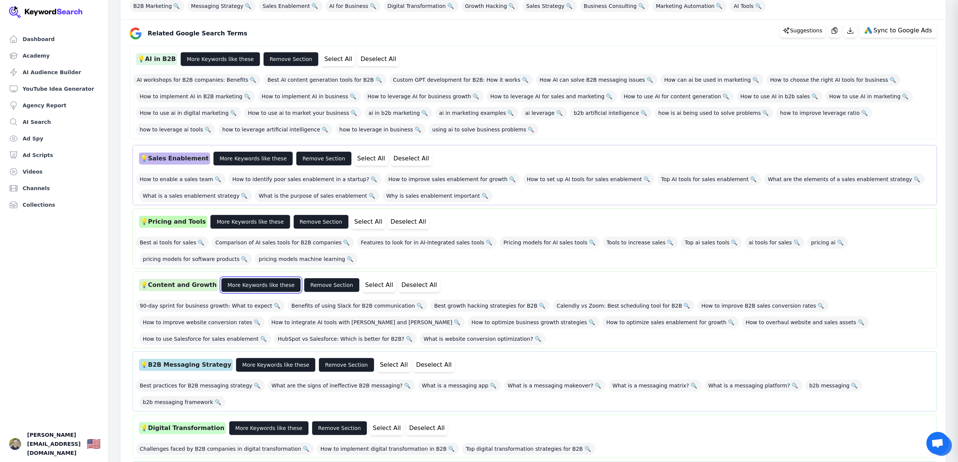
click at [260, 285] on button "More Keywords like these" at bounding box center [261, 285] width 80 height 14
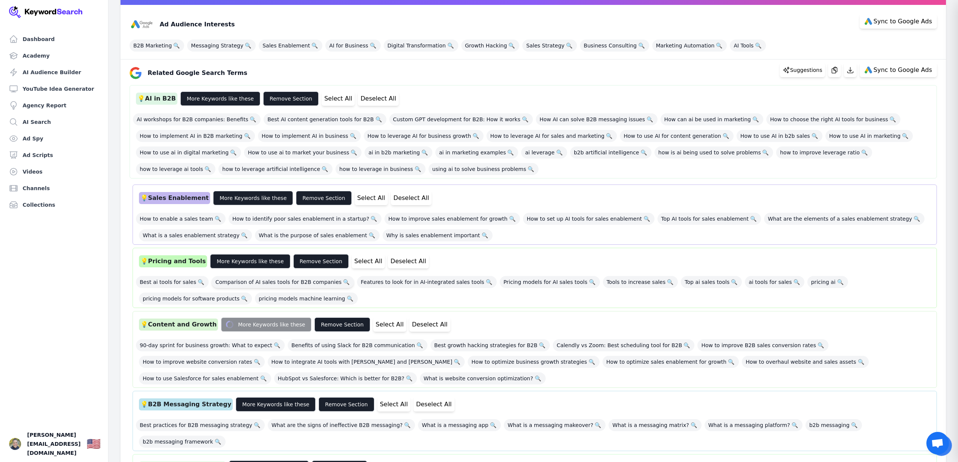
scroll to position [96, 0]
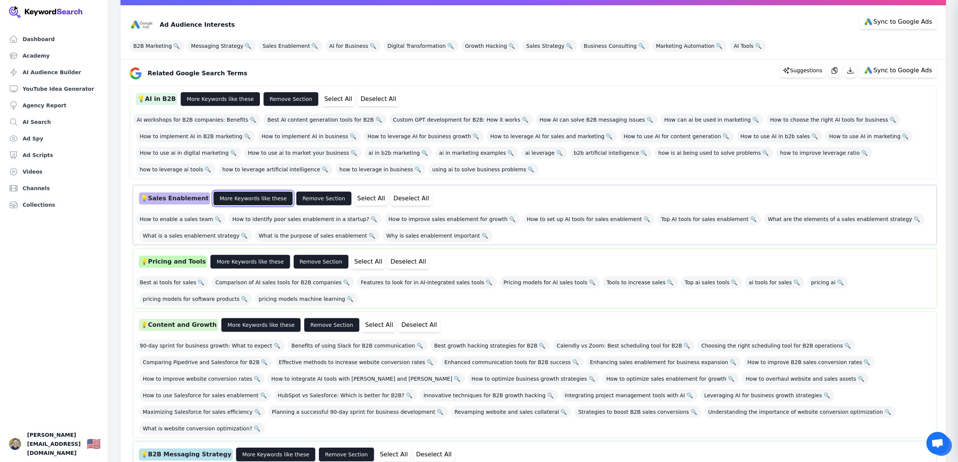
click at [245, 198] on button "More Keywords like these" at bounding box center [253, 198] width 80 height 14
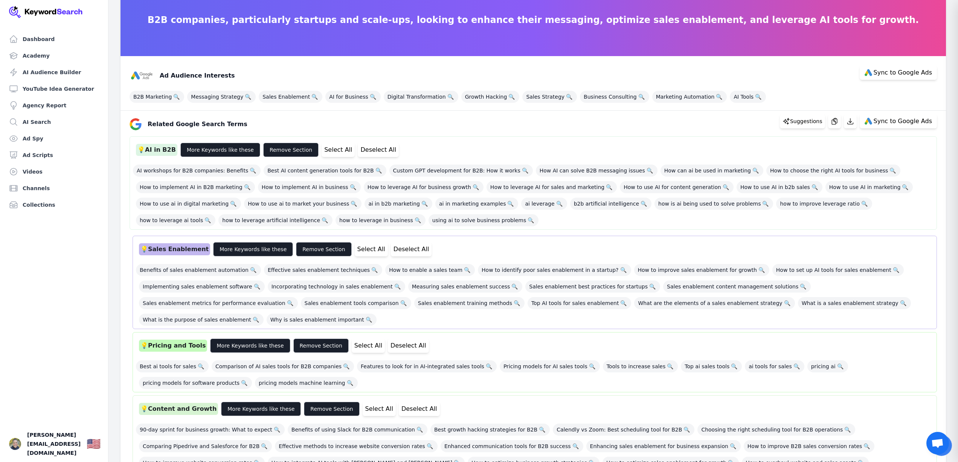
scroll to position [43, 0]
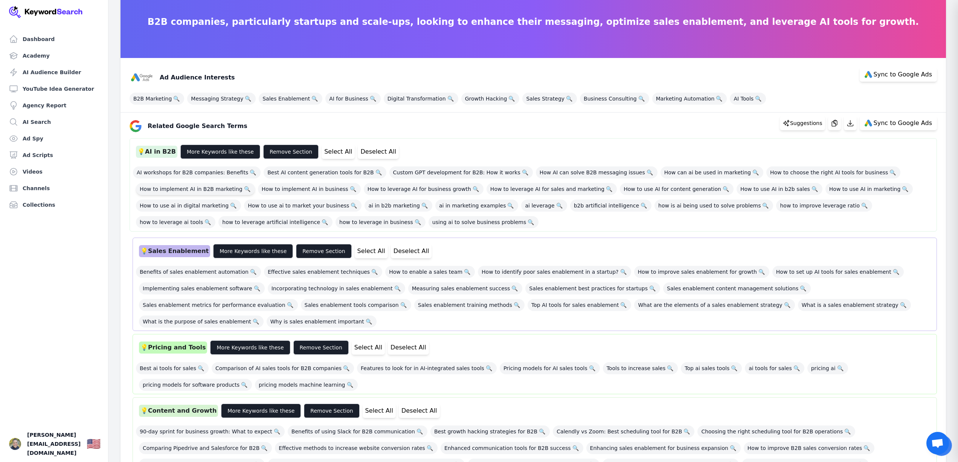
click at [213, 191] on span "How to implement AI in B2B marketing 🔍" at bounding box center [195, 189] width 119 height 12
click at [225, 174] on span "AI workshops for B2B companies: Benefits 🔍" at bounding box center [197, 172] width 128 height 12
click at [418, 172] on span "Custom GPT development for B2B: How it works 🔍" at bounding box center [460, 172] width 143 height 12
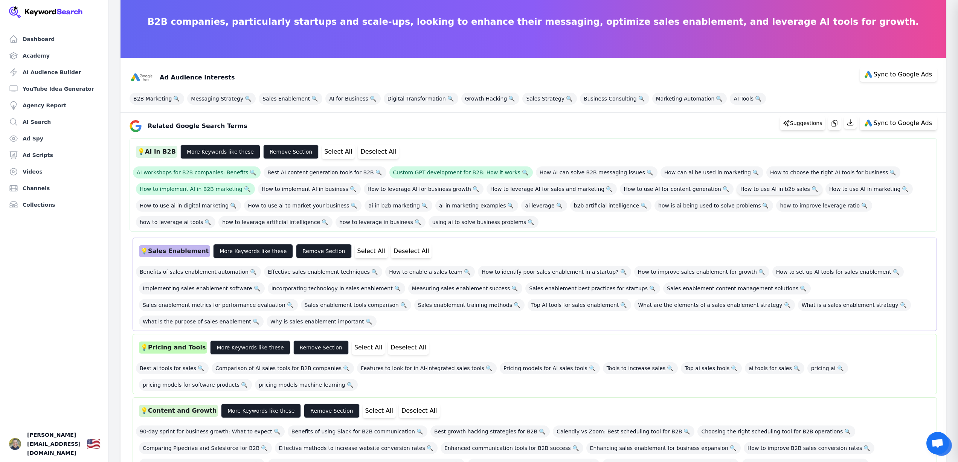
click at [736, 191] on span "How to use AI in b2b sales 🔍" at bounding box center [779, 189] width 86 height 12
click at [825, 191] on span "How to use AI in marketing 🔍" at bounding box center [868, 189] width 87 height 12
click at [530, 192] on span "How to leverage AI for sales and marketing 🔍" at bounding box center [551, 189] width 130 height 12
click at [837, 123] on icon "button" at bounding box center [834, 123] width 5 height 6
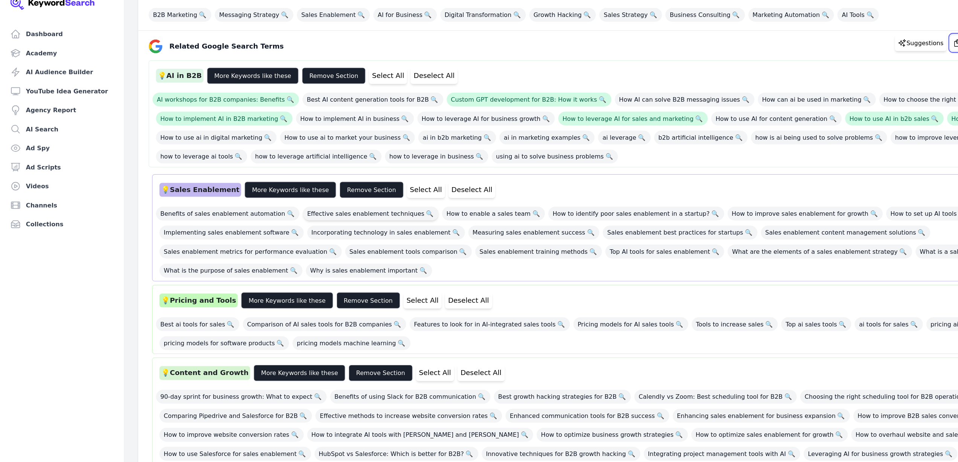
scroll to position [102, 0]
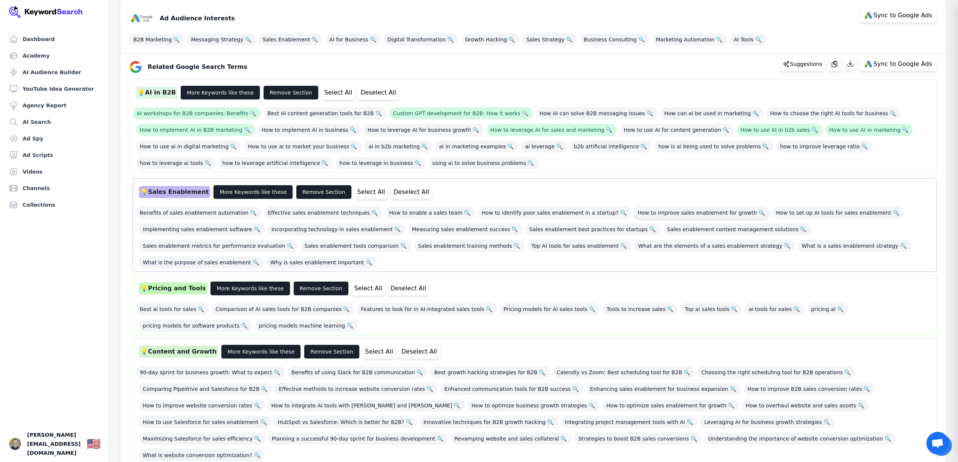
click at [675, 213] on span "How to improve sales enablement for growth 🔍" at bounding box center [701, 213] width 135 height 12
click at [358, 91] on button "Deselect All" at bounding box center [378, 92] width 41 height 14
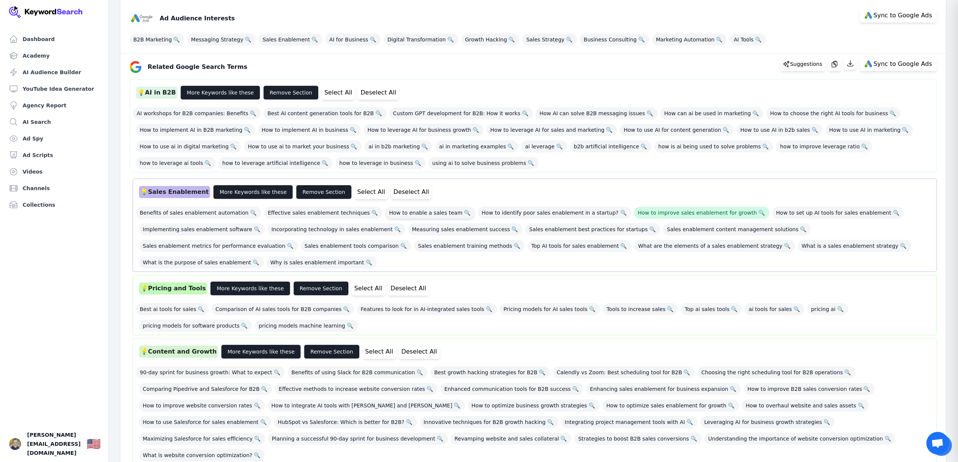
click at [412, 214] on span "How to enable a sales team 🔍" at bounding box center [430, 213] width 90 height 12
drag, startPoint x: 409, startPoint y: 213, endPoint x: 598, endPoint y: 199, distance: 189.9
click at [409, 213] on span "How to enable a sales team 🔍" at bounding box center [430, 213] width 90 height 12
click at [653, 213] on span "How to improve sales enablement for growth 🔍" at bounding box center [701, 213] width 135 height 12
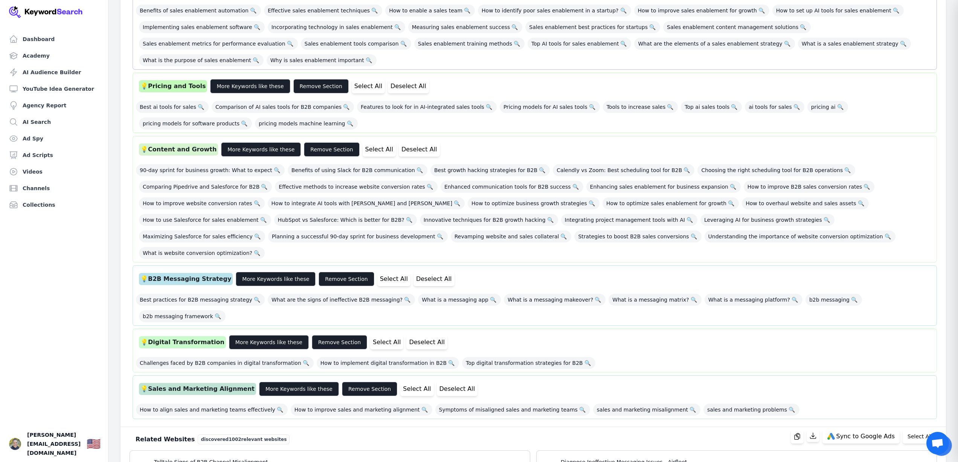
scroll to position [305, 0]
click at [234, 293] on span "Best practices for B2B messaging strategy 🔍" at bounding box center [200, 299] width 129 height 12
click at [805, 293] on span "b2b messaging 🔍" at bounding box center [833, 299] width 56 height 12
click at [226, 310] on span "b2b messaging framework 🔍" at bounding box center [182, 316] width 87 height 12
click at [358, 293] on span "What are the signs of ineffective B2B messaging? 🔍" at bounding box center [341, 299] width 147 height 12
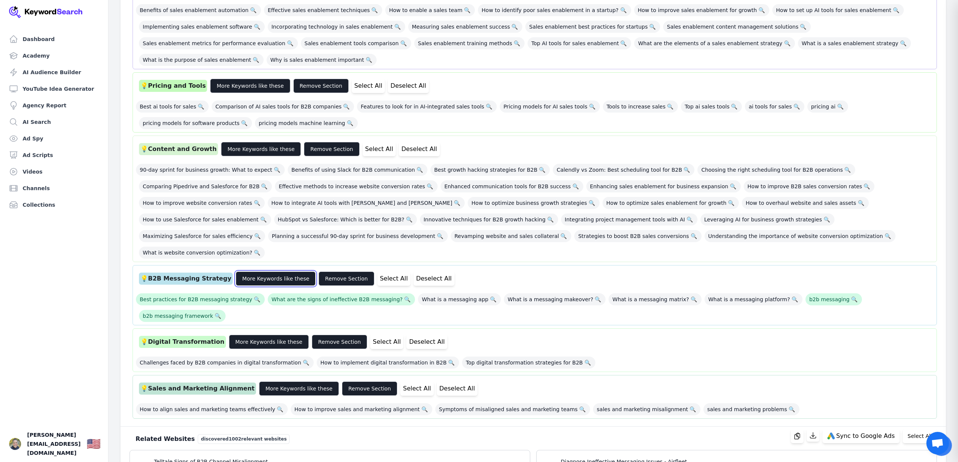
click at [244, 271] on button "More Keywords like these" at bounding box center [276, 278] width 80 height 14
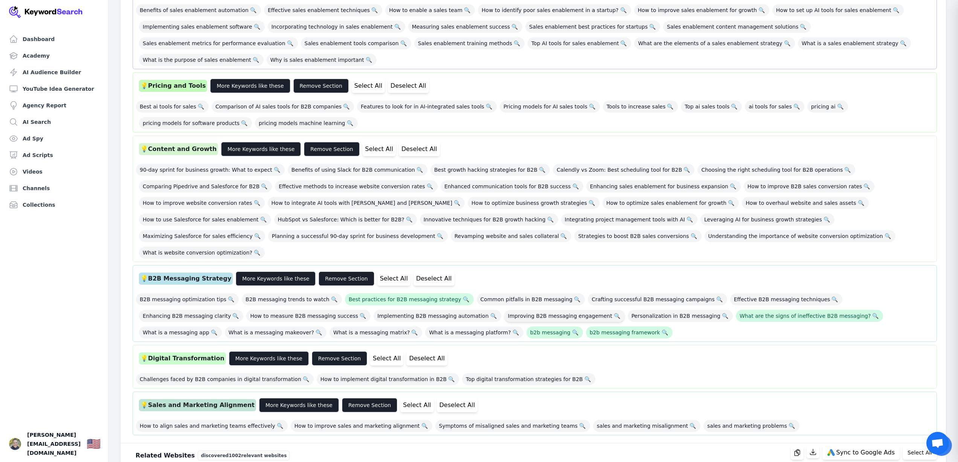
click at [504, 310] on span "Improving B2B messaging engagement 🔍" at bounding box center [564, 316] width 120 height 12
click at [258, 271] on button "More Keywords like these" at bounding box center [276, 278] width 80 height 14
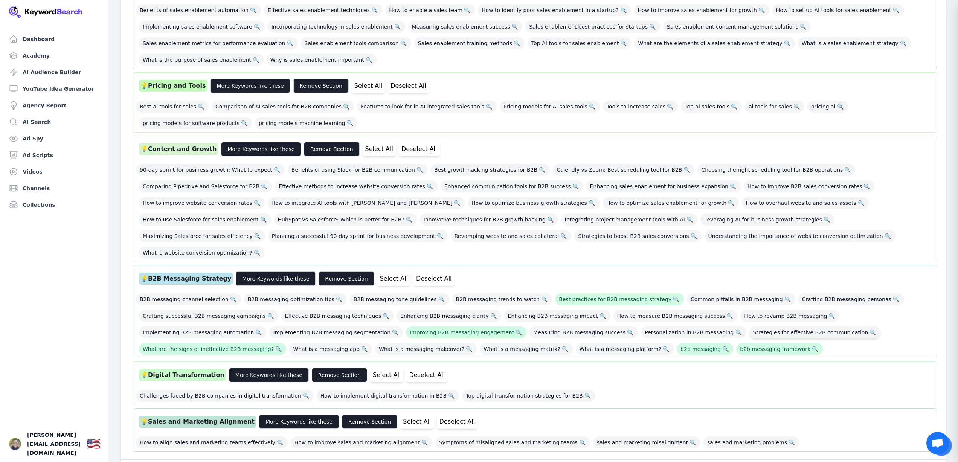
click at [749, 326] on span "Strategies for effective B2B communication 🔍" at bounding box center [814, 332] width 131 height 12
click at [740, 310] on span "How to revamp B2B messaging 🔍" at bounding box center [789, 316] width 99 height 12
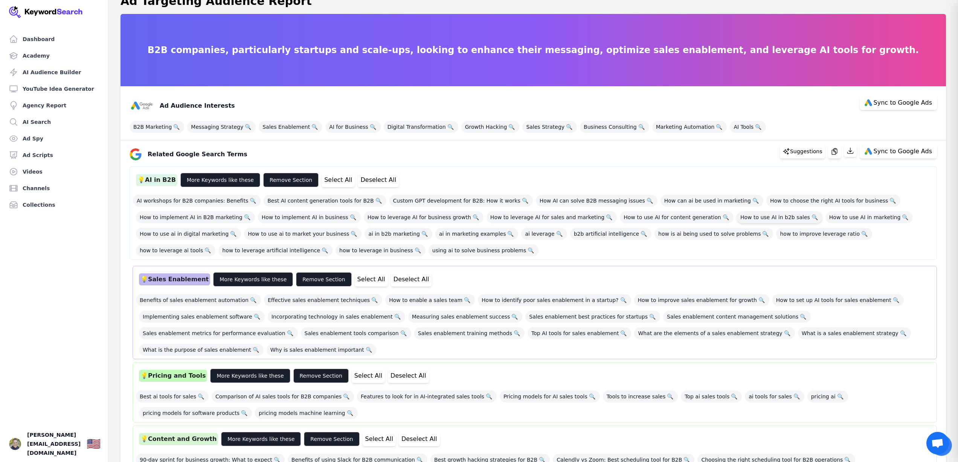
scroll to position [0, 0]
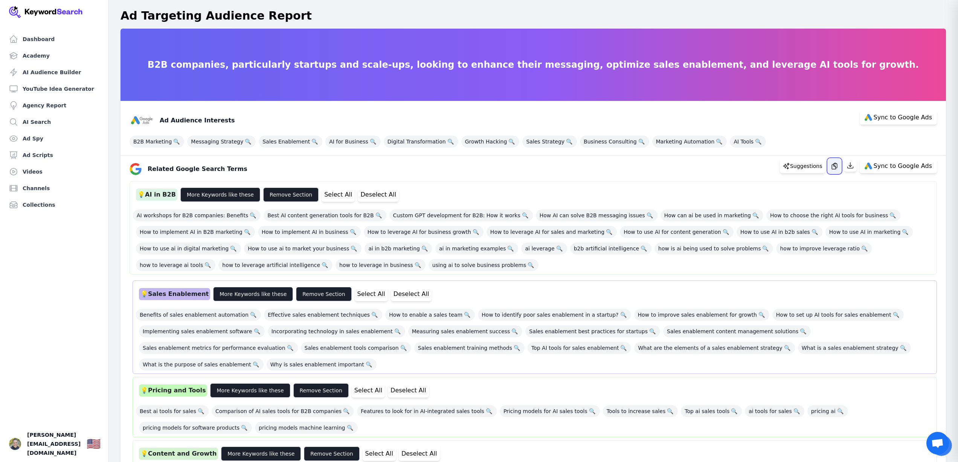
click at [837, 166] on icon "button" at bounding box center [835, 166] width 8 height 8
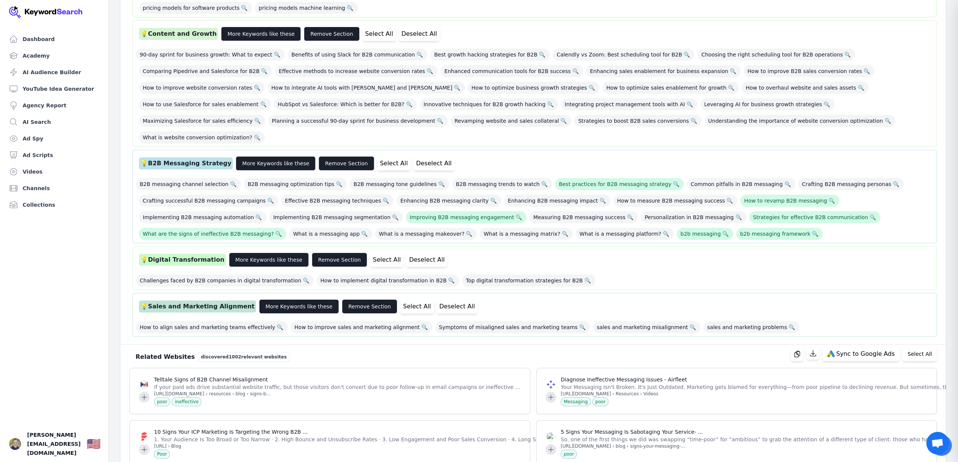
scroll to position [421, 0]
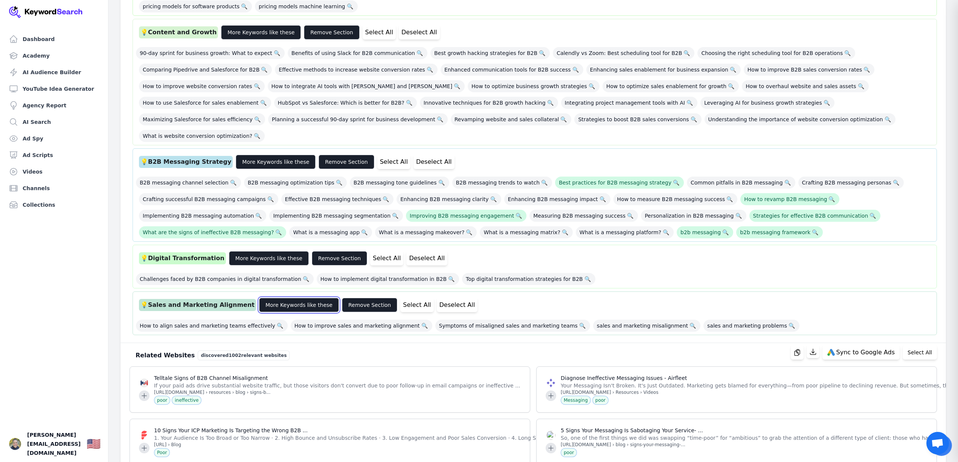
click at [288, 298] on button "More Keywords like these" at bounding box center [299, 305] width 80 height 14
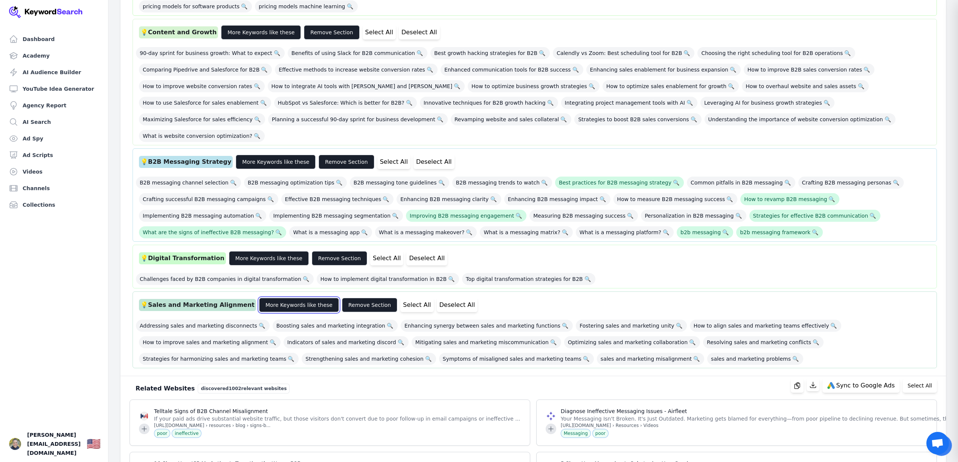
click at [288, 298] on button "More Keywords like these" at bounding box center [299, 305] width 80 height 14
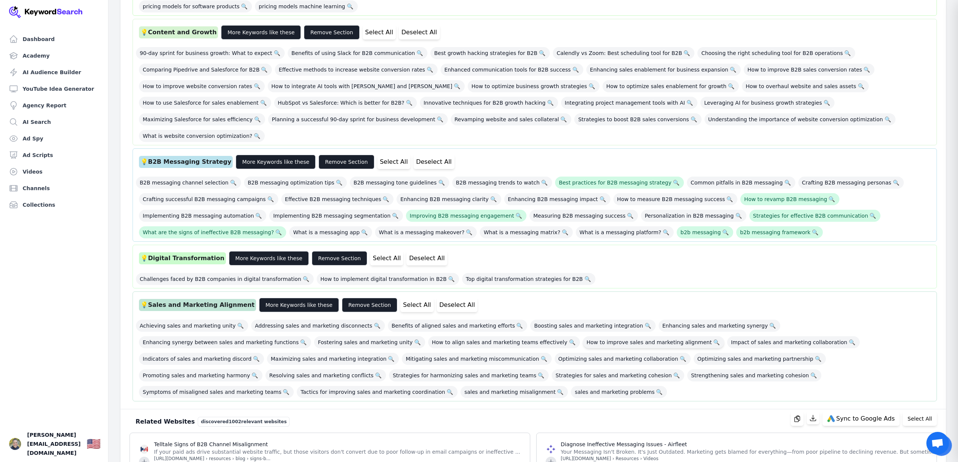
click at [583, 336] on span "How to improve sales and marketing alignment 🔍" at bounding box center [654, 342] width 142 height 12
click at [555, 320] on span "Boosting sales and marketing integration 🔍" at bounding box center [592, 326] width 125 height 12
click at [270, 298] on button "More Keywords like these" at bounding box center [299, 305] width 80 height 14
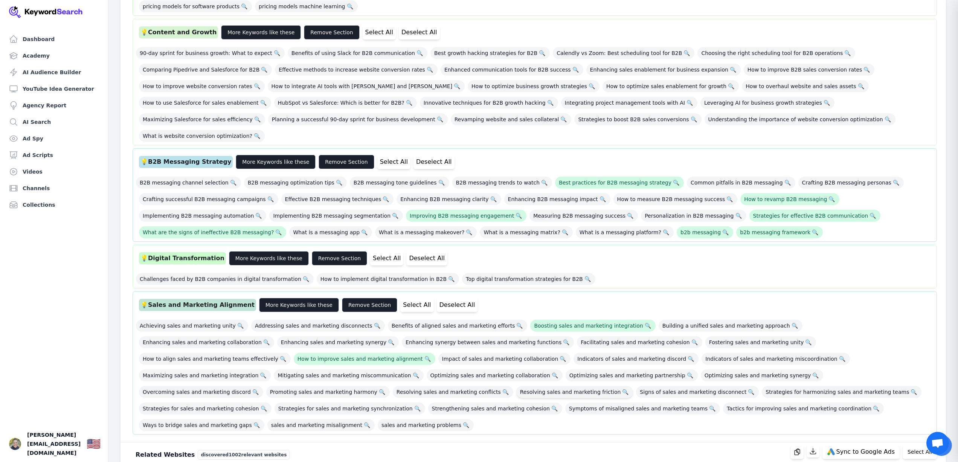
click at [633, 386] on span "Resolving sales and marketing friction 🔍" at bounding box center [574, 392] width 117 height 12
drag, startPoint x: 763, startPoint y: 344, endPoint x: 768, endPoint y: 344, distance: 4.9
click at [633, 386] on span "Resolving sales and marketing friction 🔍" at bounding box center [574, 392] width 117 height 12
click at [435, 353] on span "How to improve sales and marketing alignment 🔍" at bounding box center [365, 359] width 142 height 12
click at [552, 320] on span "Boosting sales and marketing integration 🔍" at bounding box center [592, 326] width 125 height 12
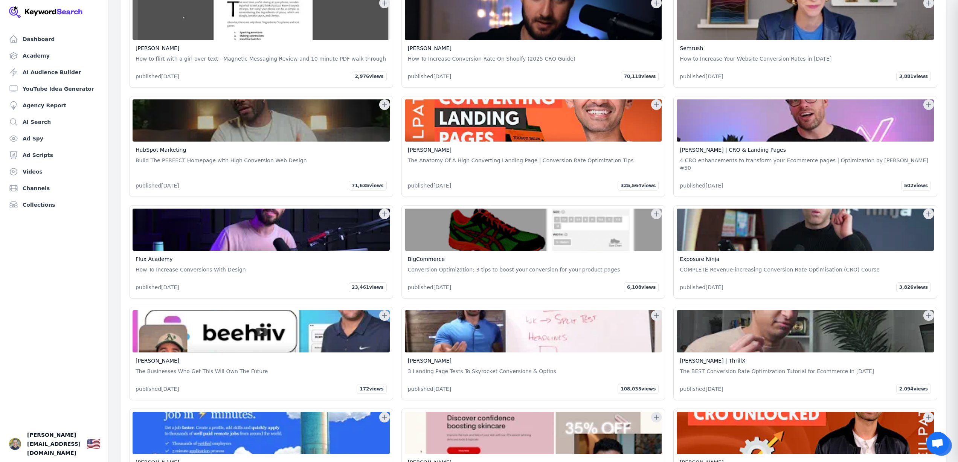
scroll to position [40212, 0]
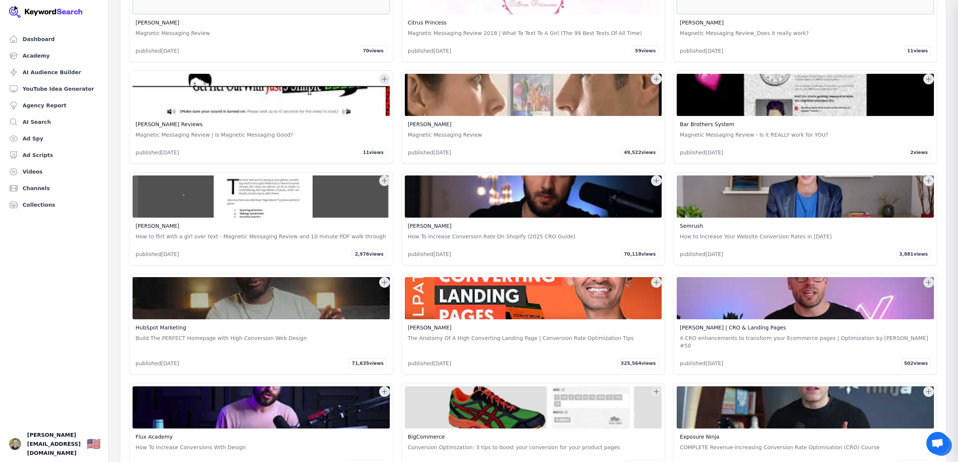
click at [658, 279] on icon at bounding box center [657, 283] width 8 height 8
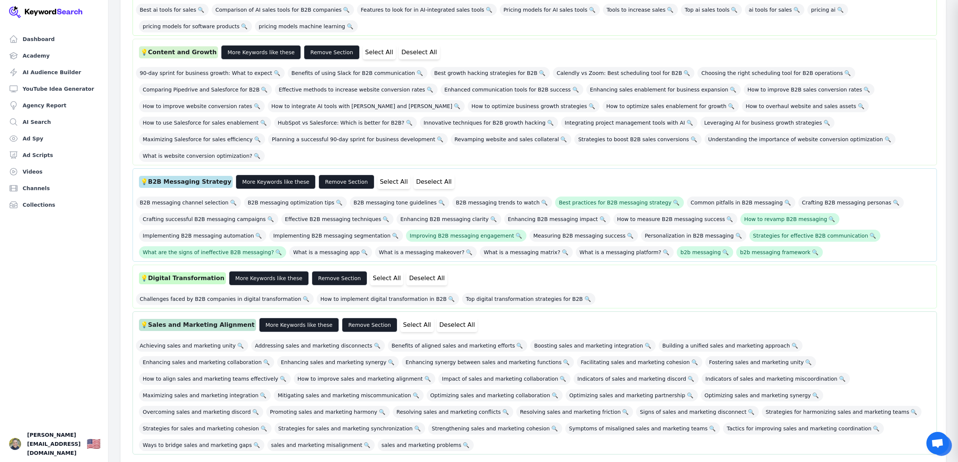
scroll to position [403, 0]
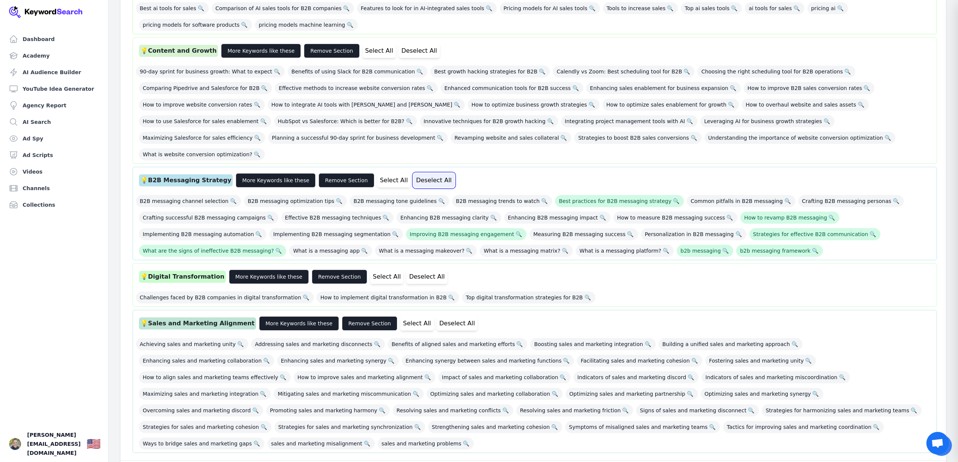
click at [413, 173] on button "Deselect All" at bounding box center [433, 180] width 41 height 14
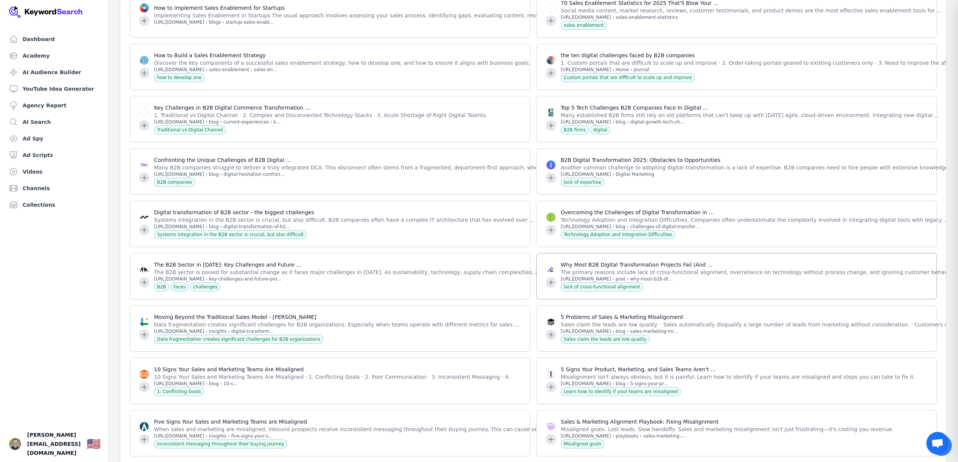
scroll to position [1316, 0]
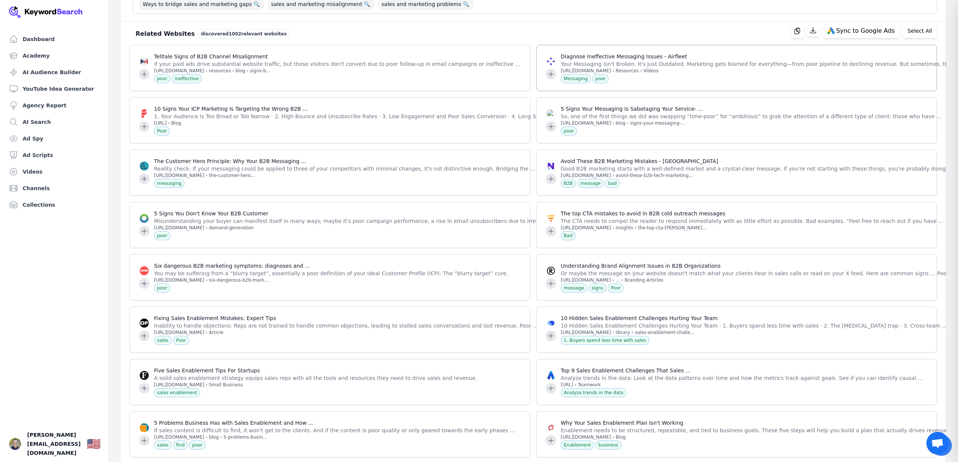
scroll to position [8111, 0]
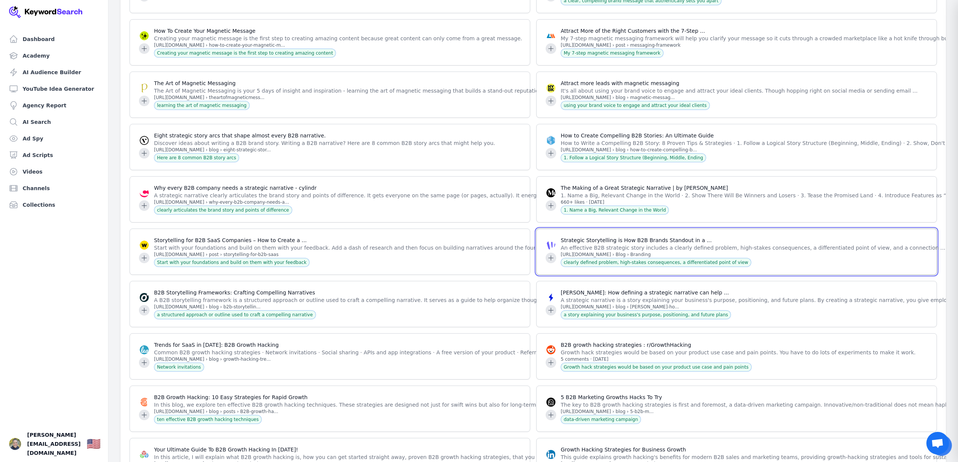
click at [549, 254] on icon at bounding box center [551, 258] width 8 height 8
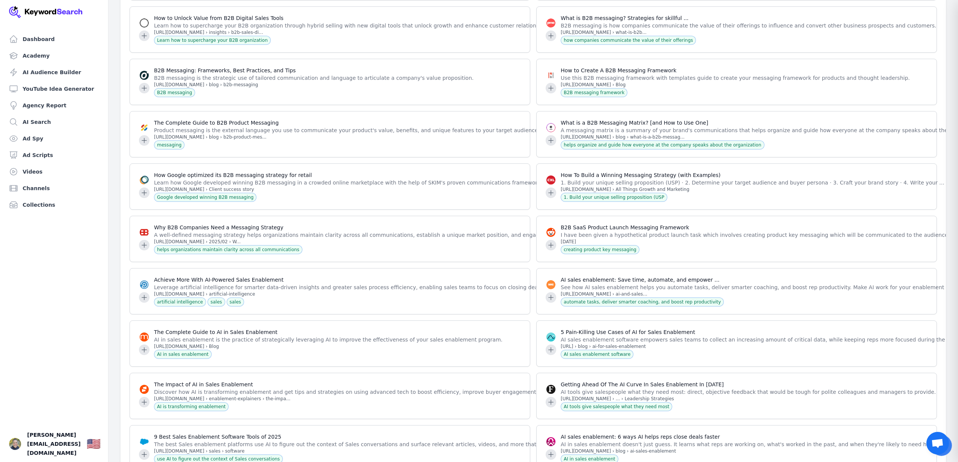
scroll to position [13970, 0]
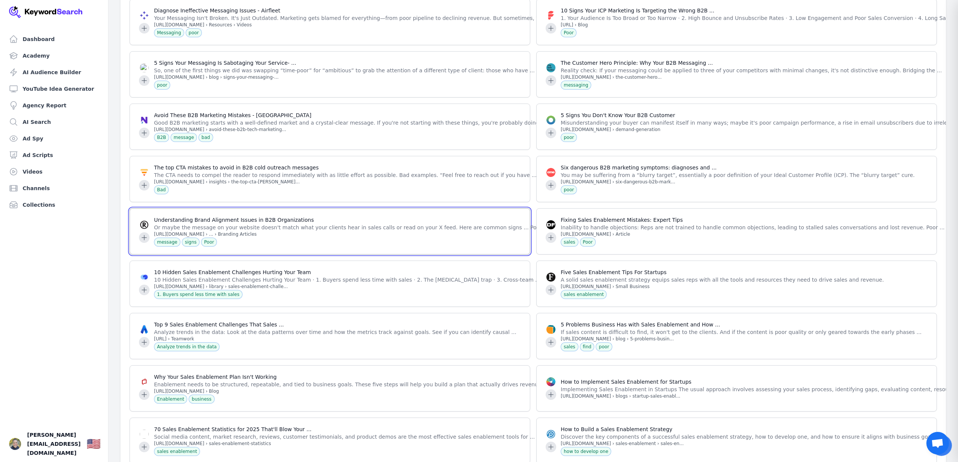
click at [143, 235] on icon at bounding box center [144, 238] width 8 height 8
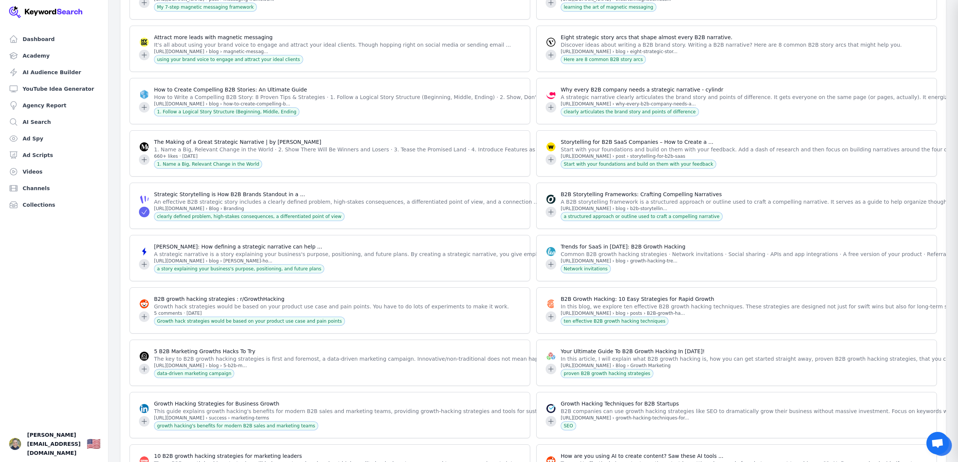
scroll to position [24758, 0]
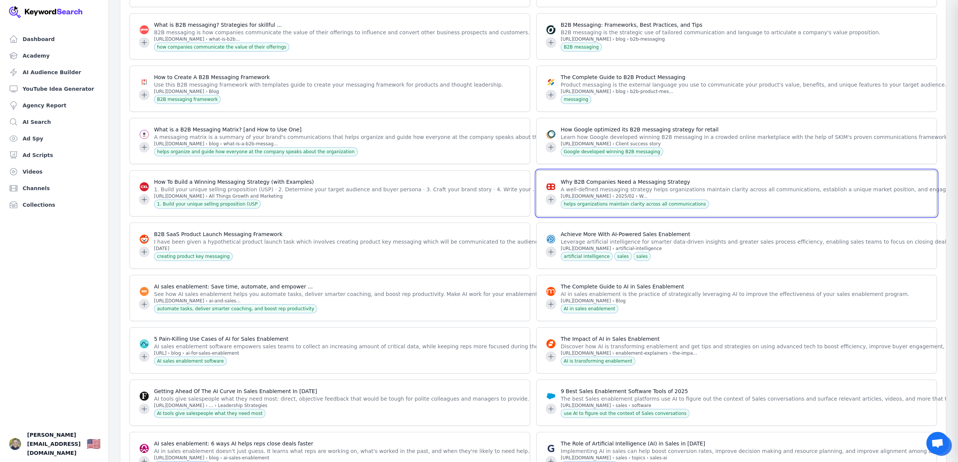
click at [552, 203] on icon at bounding box center [551, 200] width 8 height 8
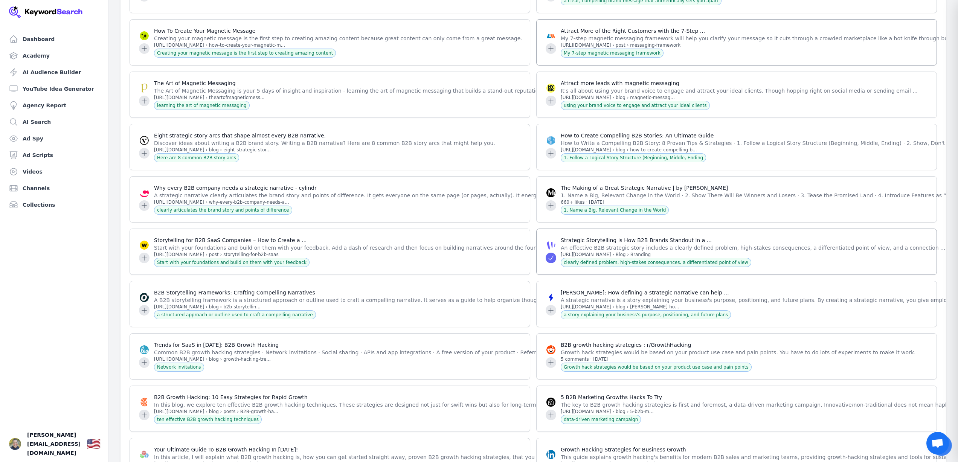
scroll to position [13483, 0]
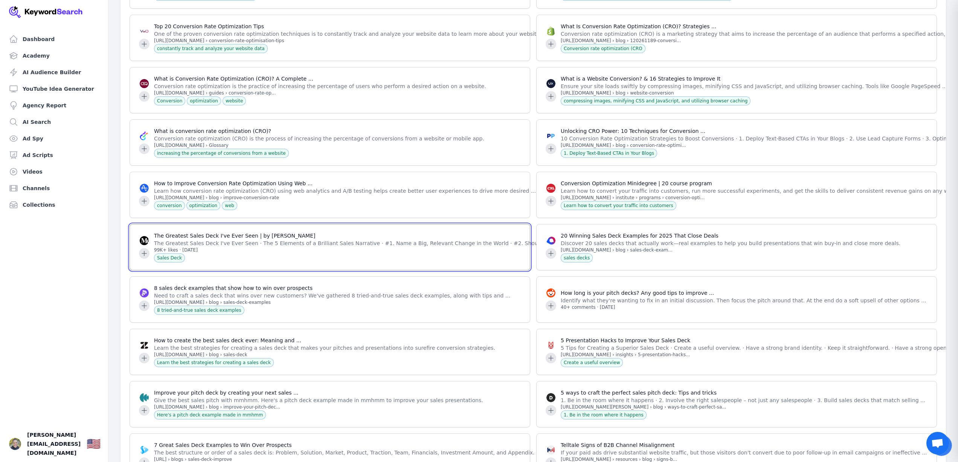
click at [144, 251] on icon at bounding box center [144, 253] width 5 height 5
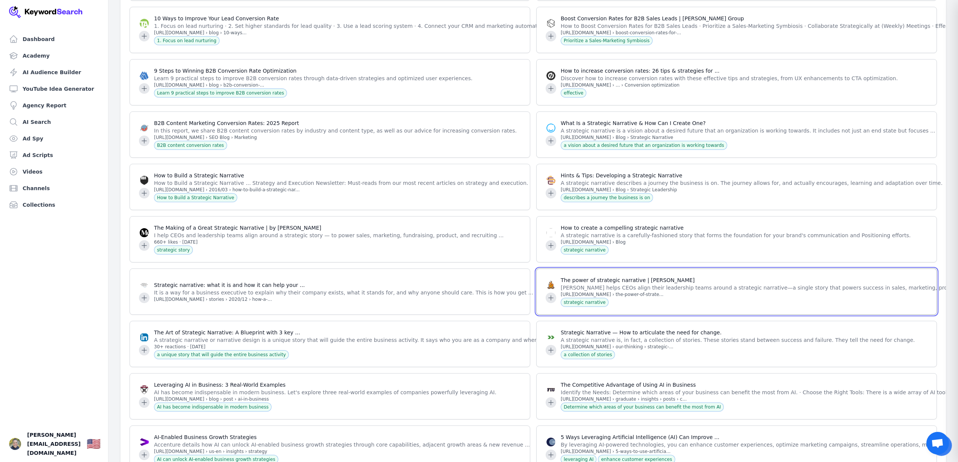
click at [552, 302] on icon at bounding box center [551, 298] width 8 height 8
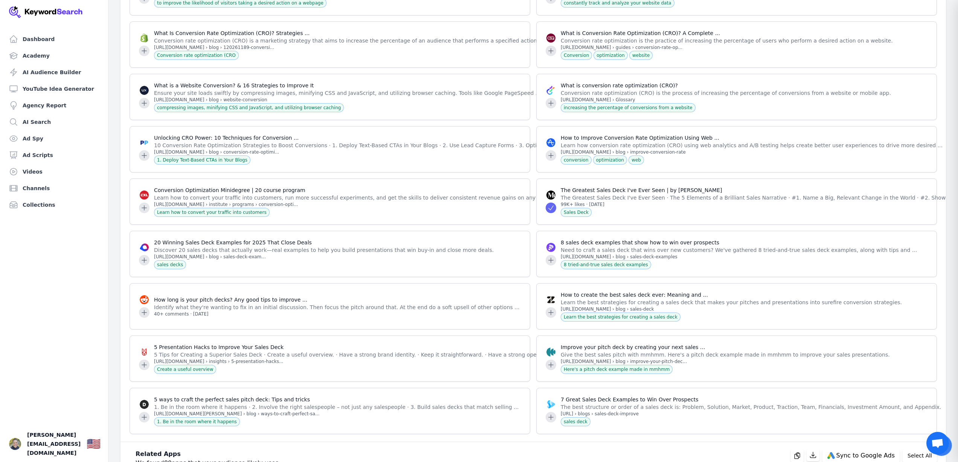
scroll to position [2562, 0]
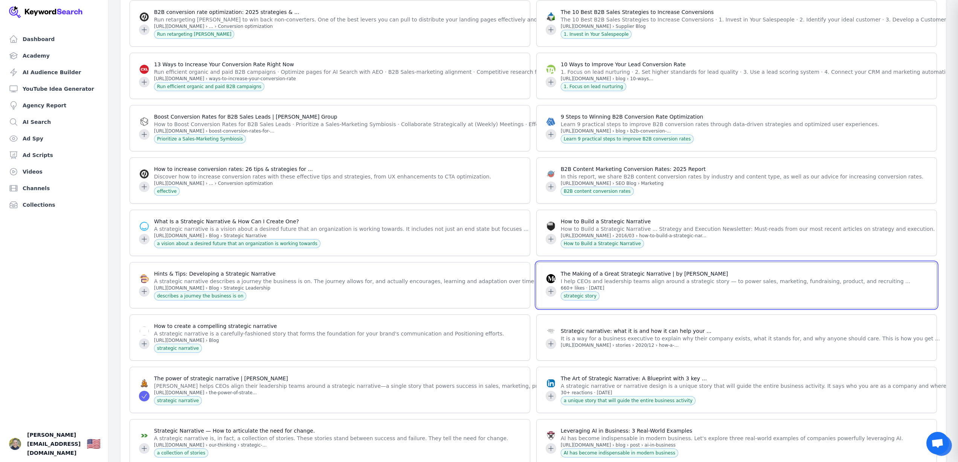
click at [548, 288] on icon at bounding box center [551, 292] width 8 height 8
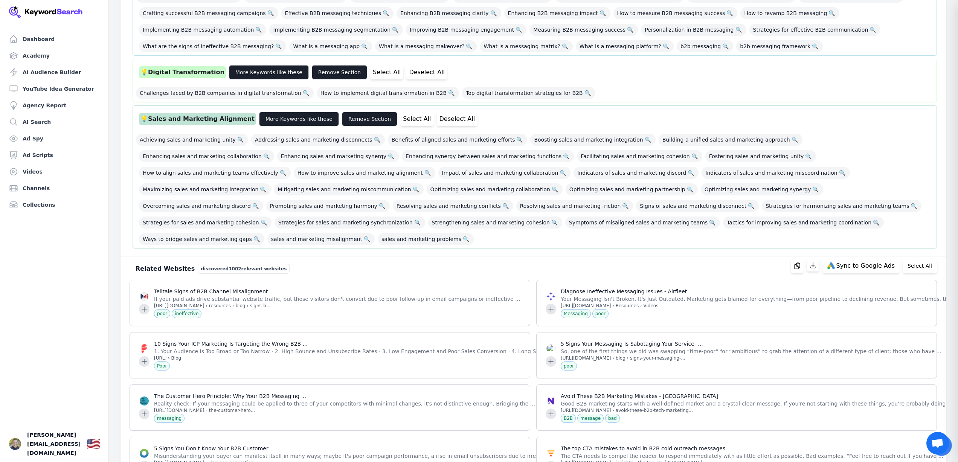
scroll to position [611, 0]
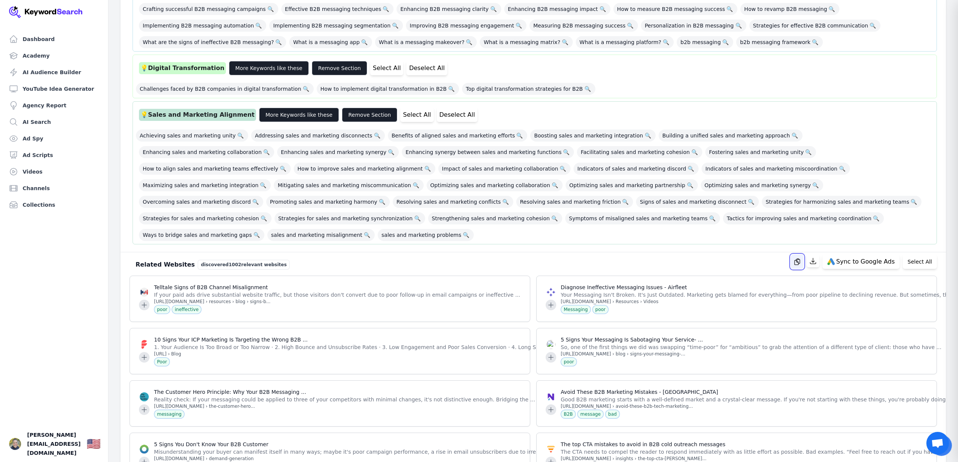
click at [801, 258] on icon "button" at bounding box center [797, 262] width 8 height 8
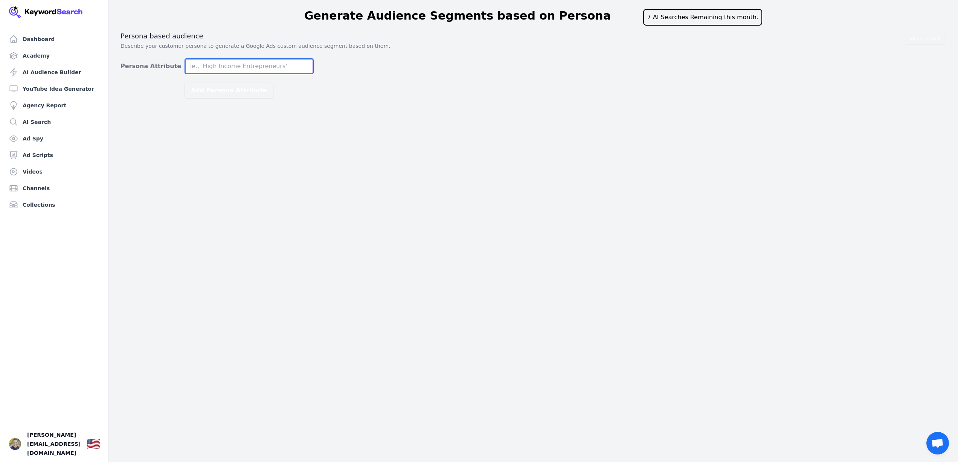
click at [210, 69] on input "Persona Attribute" at bounding box center [249, 66] width 128 height 15
type input "Founder"
click at [185, 83] on button "Add Persona Attribute" at bounding box center [229, 90] width 88 height 15
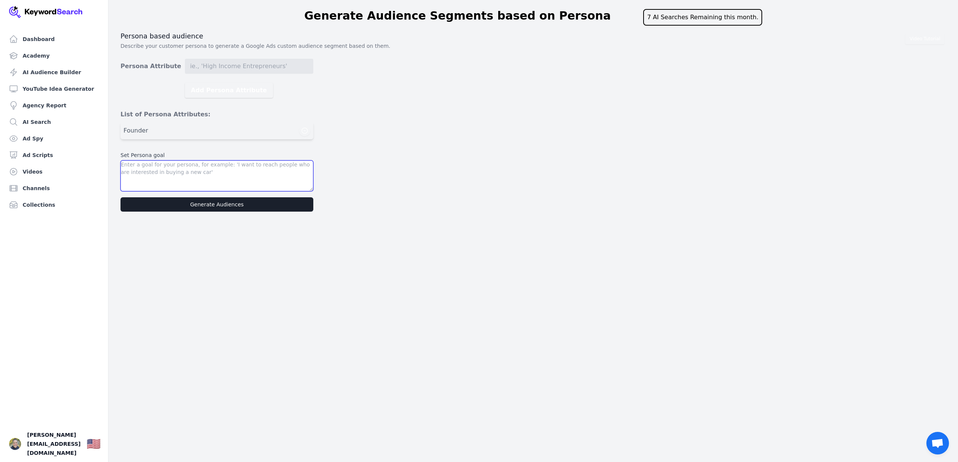
click at [180, 171] on textarea at bounding box center [216, 175] width 193 height 31
drag, startPoint x: 223, startPoint y: 175, endPoint x: 51, endPoint y: 132, distance: 176.9
click at [51, 132] on div "Dashboard Academy AI Audience Builder YouTube Idea Generator Agency Report AI S…" at bounding box center [479, 107] width 958 height 215
click at [221, 172] on textarea "I want to reach people who are interested in accelerating their B2B growth. The…" at bounding box center [216, 175] width 193 height 31
drag, startPoint x: 179, startPoint y: 167, endPoint x: 97, endPoint y: 157, distance: 82.7
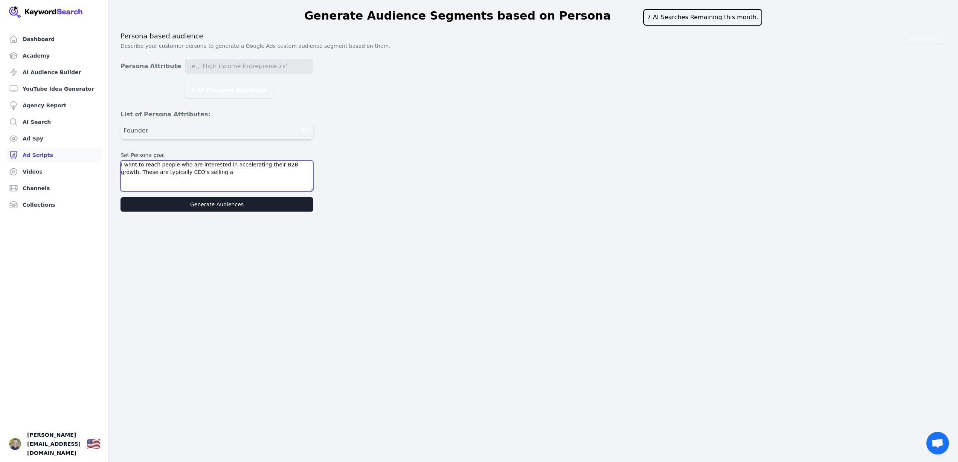
click at [97, 157] on div "Dashboard Academy AI Audience Builder YouTube Idea Generator Agency Report AI S…" at bounding box center [479, 107] width 958 height 215
paste textarea "identify key persona attributes for my ideal customer. They are typically the C…"
type textarea "I want to identify key persona attributes for my ideal customer. They are typic…"
click at [227, 205] on button "Generate Audiences" at bounding box center [216, 204] width 193 height 14
